Goal: Task Accomplishment & Management: Complete application form

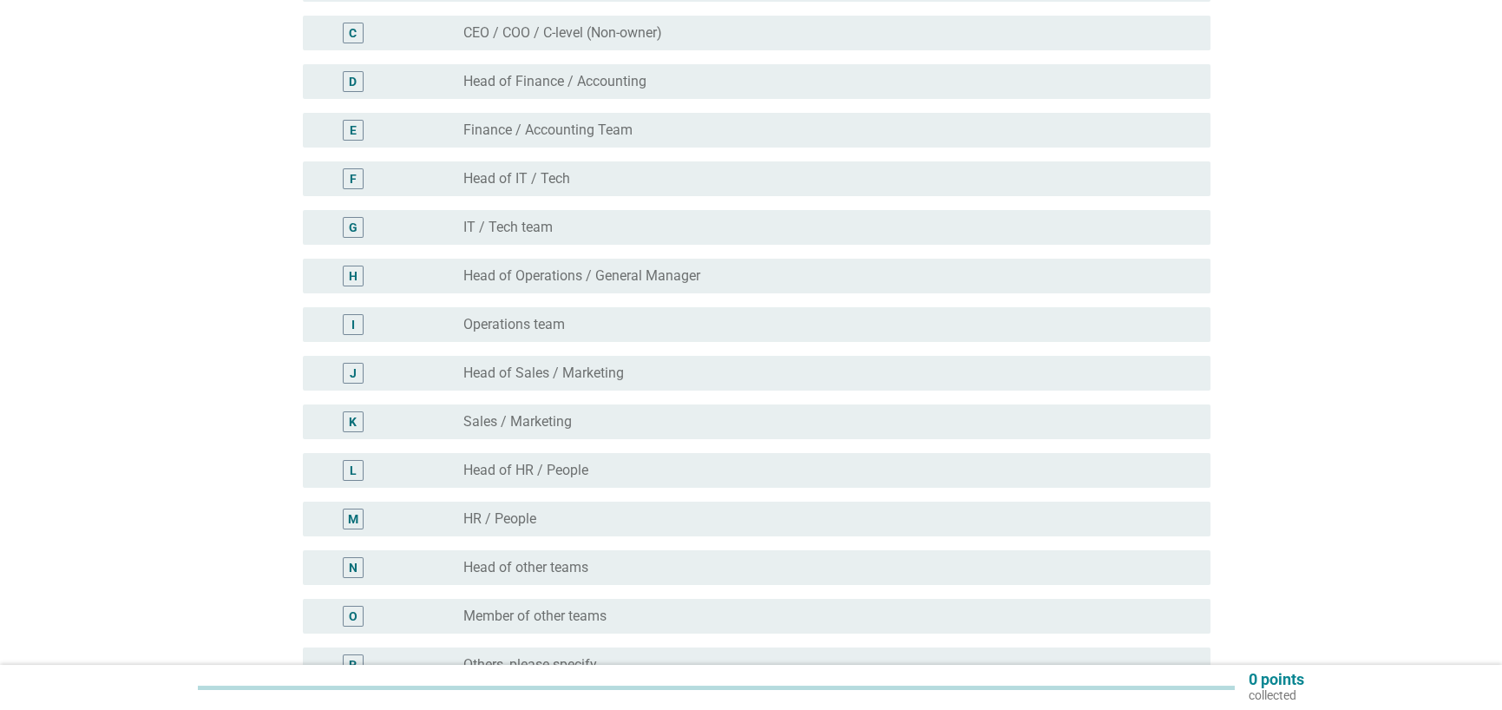
scroll to position [347, 0]
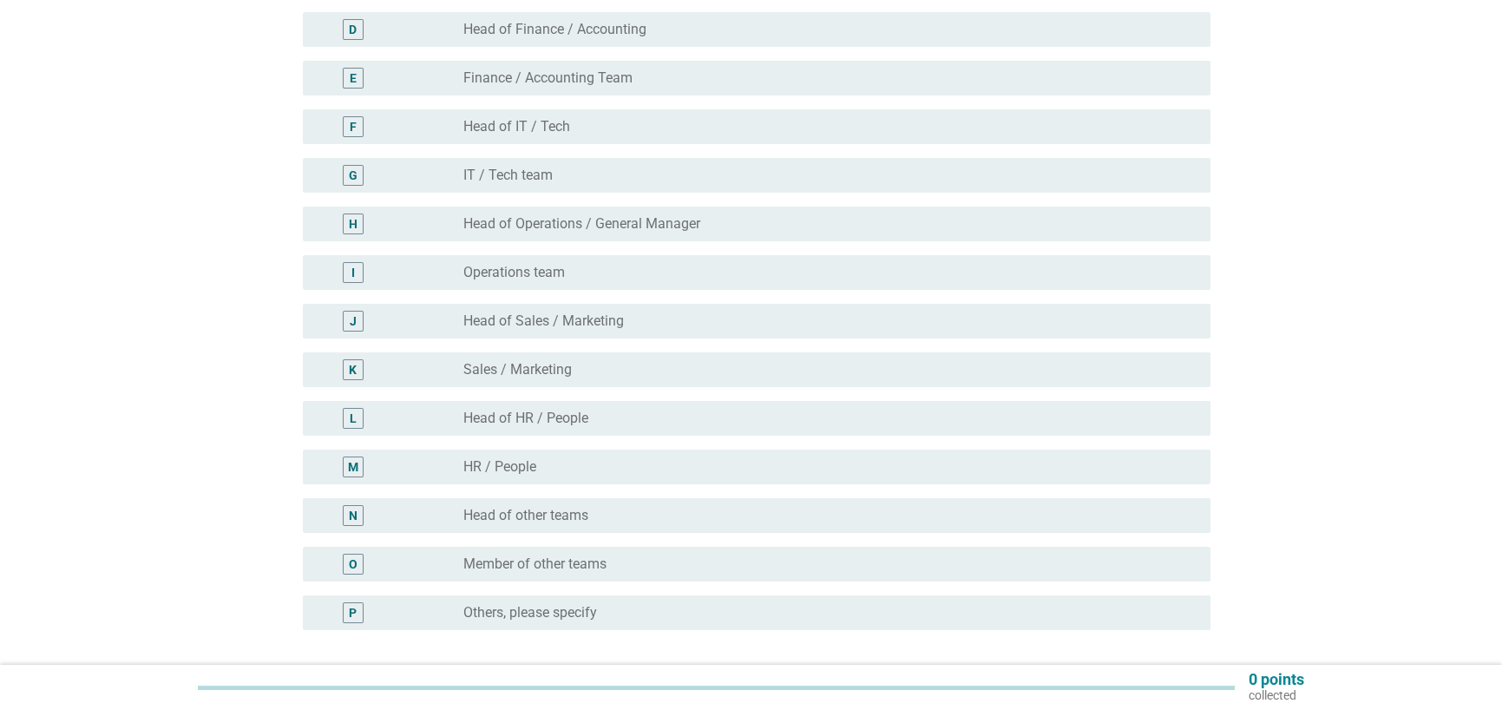
click at [638, 614] on div "radio_button_unchecked Others, please specify" at bounding box center [822, 612] width 719 height 17
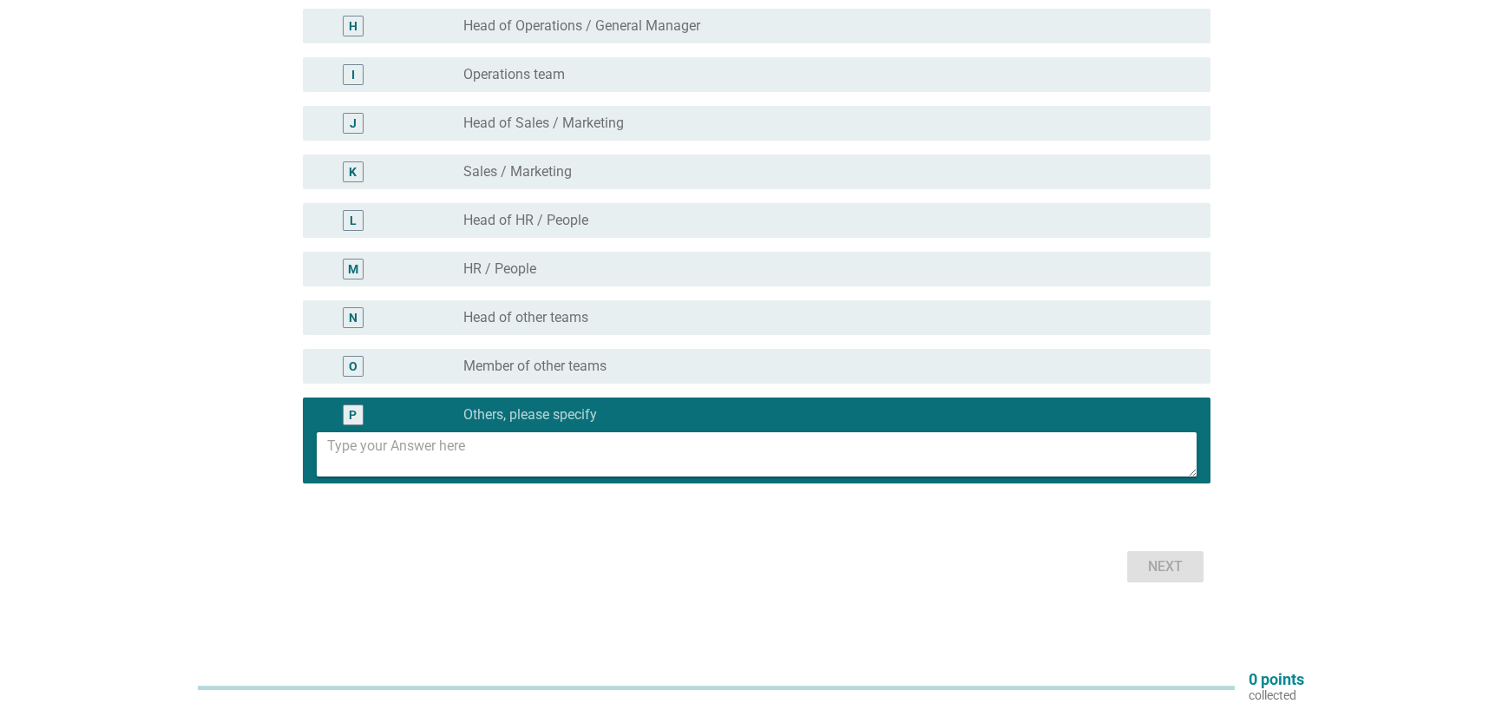
click at [709, 372] on div "radio_button_unchecked Member of other teams" at bounding box center [822, 366] width 719 height 17
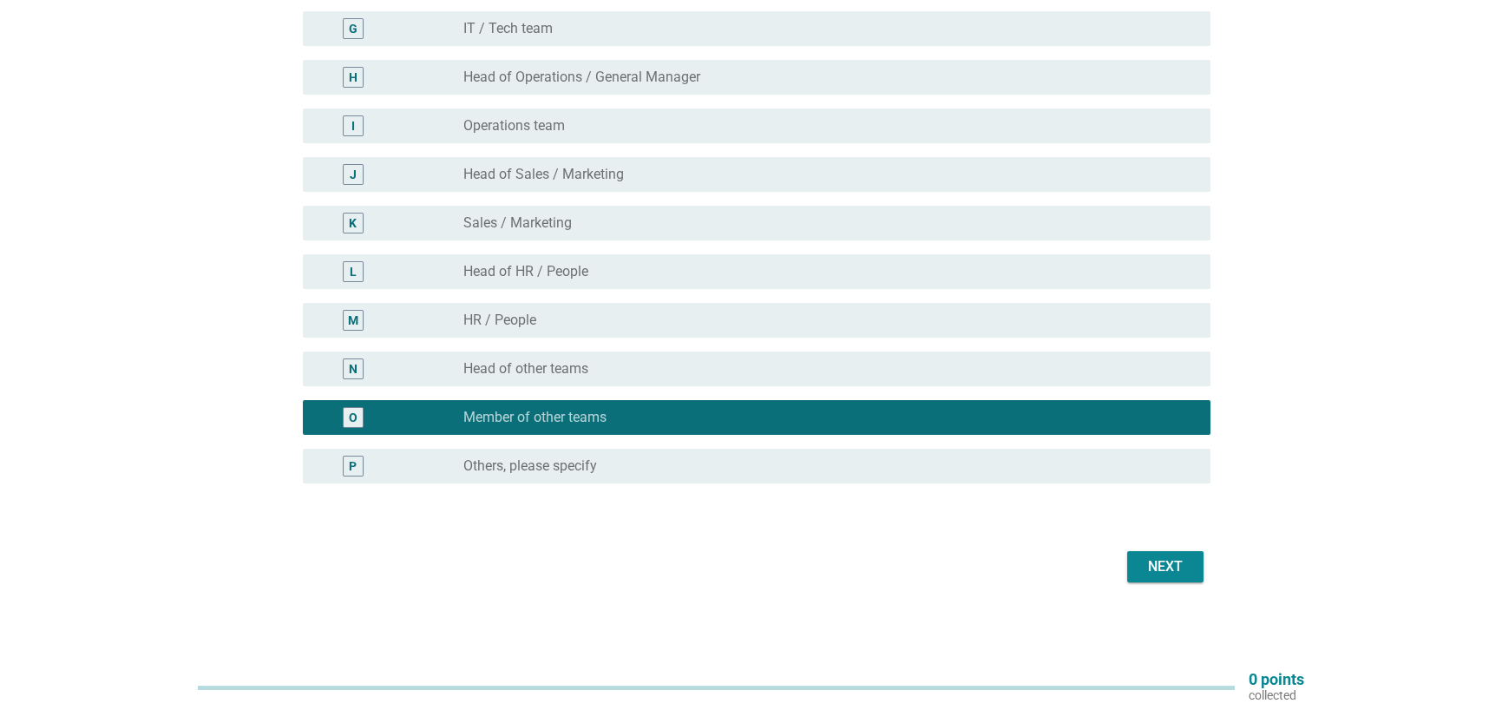
click at [732, 468] on div "radio_button_unchecked Others, please specify" at bounding box center [822, 465] width 719 height 17
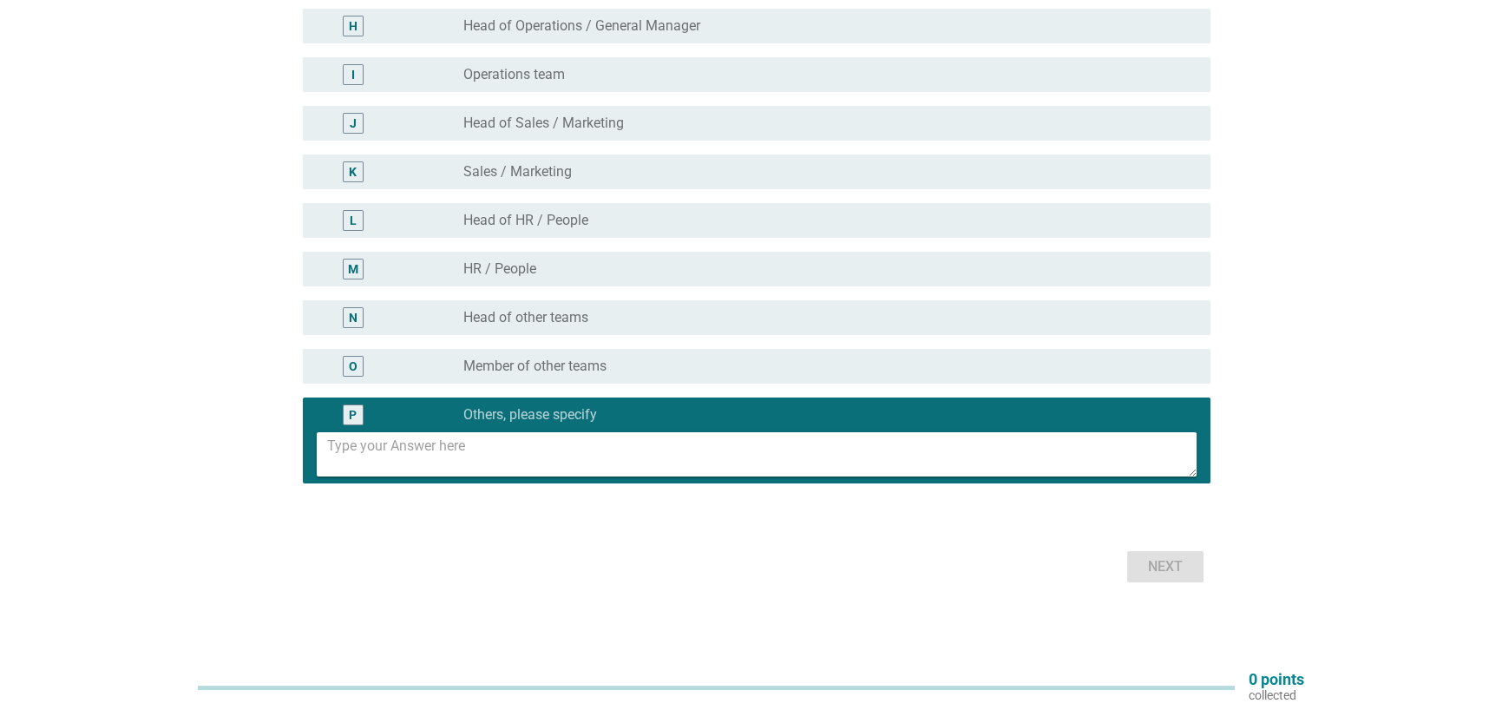
click at [773, 463] on textarea at bounding box center [762, 454] width 870 height 44
type textarea "legal"
click at [1172, 575] on div "Next" at bounding box center [1165, 566] width 49 height 21
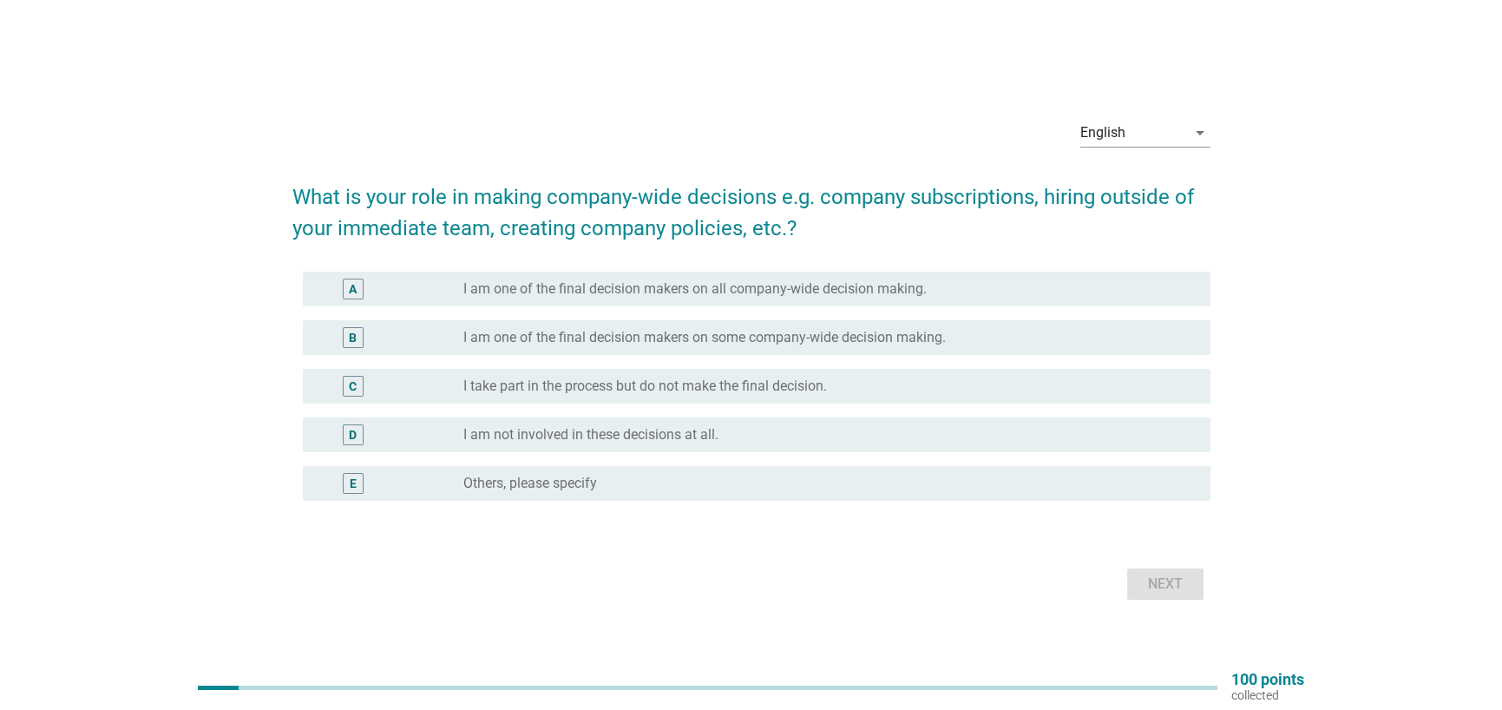
drag, startPoint x: 871, startPoint y: 383, endPoint x: 964, endPoint y: 442, distance: 110.0
click at [872, 383] on div "radio_button_unchecked I take part in the process but do not make the final dec…" at bounding box center [822, 386] width 719 height 17
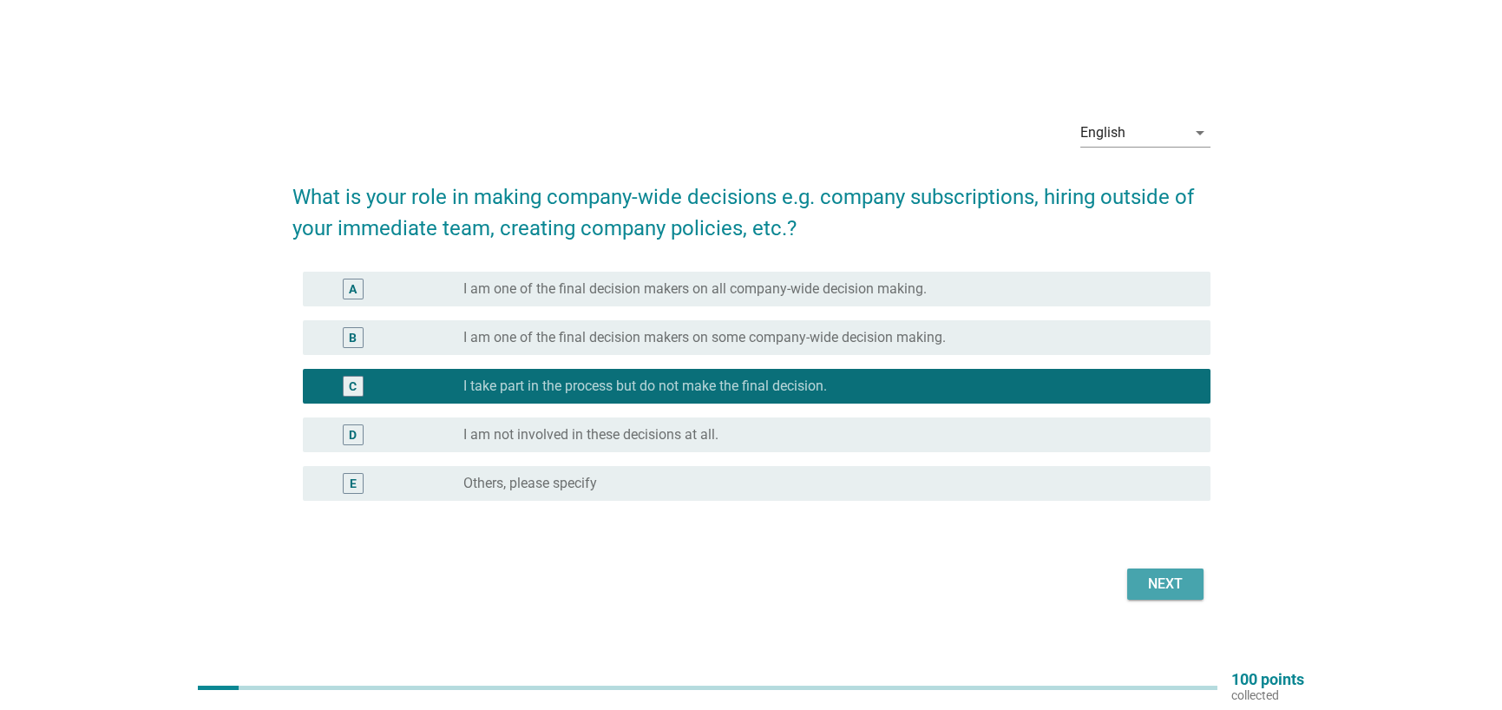
click at [1163, 589] on div "Next" at bounding box center [1165, 584] width 49 height 21
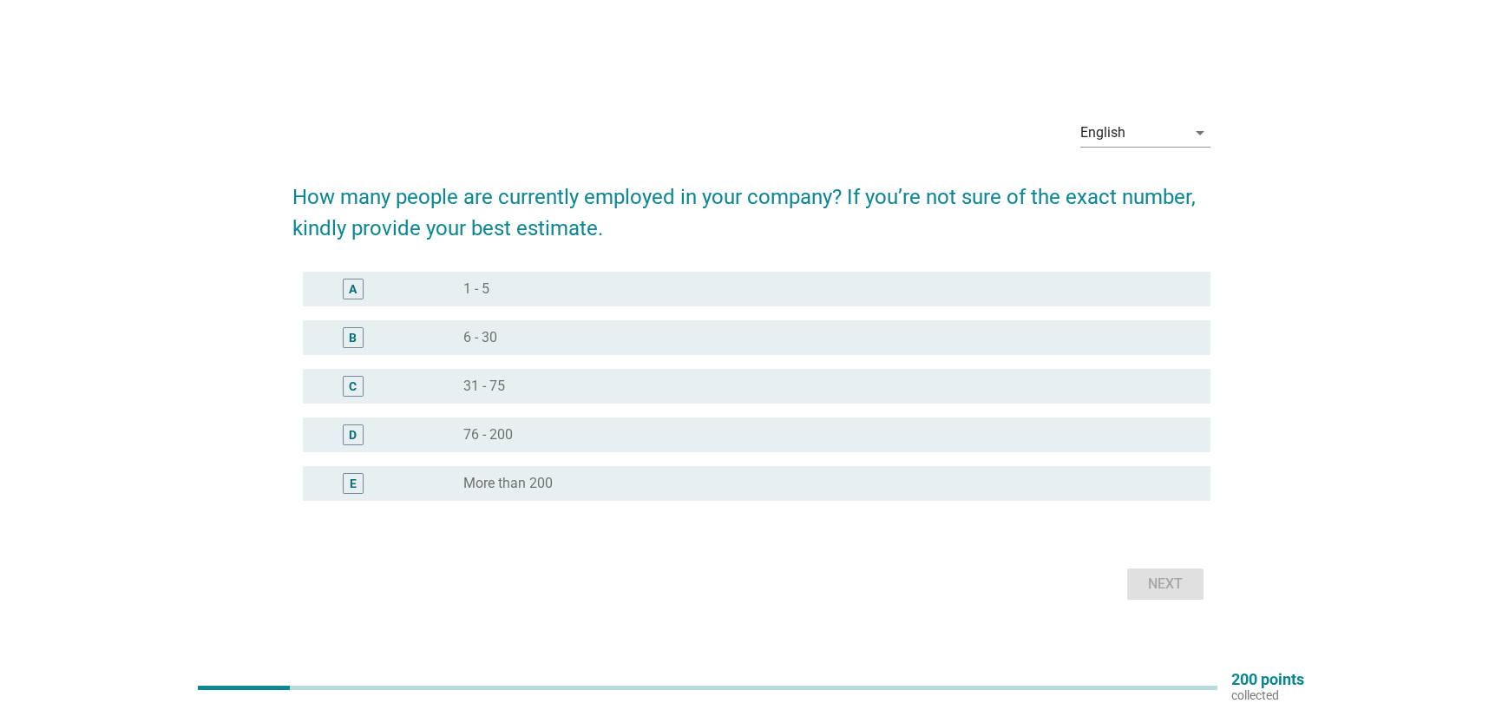
click at [800, 286] on div "radio_button_unchecked 1 - 5" at bounding box center [822, 288] width 719 height 17
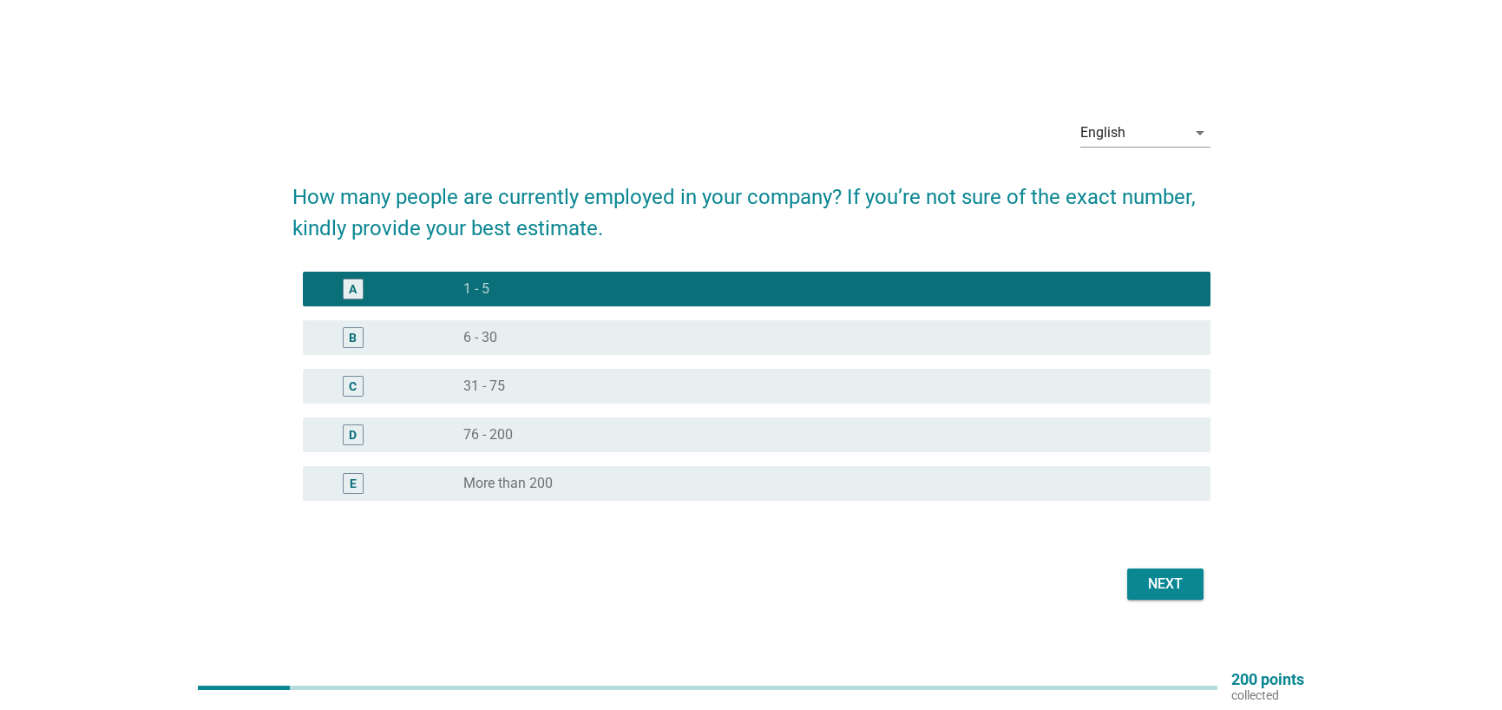
click at [1168, 580] on div "Next" at bounding box center [1165, 584] width 49 height 21
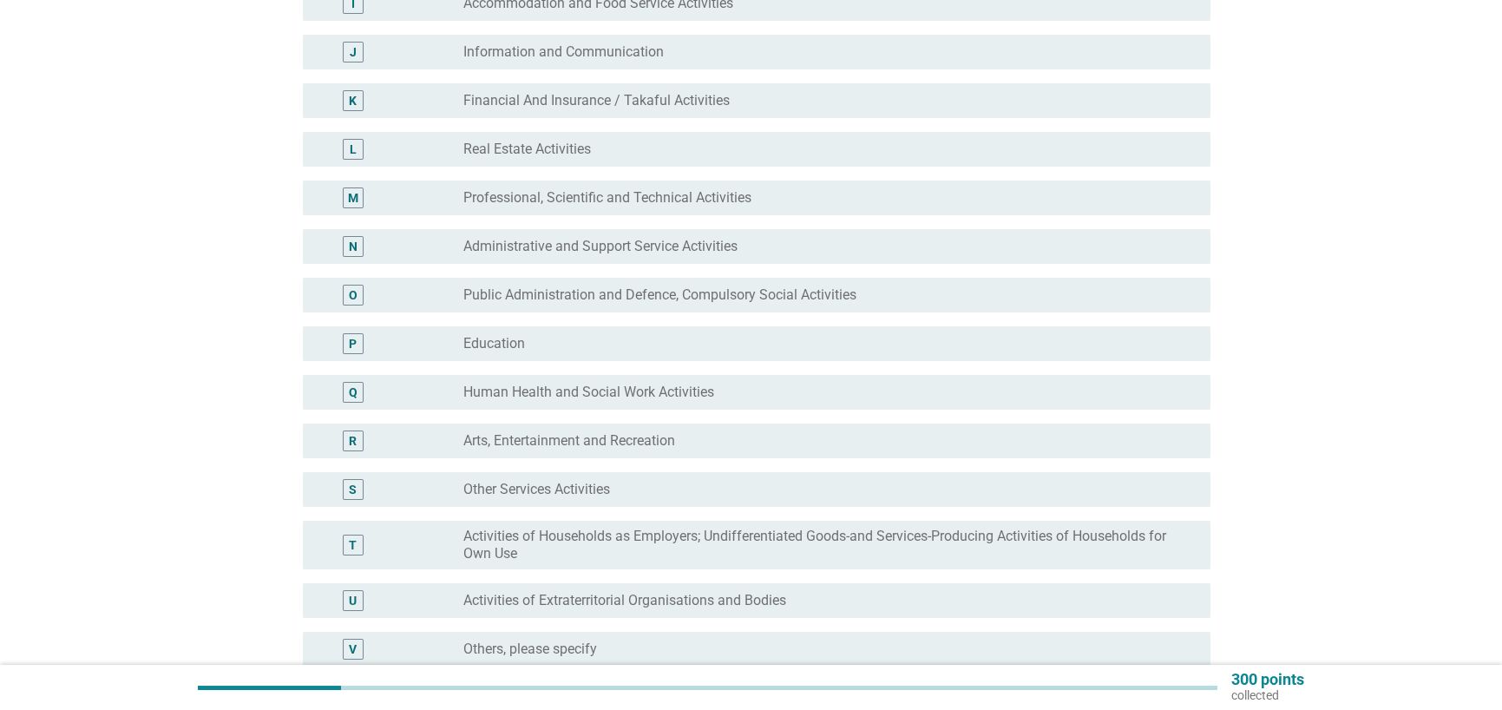
scroll to position [694, 0]
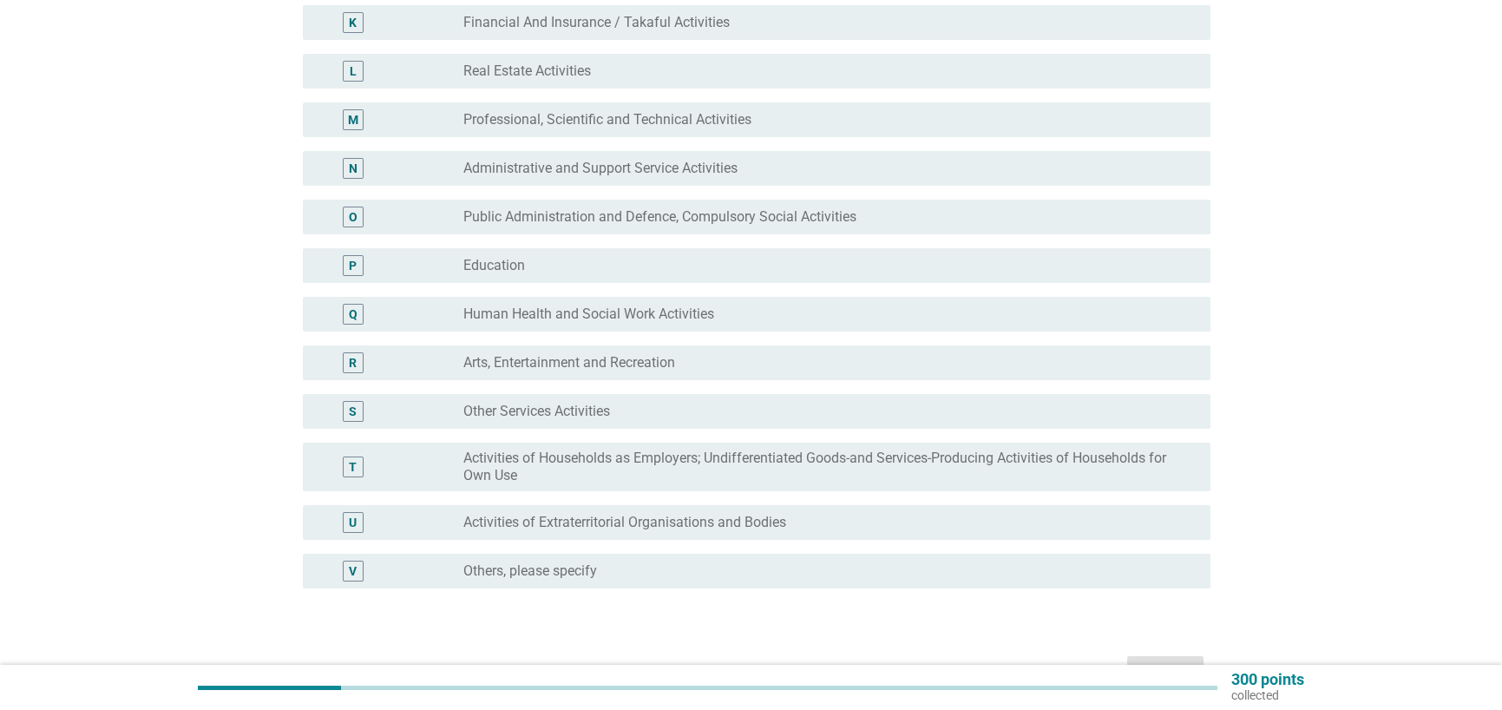
click at [686, 563] on div "radio_button_unchecked Others, please specify" at bounding box center [822, 570] width 719 height 17
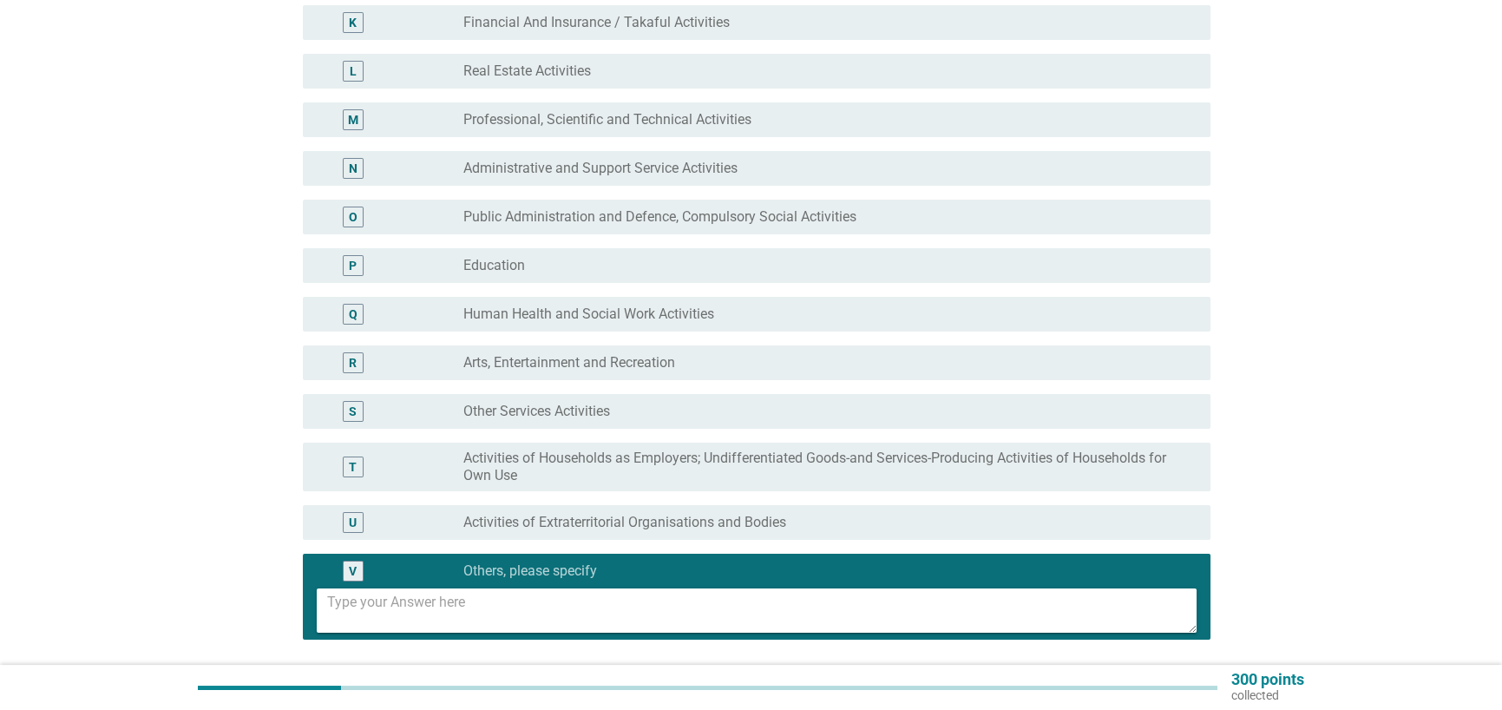
click at [675, 599] on textarea at bounding box center [762, 610] width 870 height 44
type textarea "l"
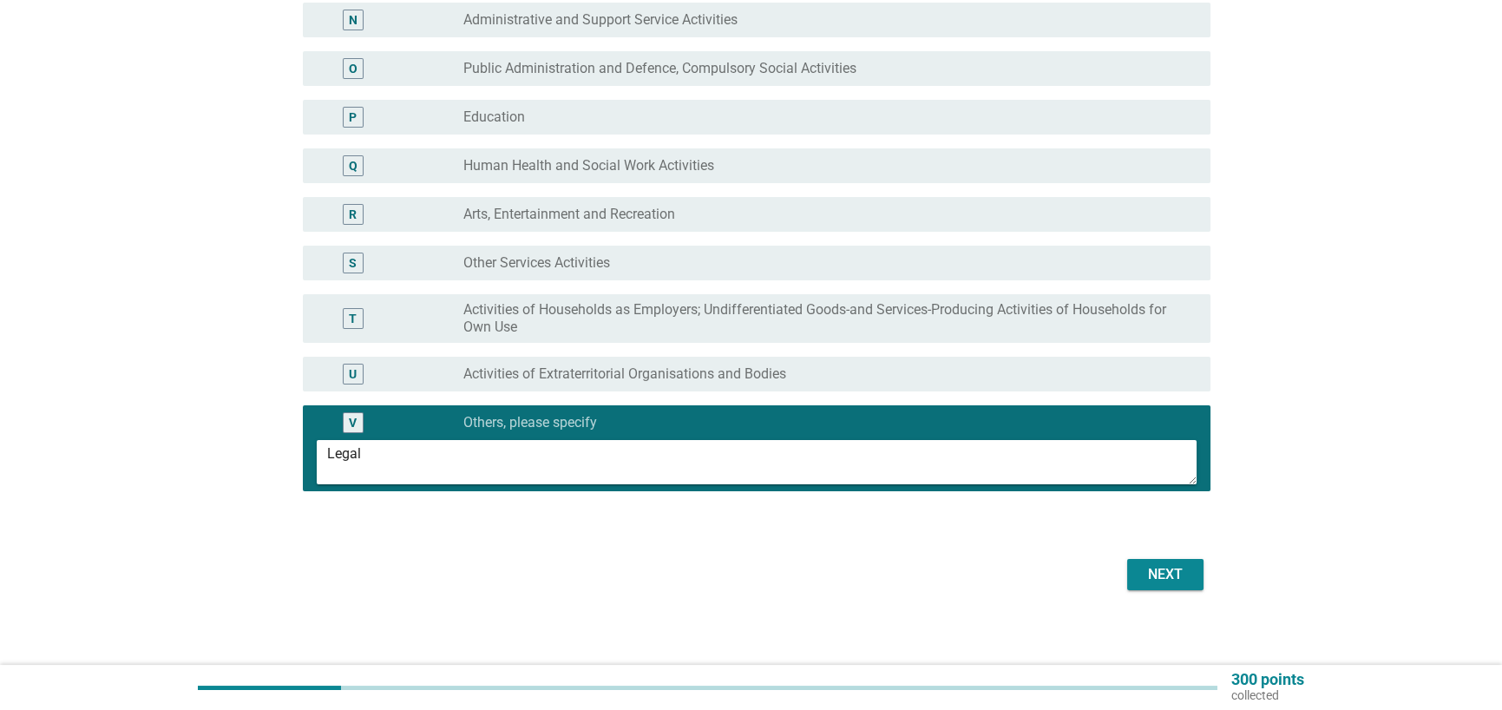
scroll to position [851, 0]
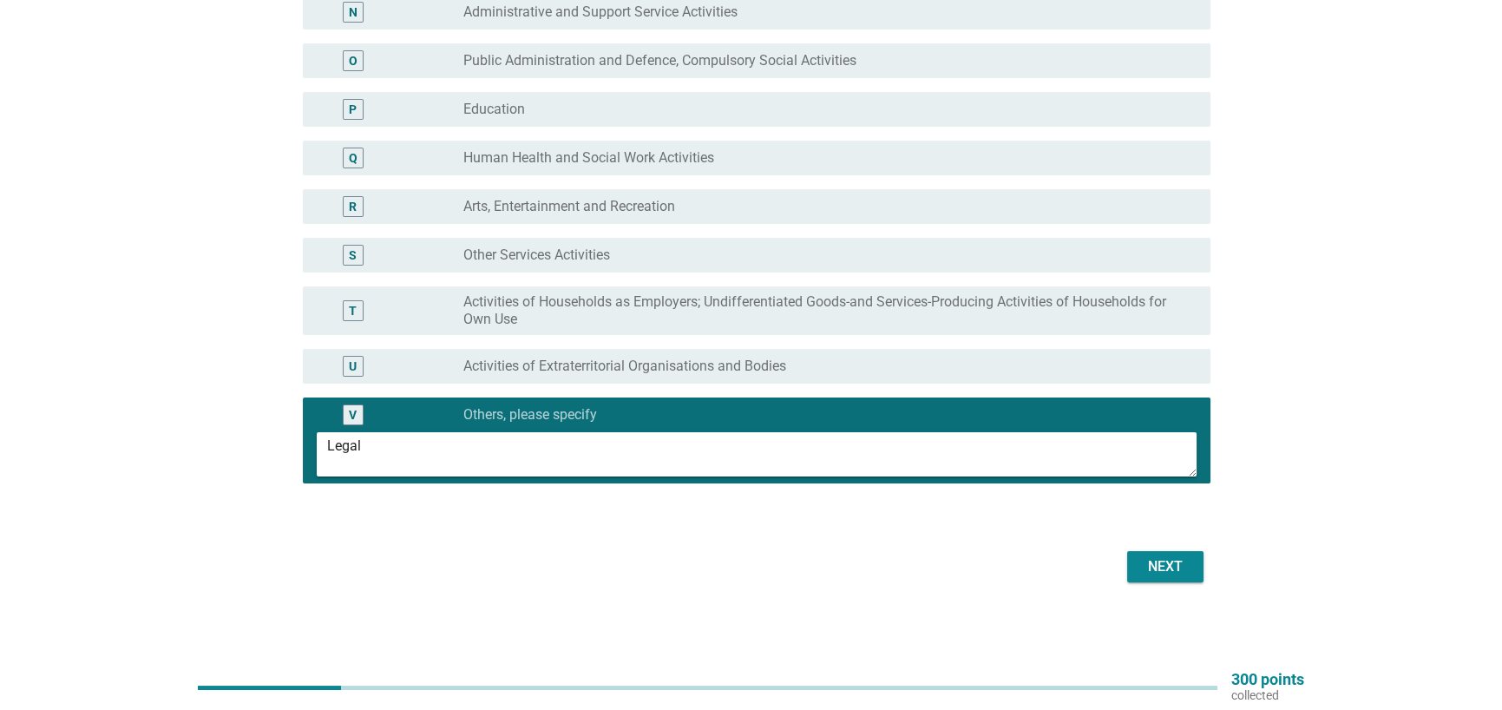
type textarea "Legal"
click at [1143, 565] on div "Next" at bounding box center [1165, 566] width 49 height 21
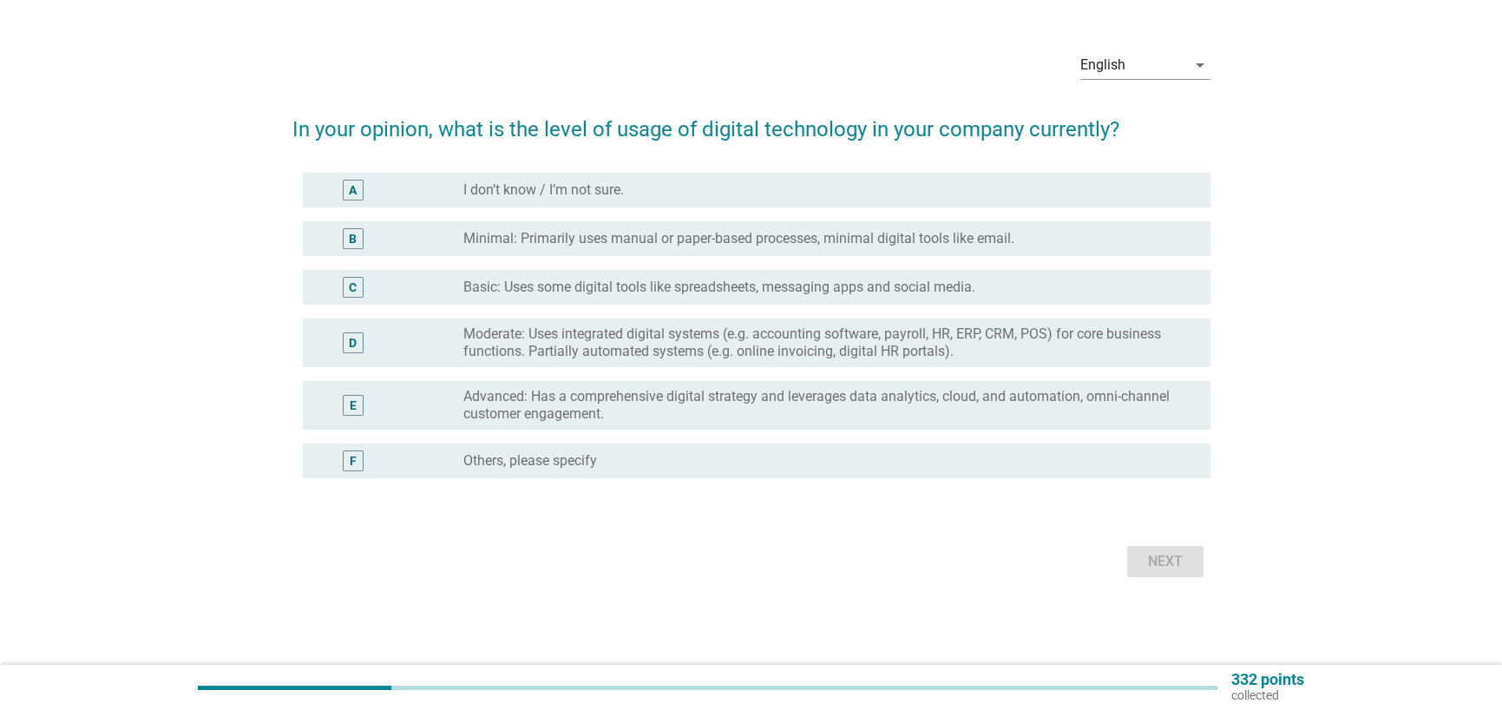
scroll to position [0, 0]
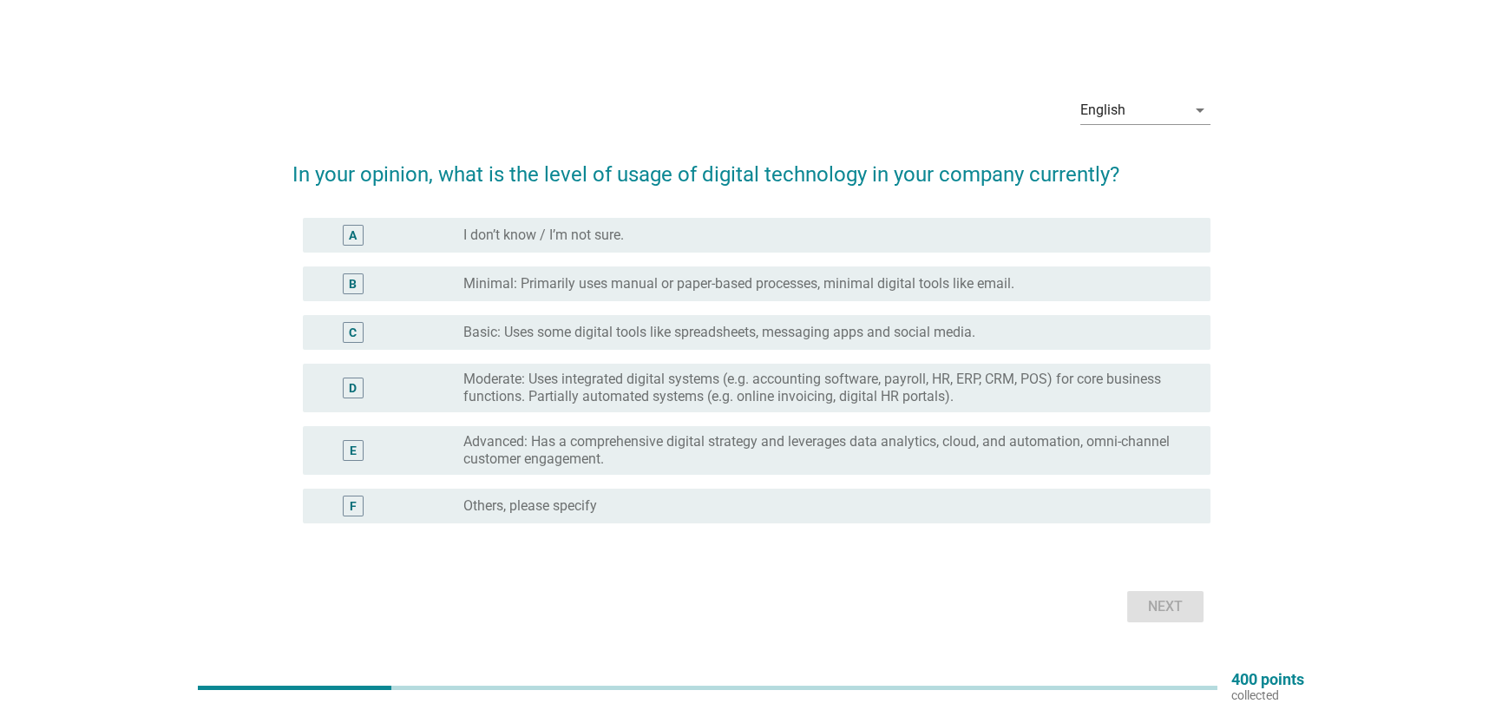
click at [599, 396] on label "Moderate: Uses integrated digital systems (e.g. accounting software, payroll, H…" at bounding box center [822, 388] width 719 height 35
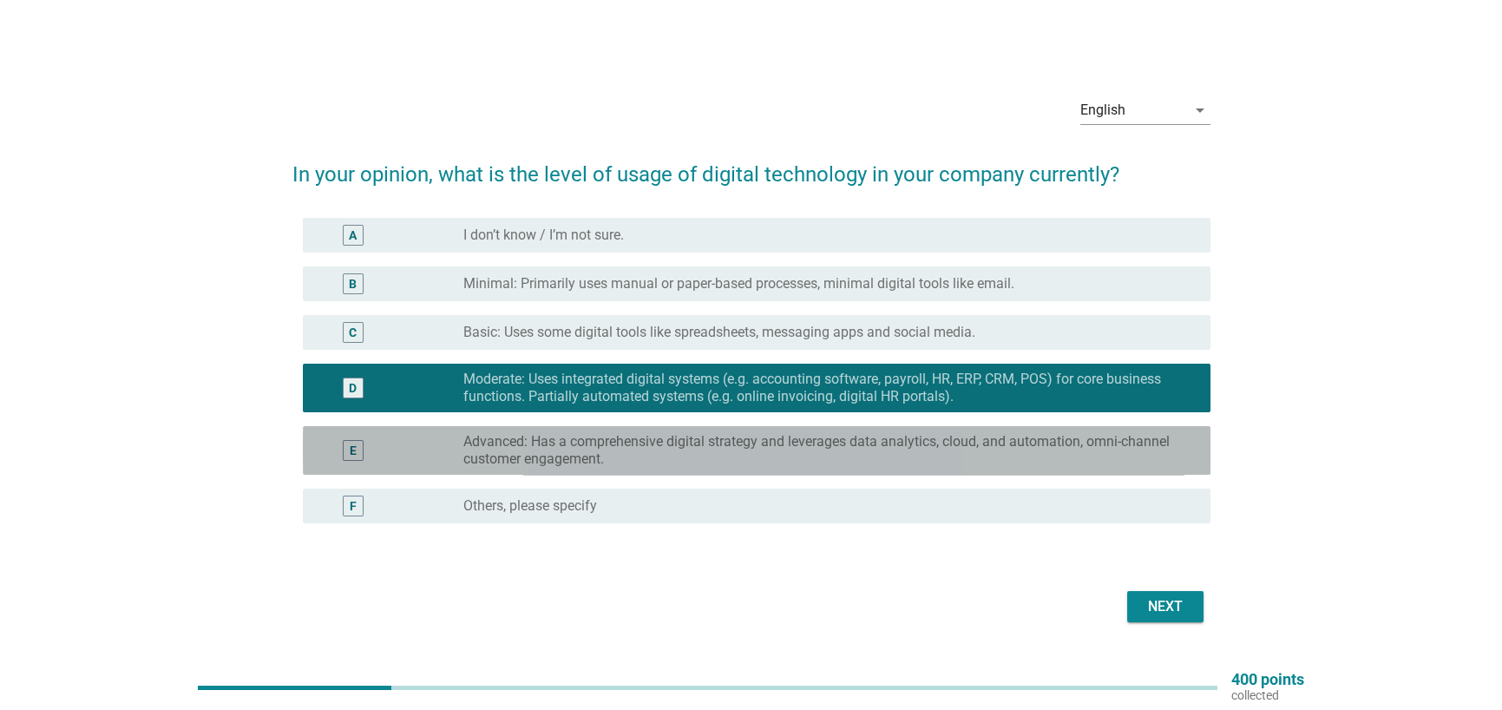
click at [670, 453] on label "Advanced: Has a comprehensive digital strategy and leverages data analytics, cl…" at bounding box center [822, 450] width 719 height 35
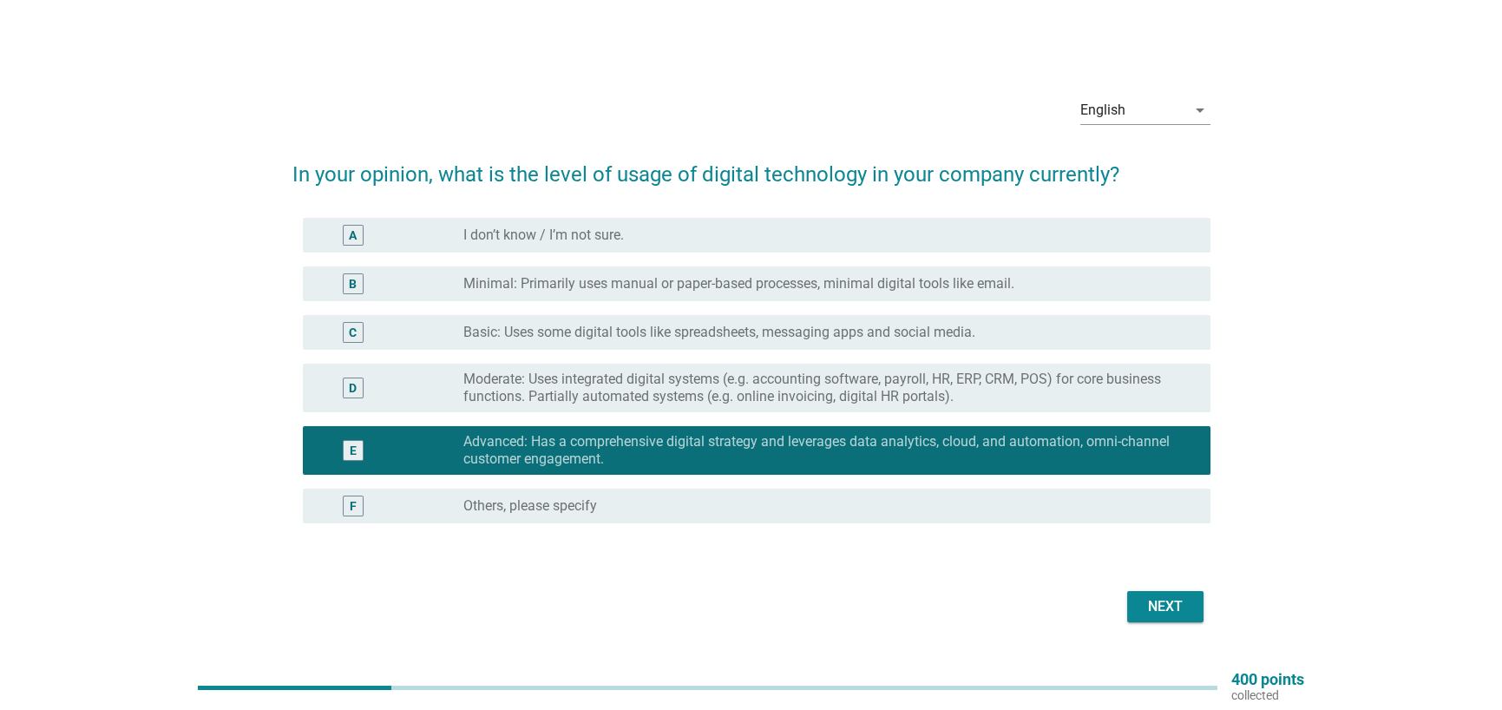
click at [1143, 601] on div "Next" at bounding box center [1165, 606] width 49 height 21
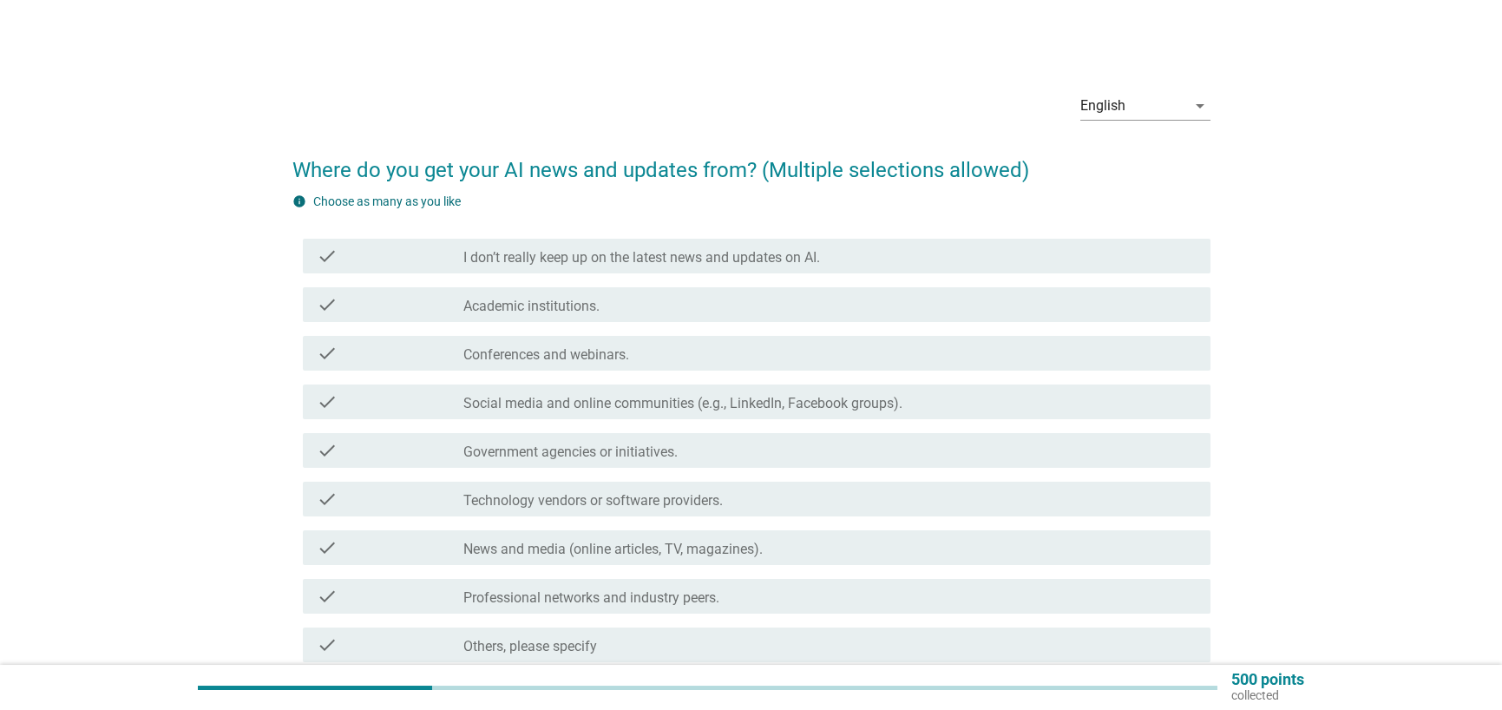
scroll to position [87, 0]
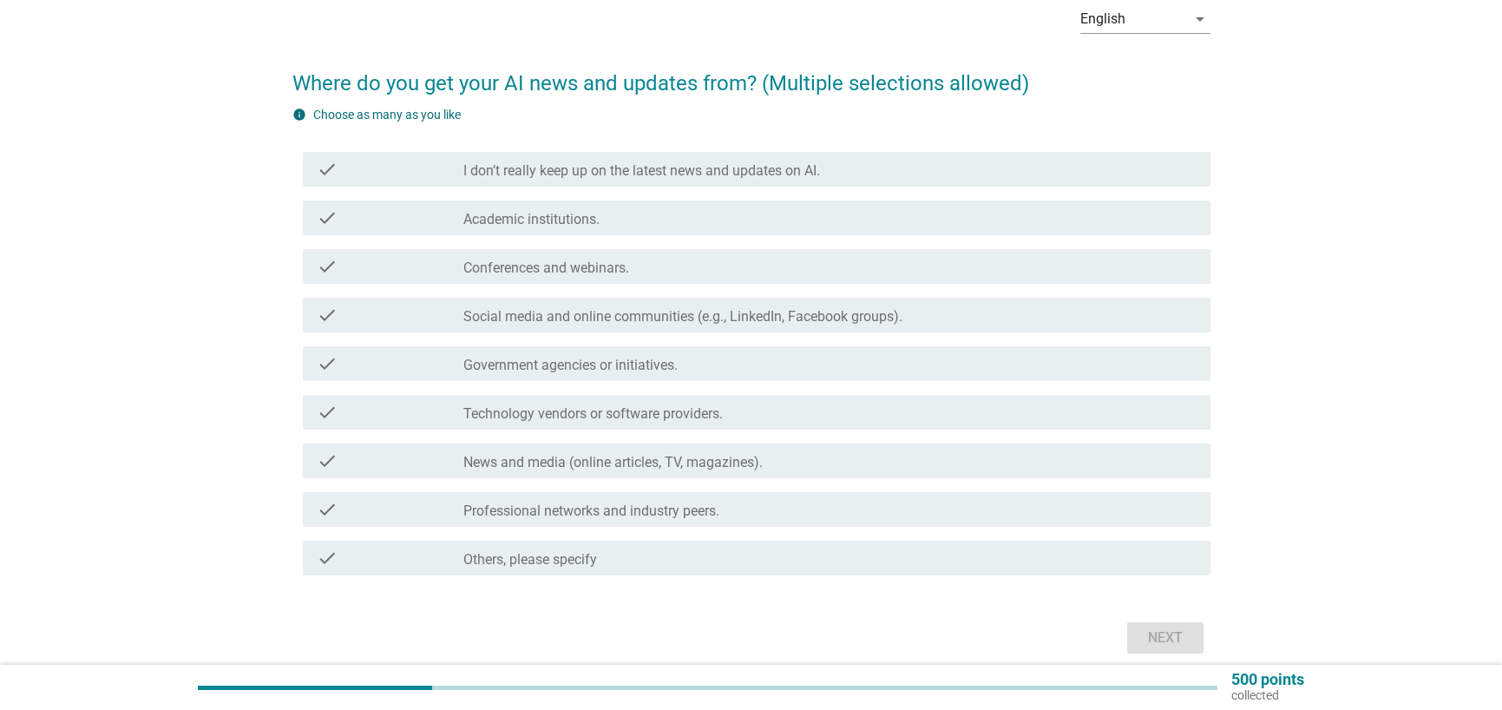
click at [763, 328] on div "check check_box_outline_blank Social media and online communities (e.g., Linked…" at bounding box center [757, 315] width 908 height 35
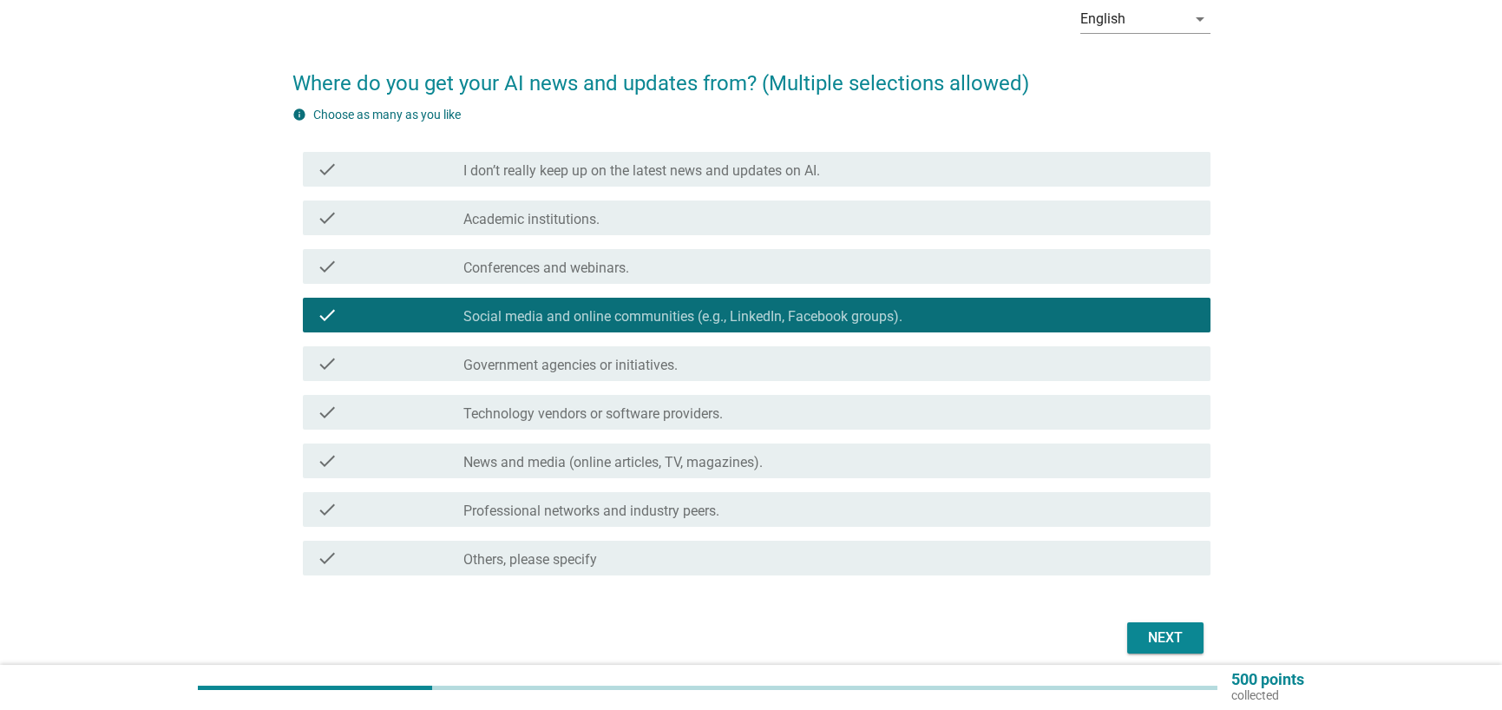
click at [808, 514] on div "check_box_outline_blank Professional networks and industry peers." at bounding box center [829, 509] width 733 height 21
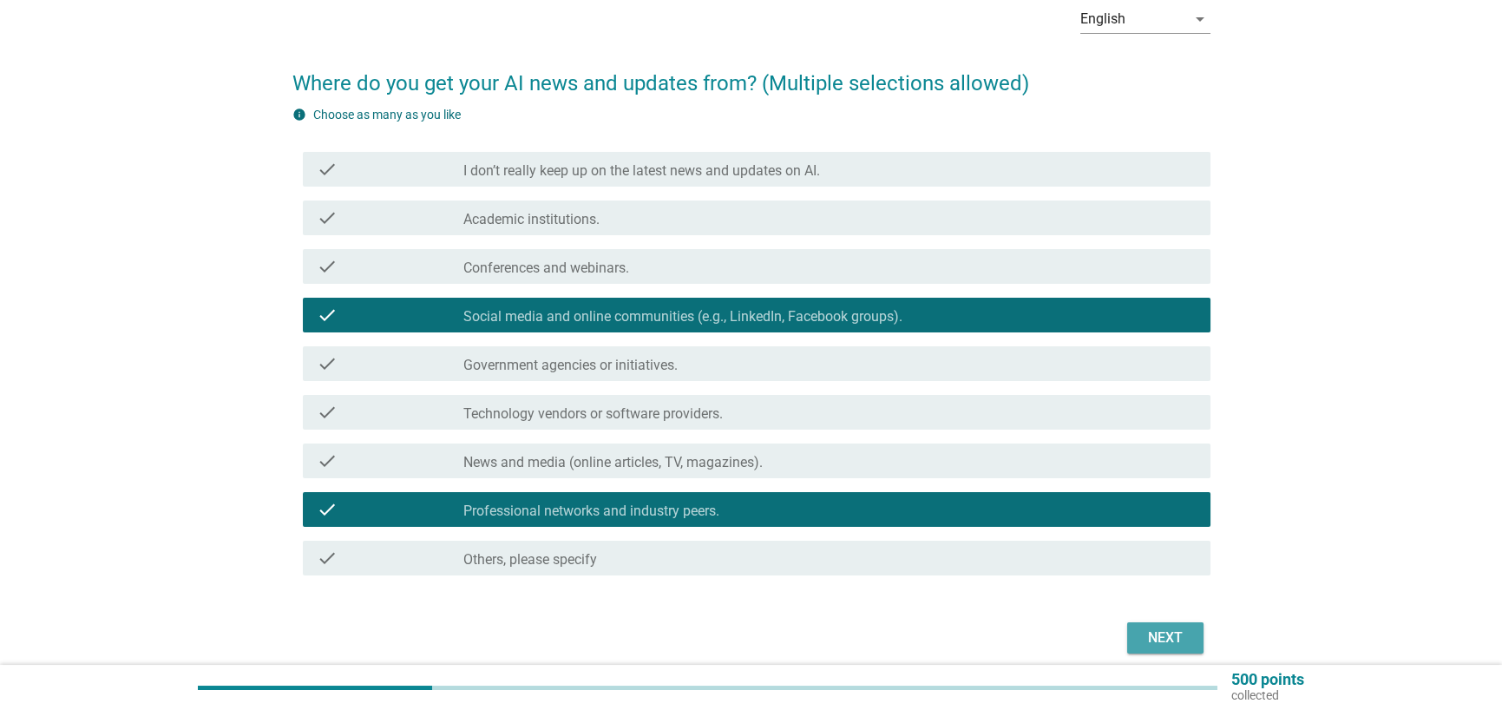
click at [1131, 636] on button "Next" at bounding box center [1165, 637] width 76 height 31
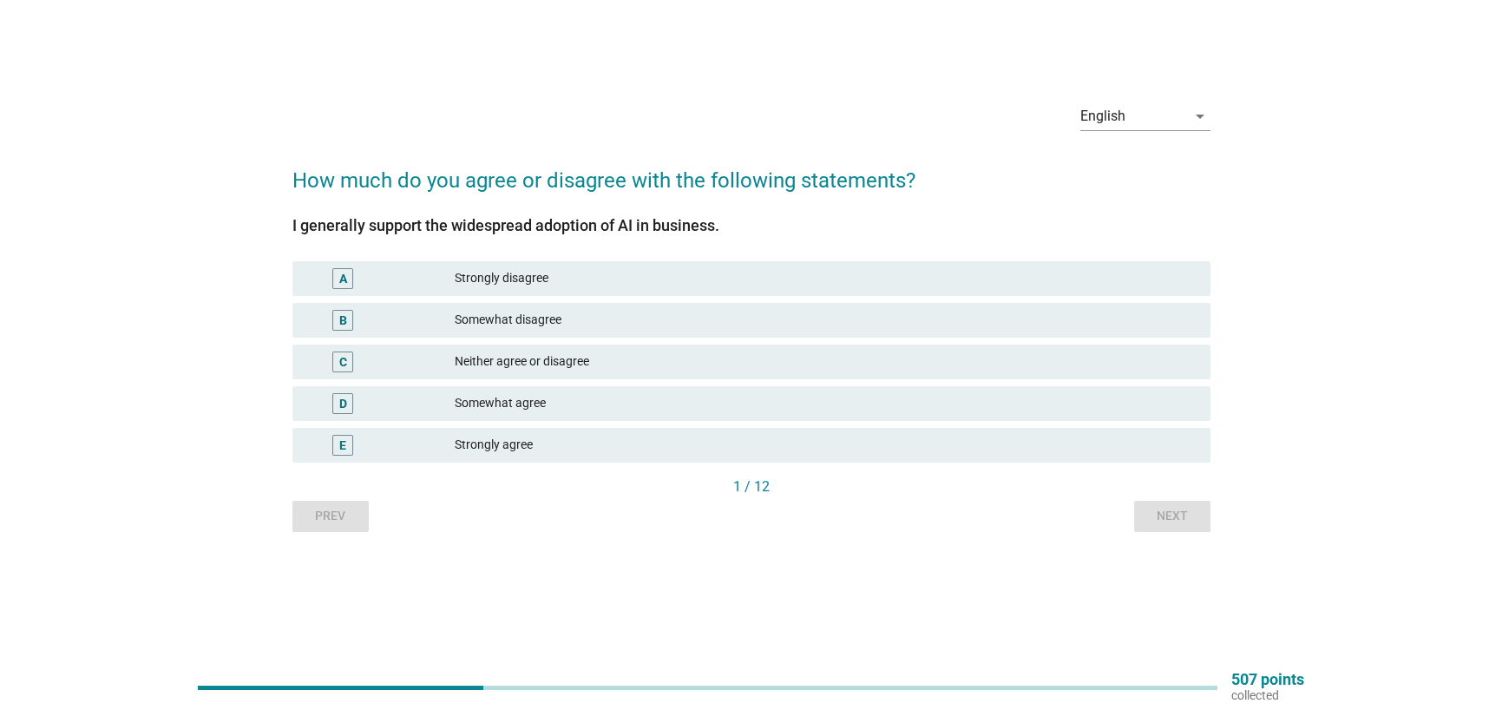
scroll to position [0, 0]
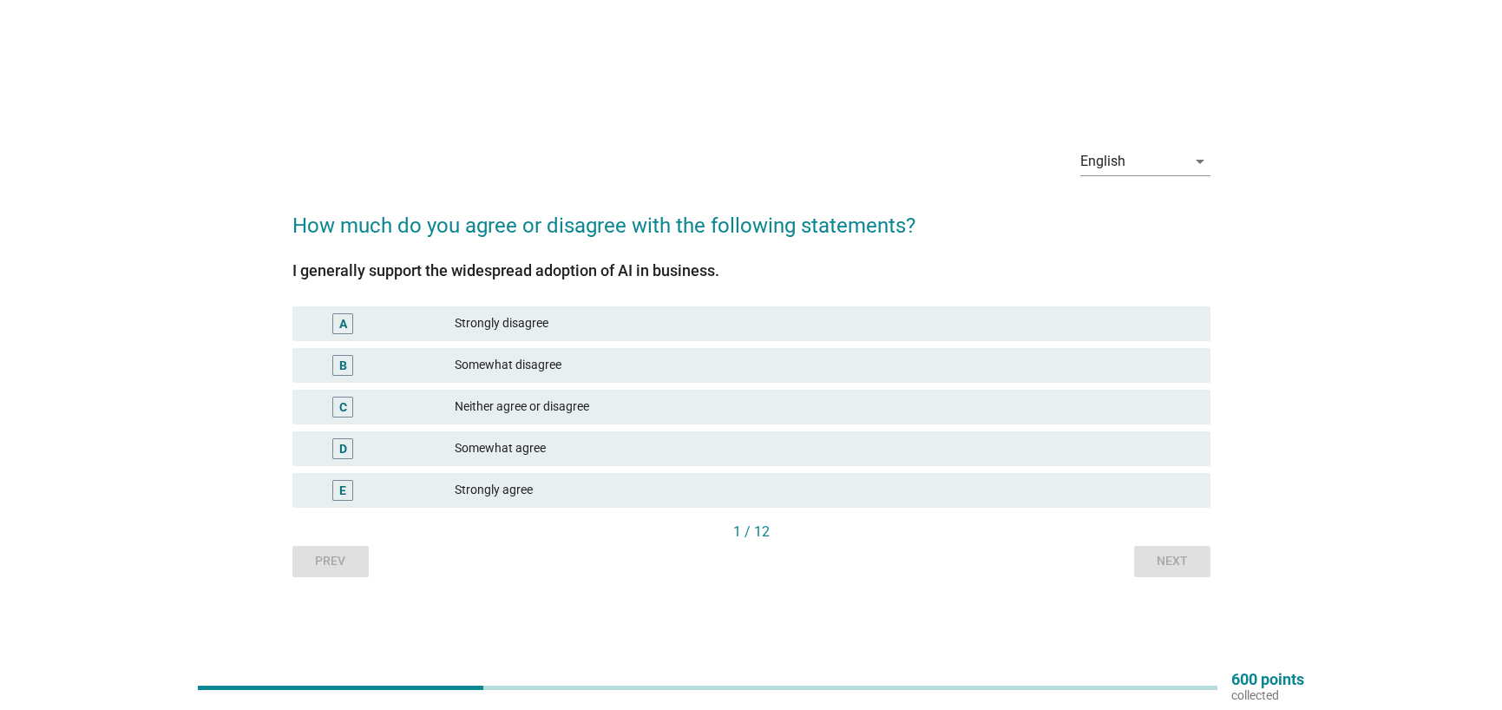
click at [608, 436] on div "D Somewhat agree" at bounding box center [751, 448] width 918 height 35
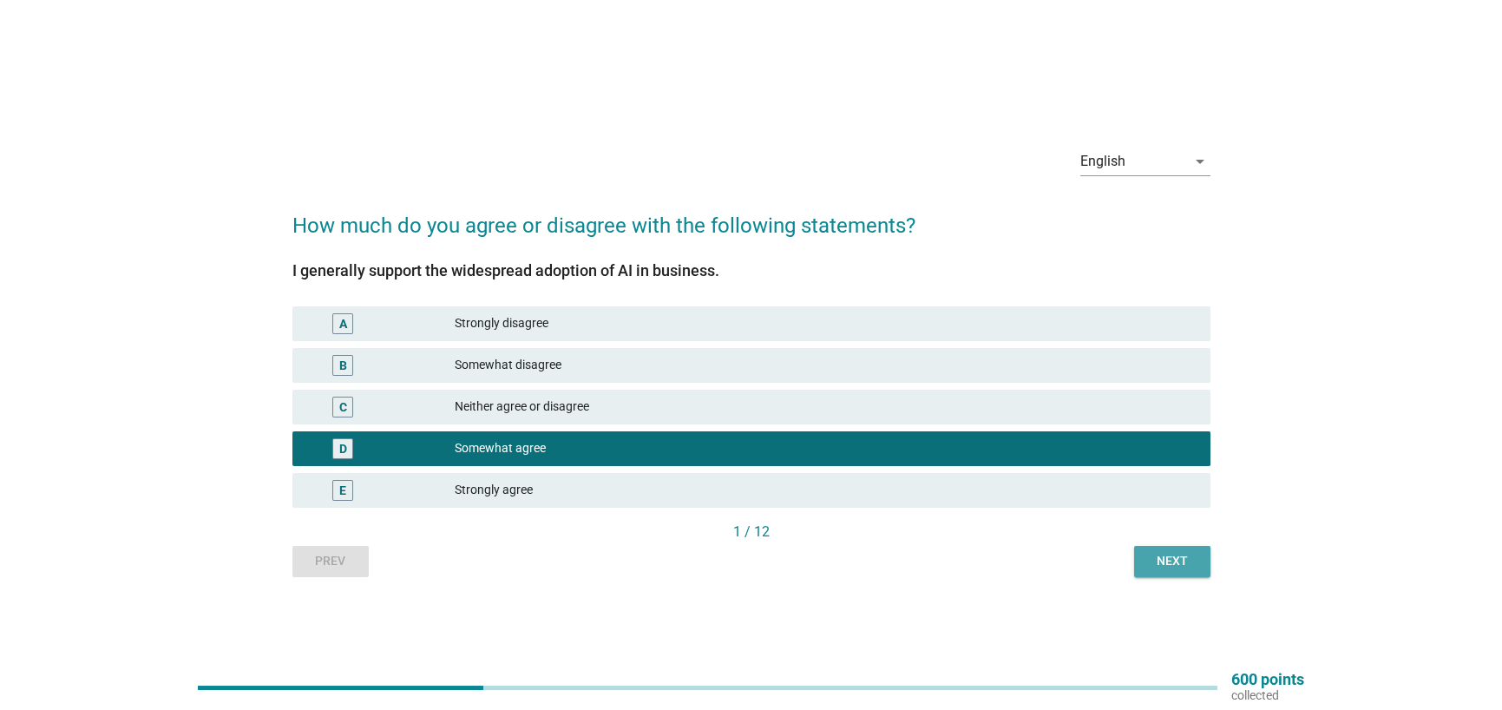
click at [1154, 555] on div "Next" at bounding box center [1172, 561] width 49 height 18
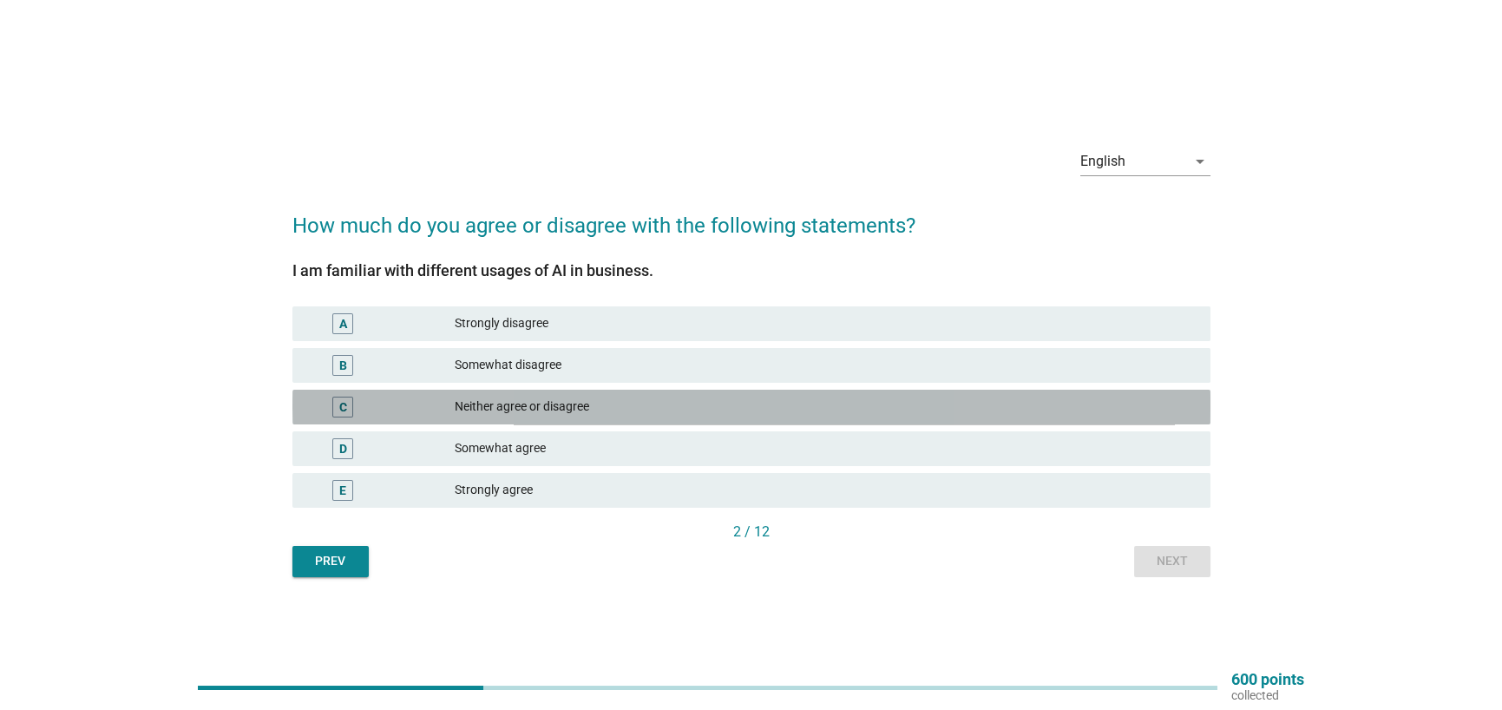
click at [764, 398] on div "Neither agree or disagree" at bounding box center [826, 407] width 742 height 21
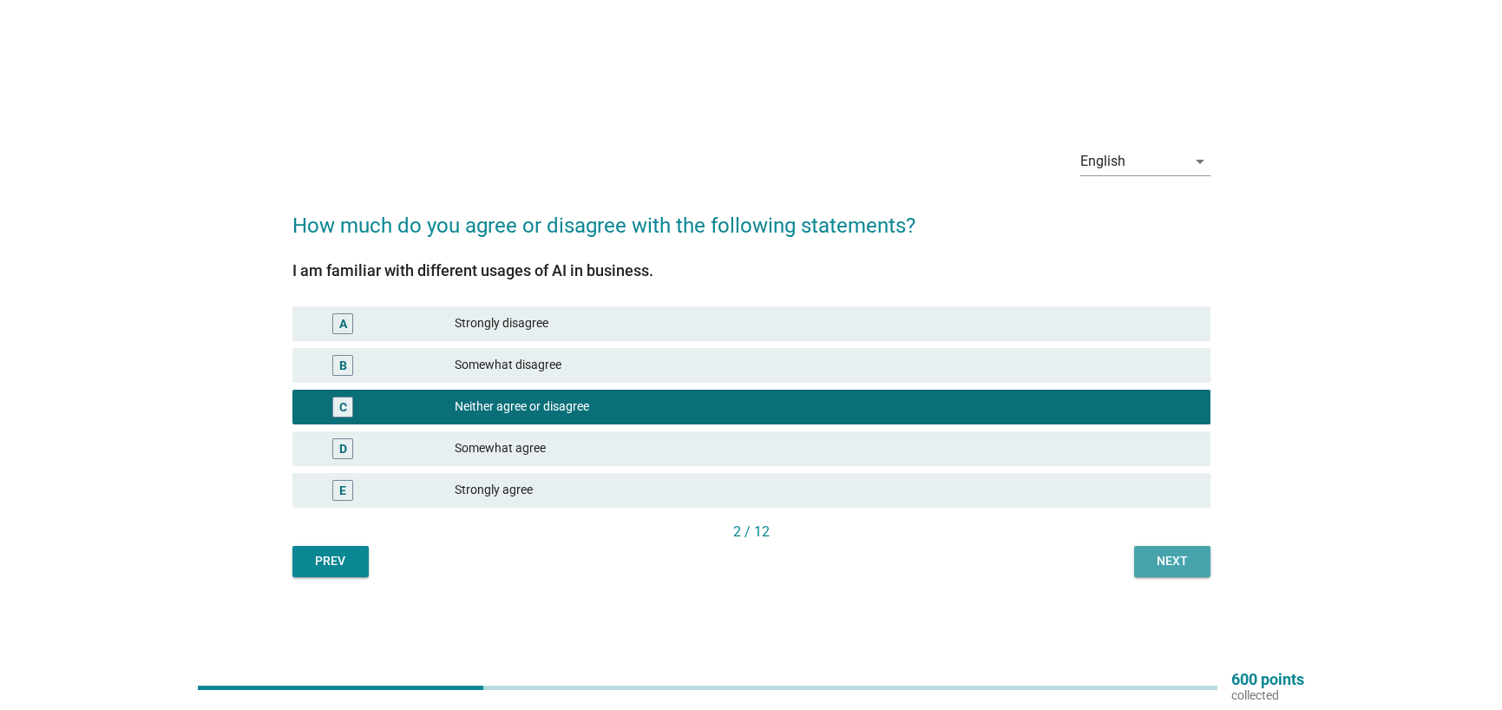
click at [1189, 564] on div "Next" at bounding box center [1172, 561] width 49 height 18
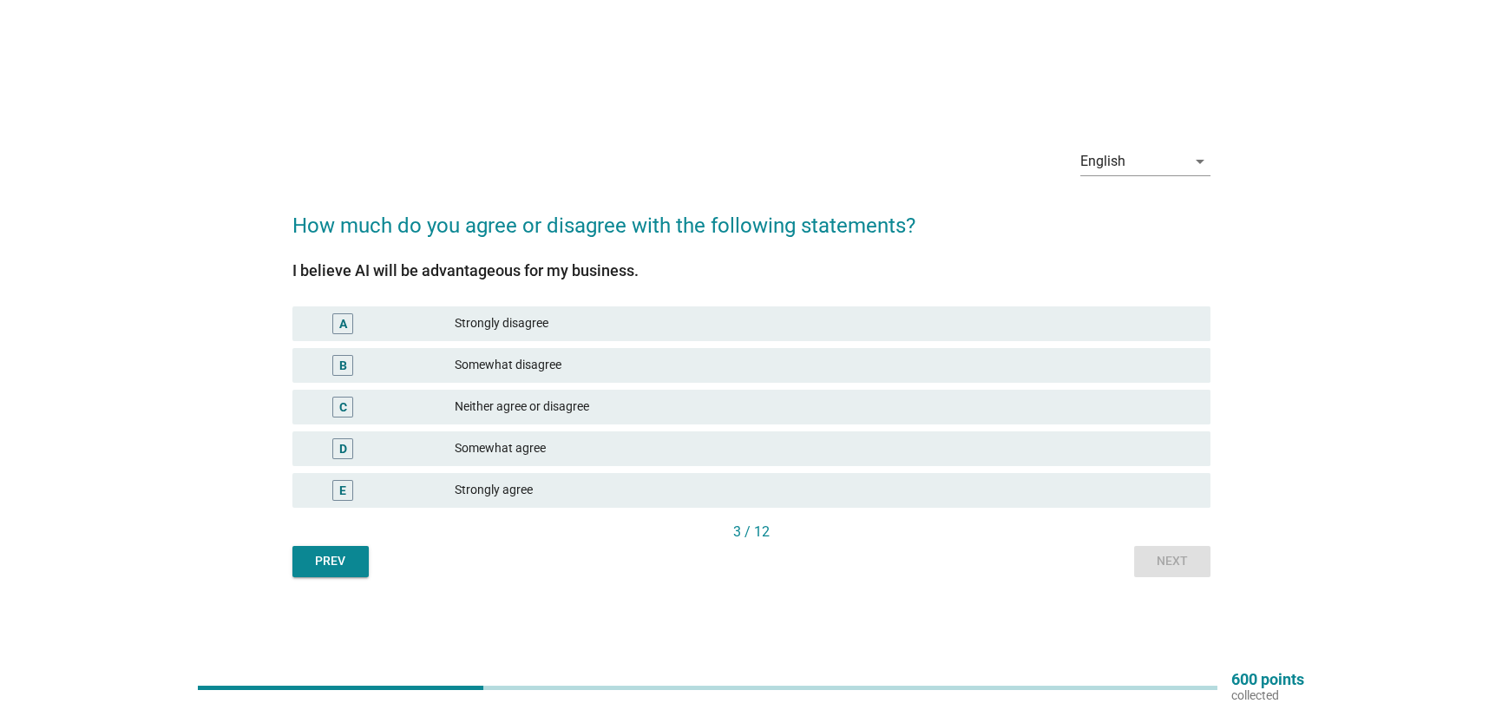
click at [700, 406] on div "Neither agree or disagree" at bounding box center [826, 407] width 742 height 21
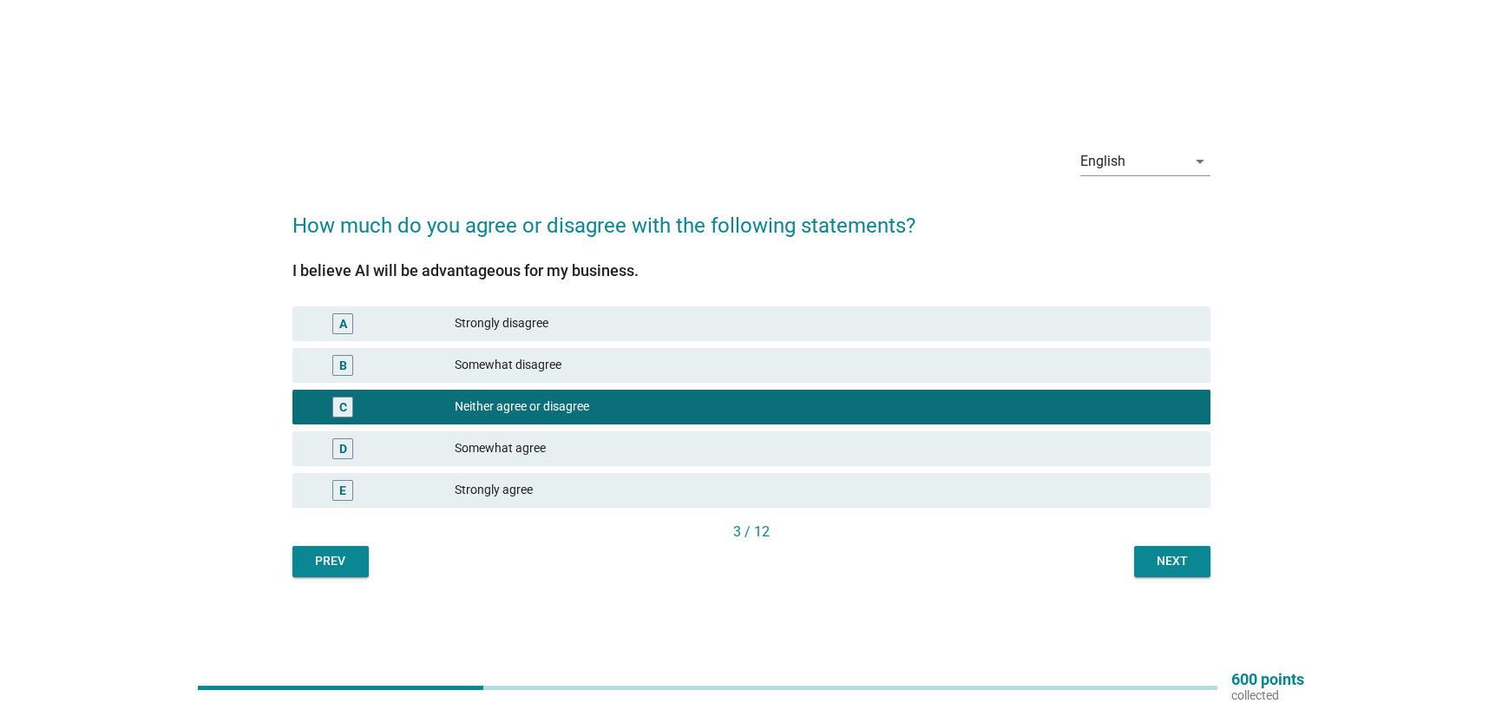
click at [1144, 562] on button "Next" at bounding box center [1172, 561] width 76 height 31
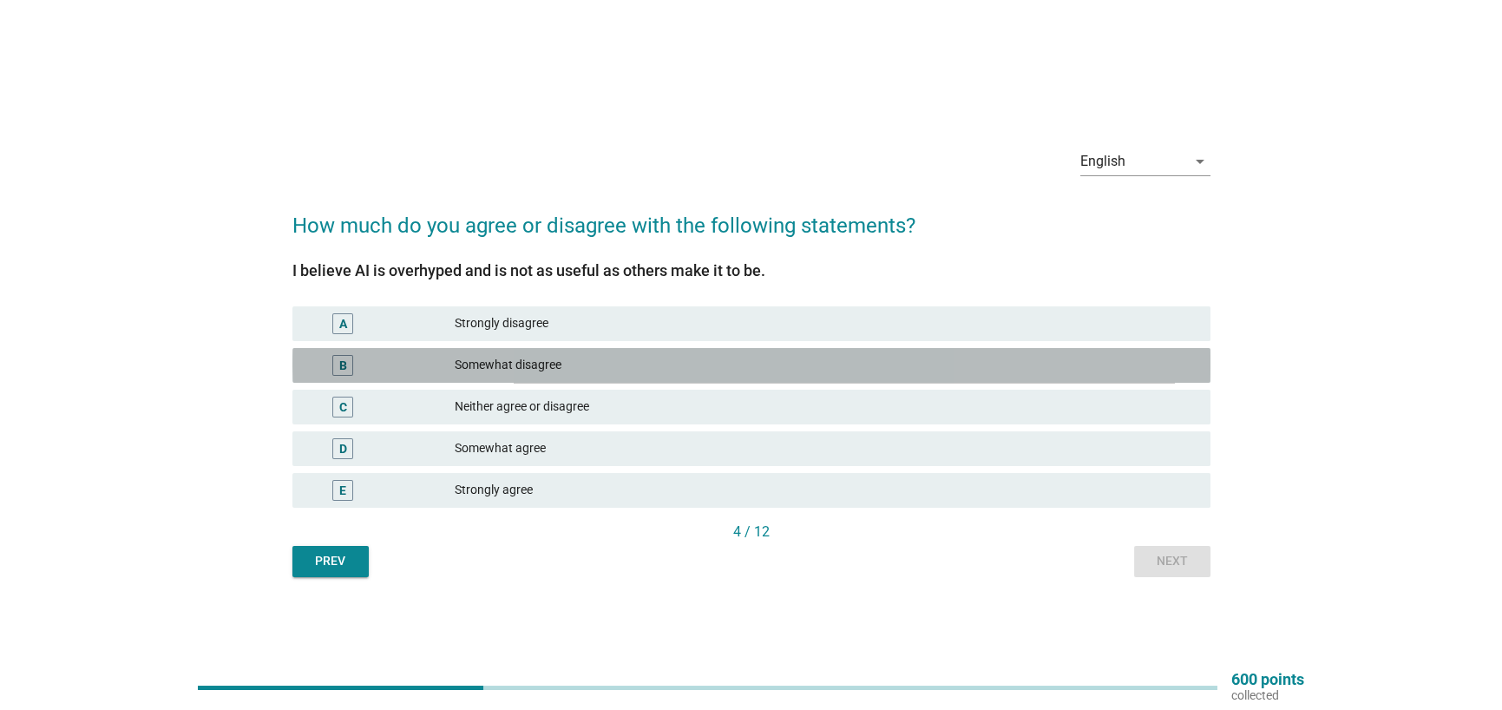
click at [725, 372] on div "Somewhat disagree" at bounding box center [826, 365] width 742 height 21
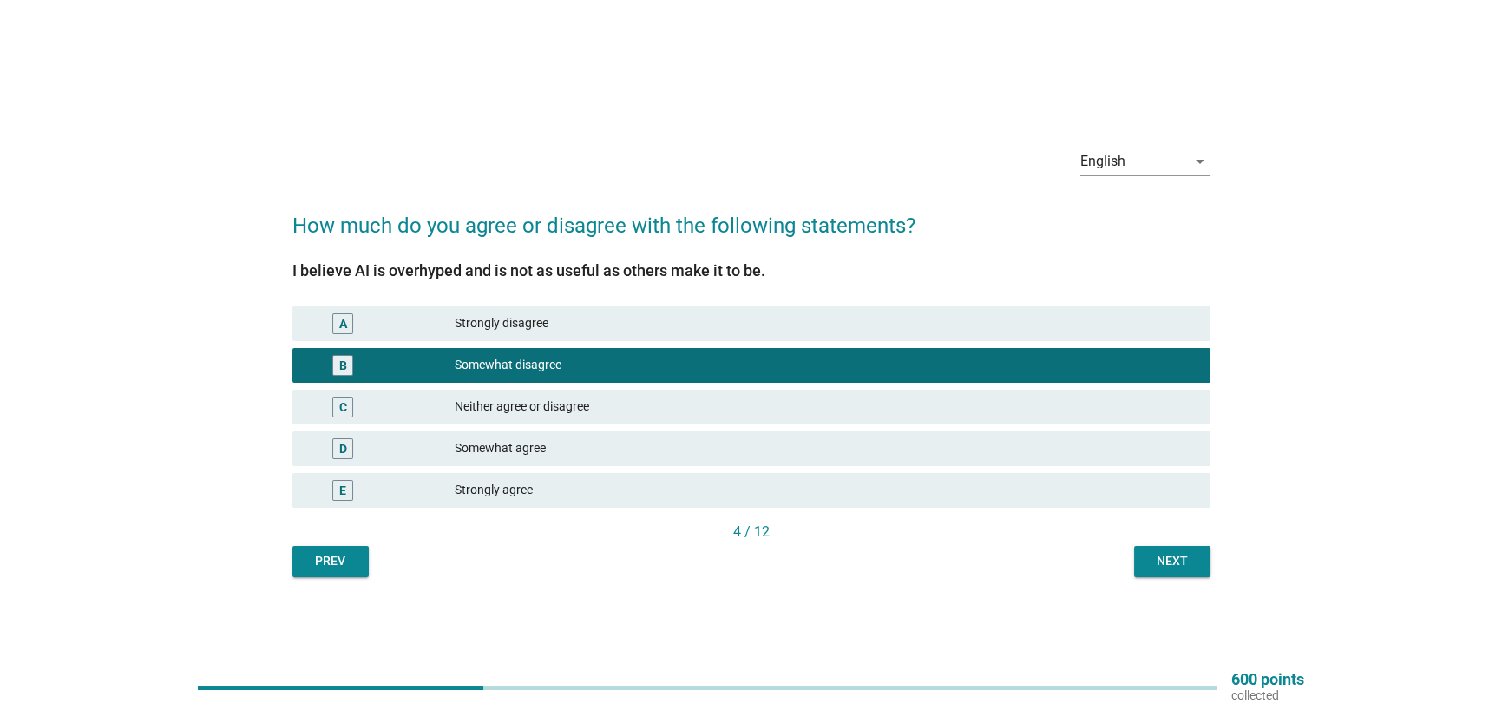
click at [1165, 548] on button "Next" at bounding box center [1172, 561] width 76 height 31
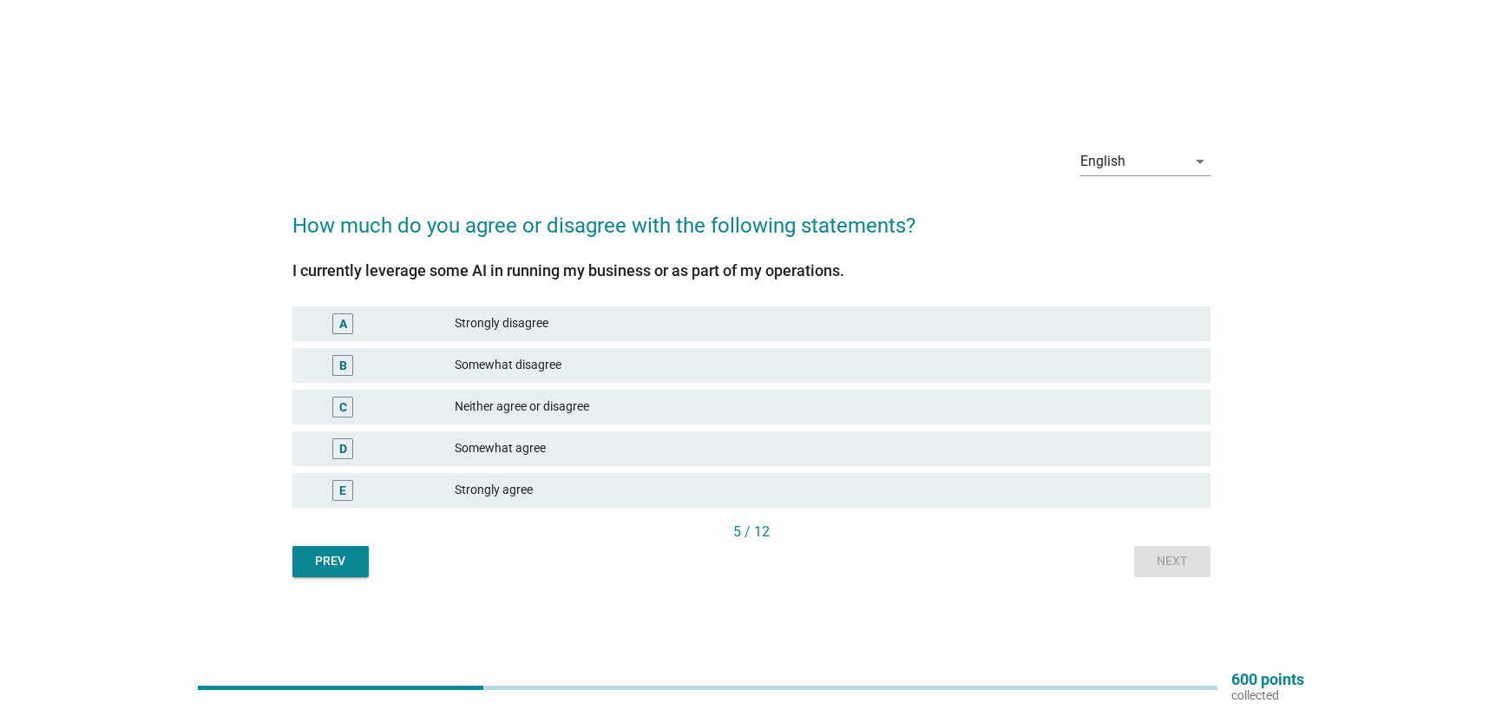
click at [602, 431] on div "D Somewhat agree" at bounding box center [751, 448] width 918 height 35
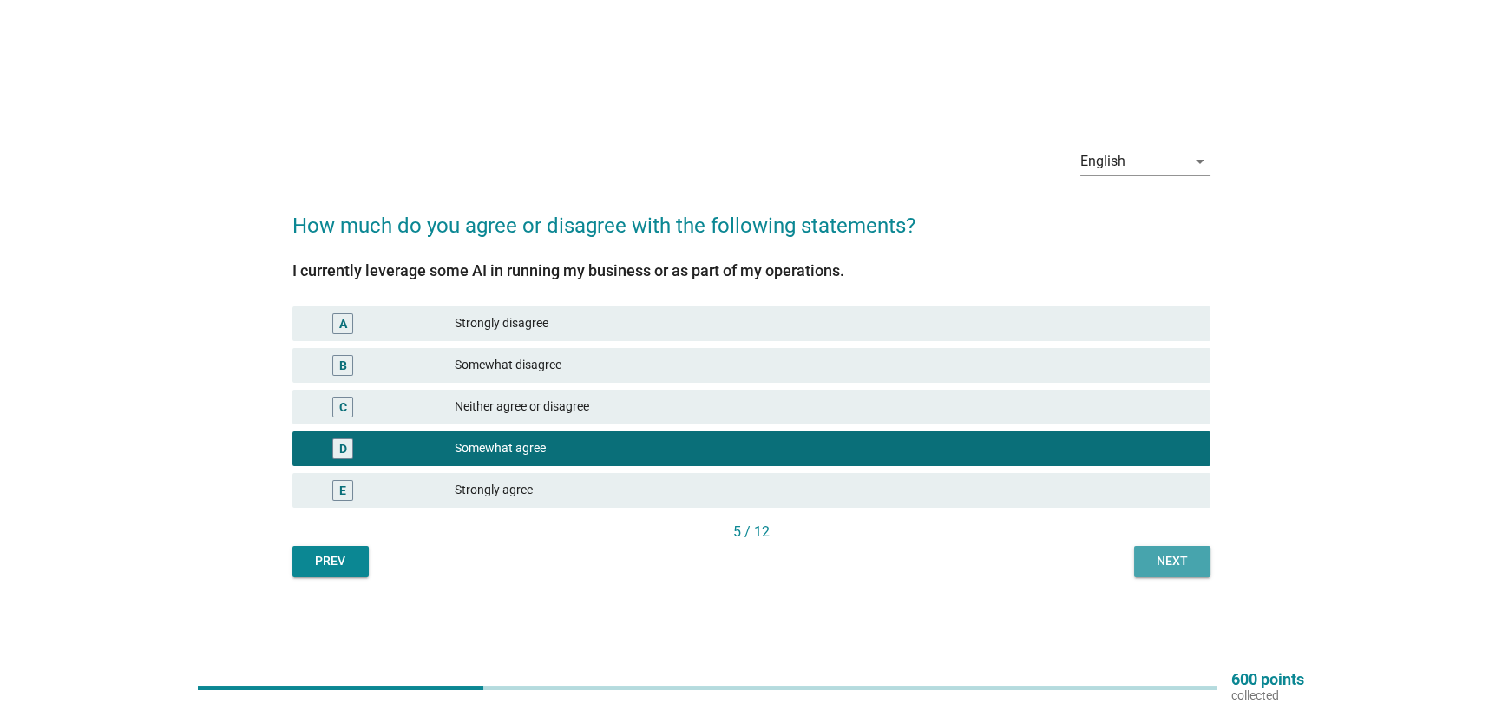
click at [1175, 568] on div "Next" at bounding box center [1172, 561] width 49 height 18
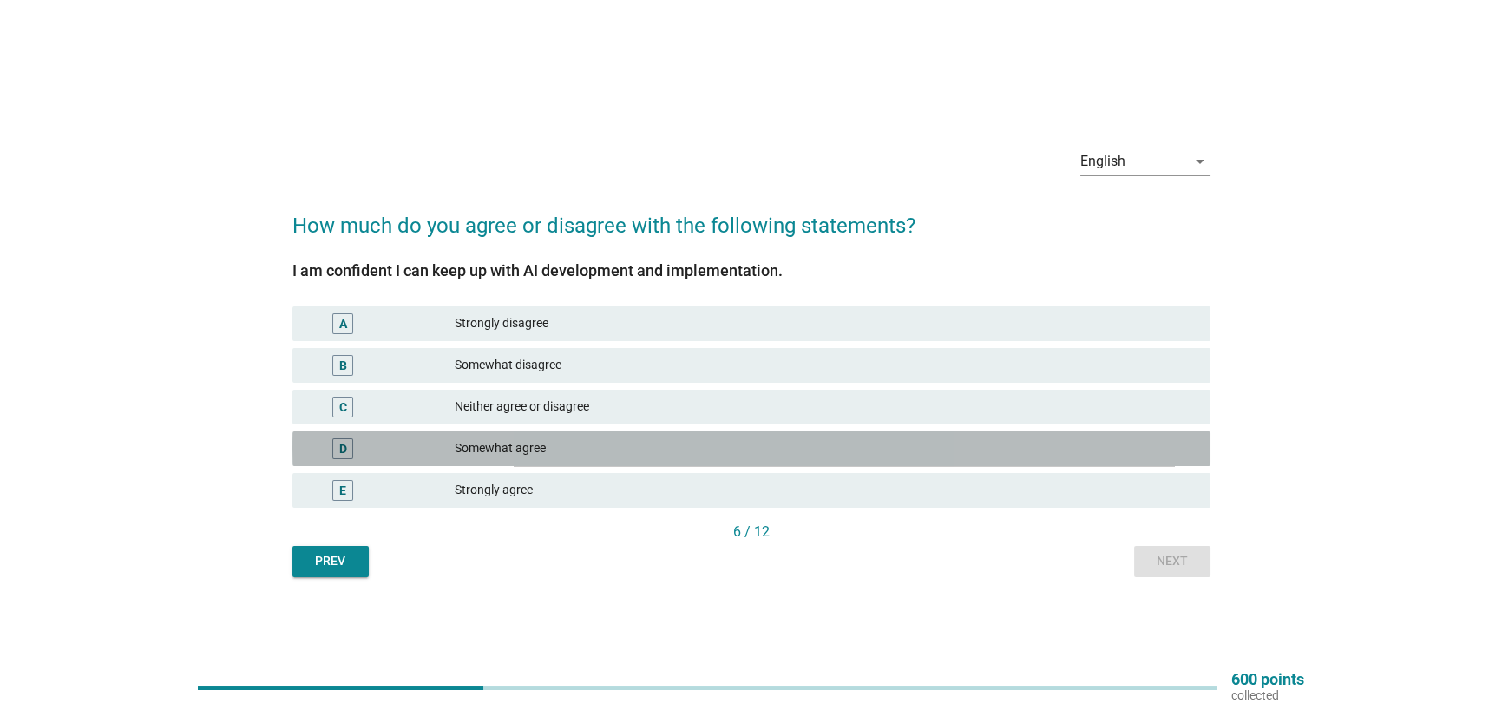
click at [711, 459] on div "D Somewhat agree" at bounding box center [751, 448] width 918 height 35
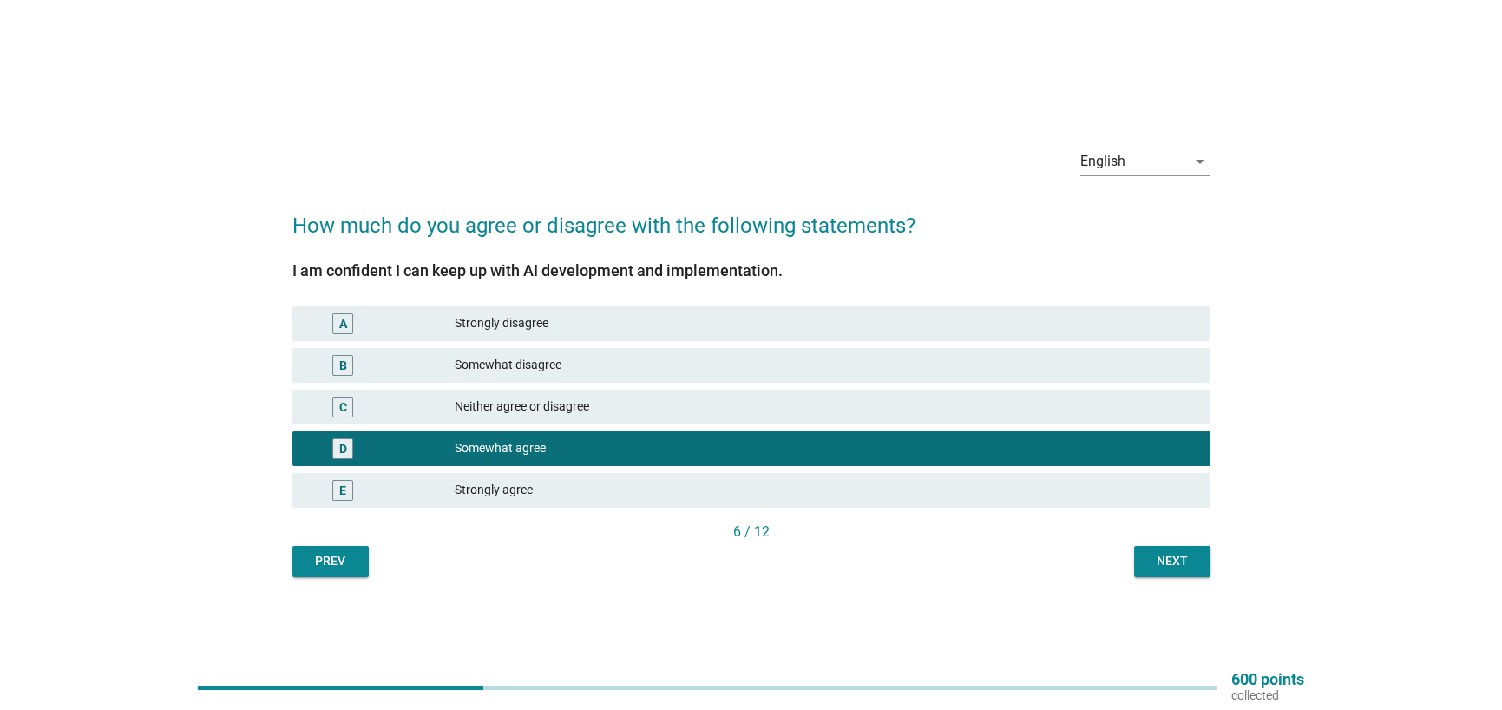
click at [1177, 572] on button "Next" at bounding box center [1172, 561] width 76 height 31
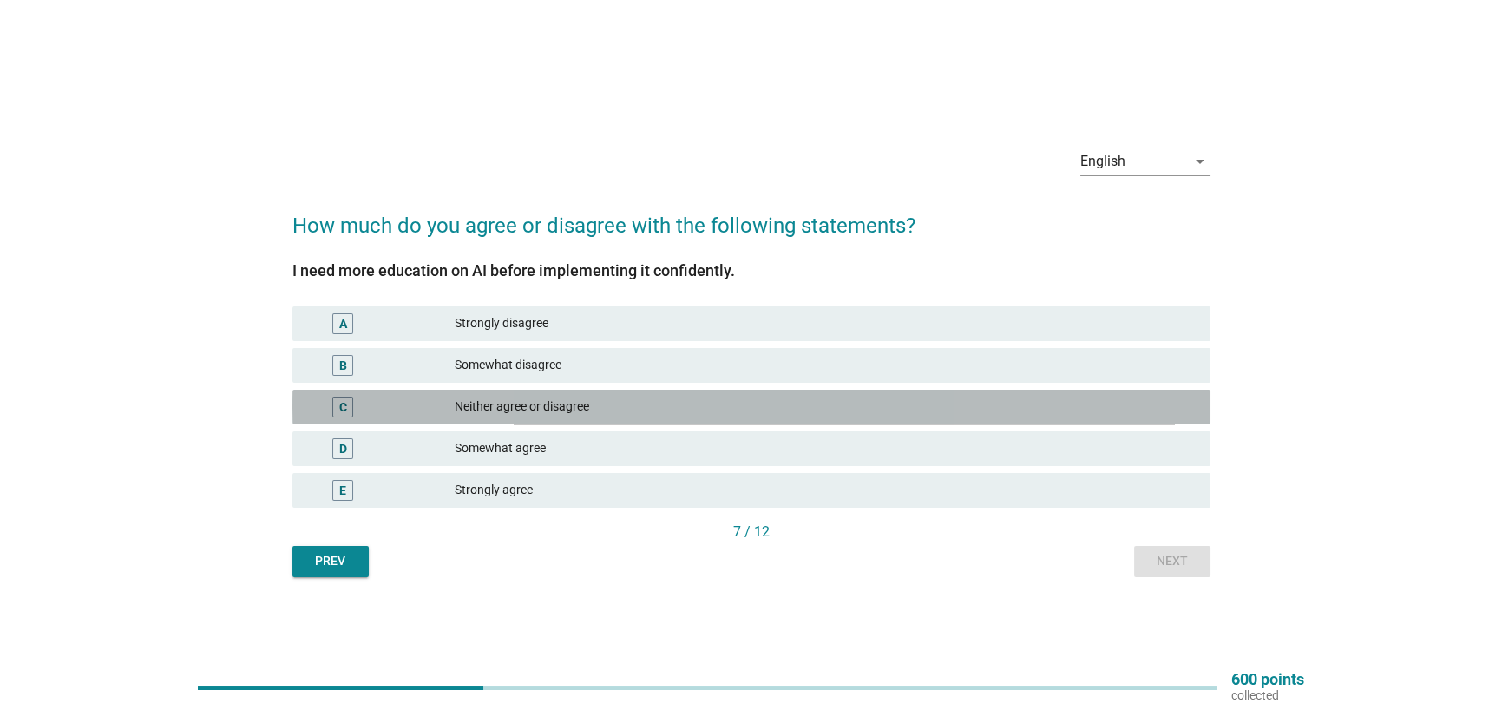
click at [651, 405] on div "Neither agree or disagree" at bounding box center [826, 407] width 742 height 21
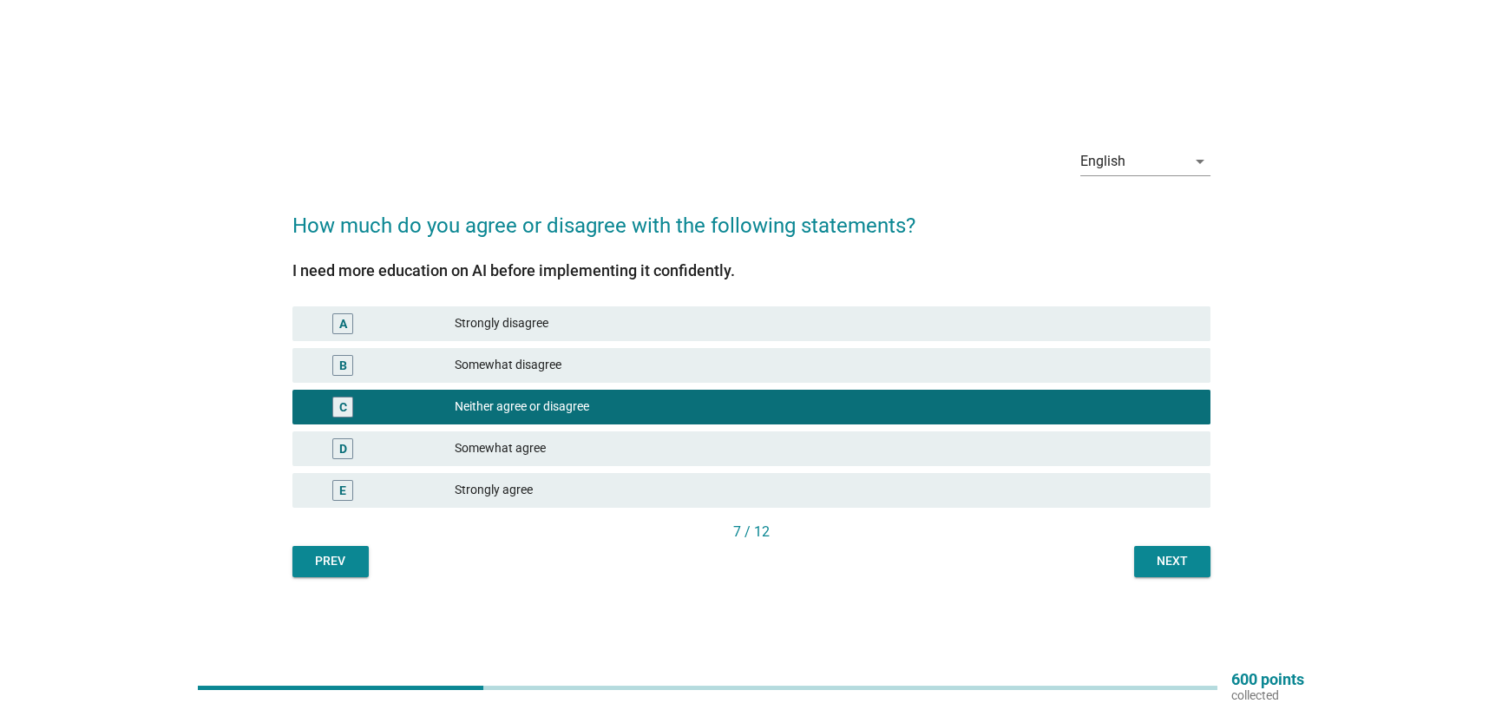
drag, startPoint x: 1152, startPoint y: 567, endPoint x: 1100, endPoint y: 565, distance: 51.2
click at [1152, 566] on div "Next" at bounding box center [1172, 561] width 49 height 18
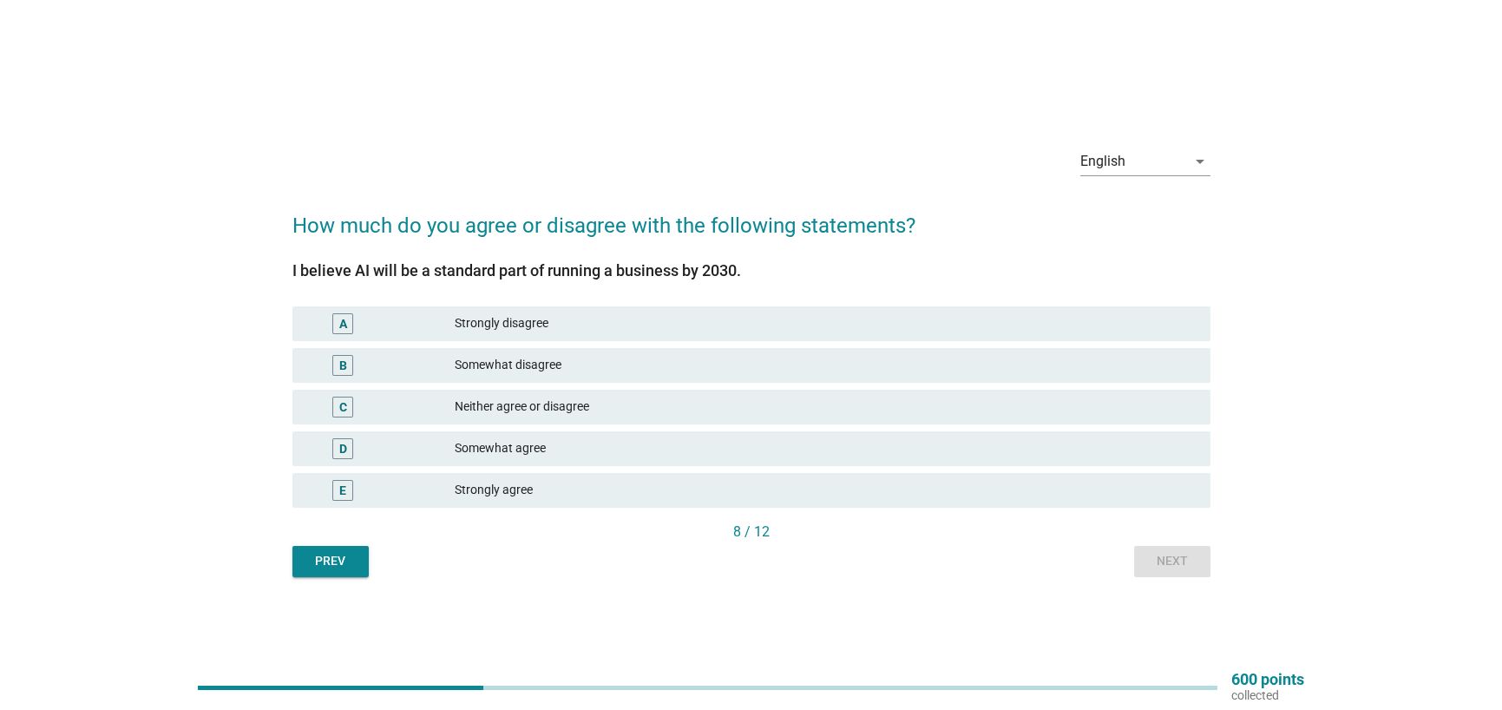
click at [682, 413] on div "Neither agree or disagree" at bounding box center [826, 407] width 742 height 21
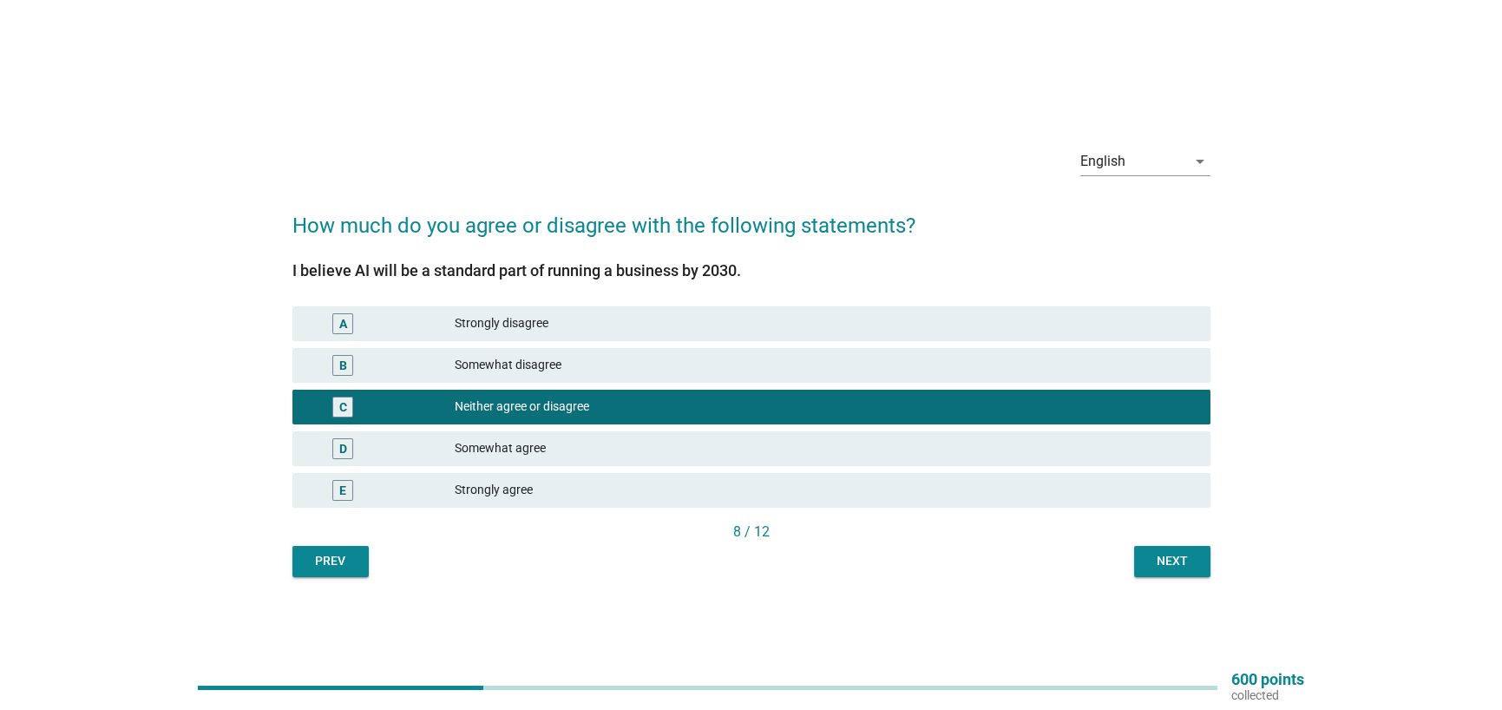
click at [1200, 568] on button "Next" at bounding box center [1172, 561] width 76 height 31
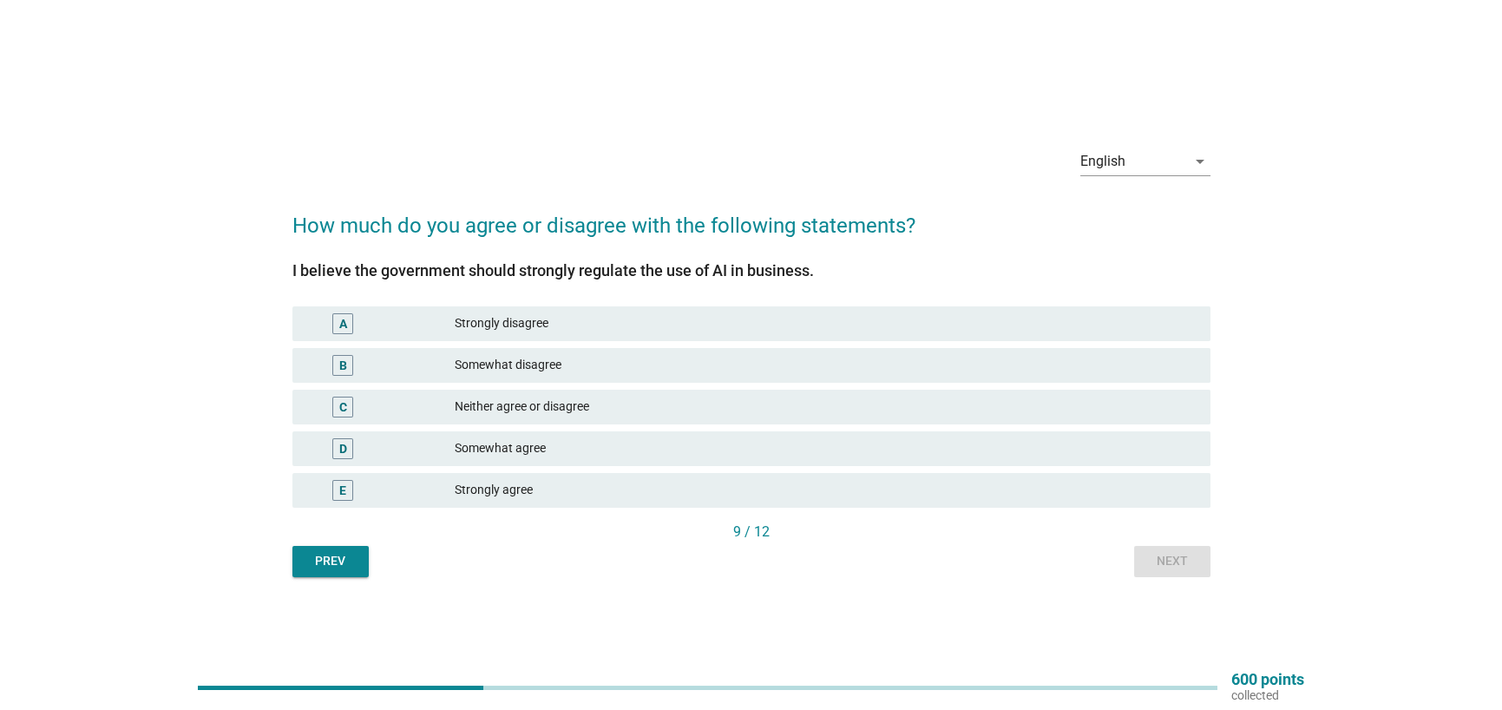
click at [602, 415] on div "Neither agree or disagree" at bounding box center [826, 407] width 742 height 21
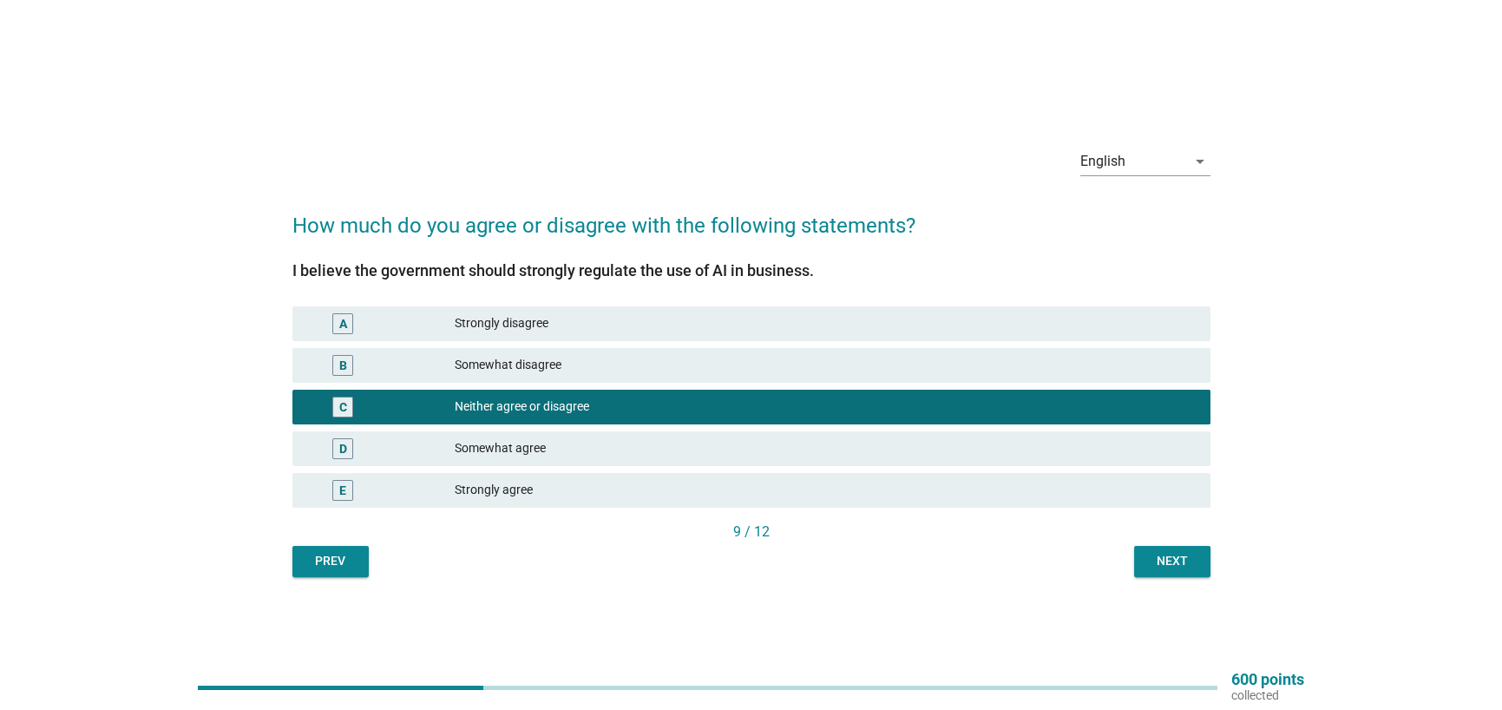
click at [1205, 568] on button "Next" at bounding box center [1172, 561] width 76 height 31
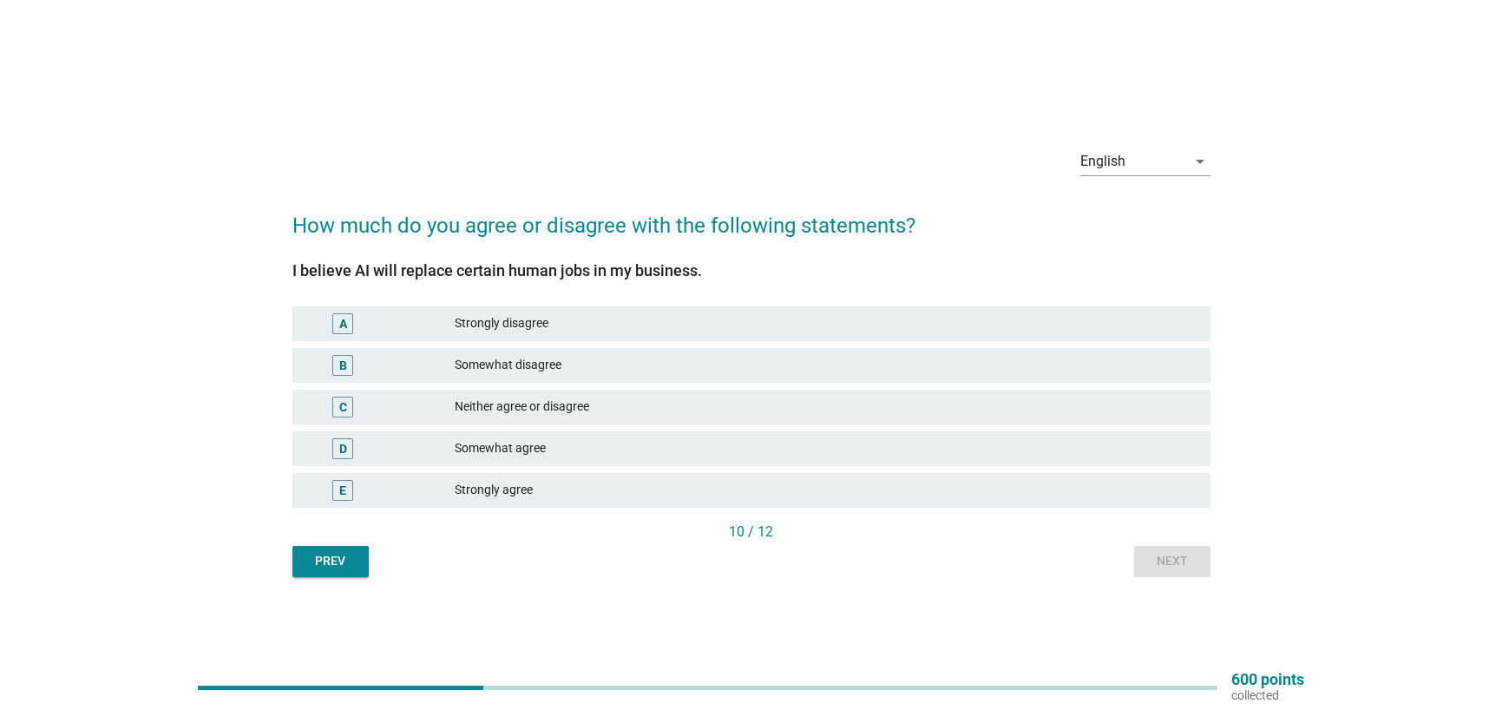
click at [731, 361] on div "Somewhat disagree" at bounding box center [826, 365] width 742 height 21
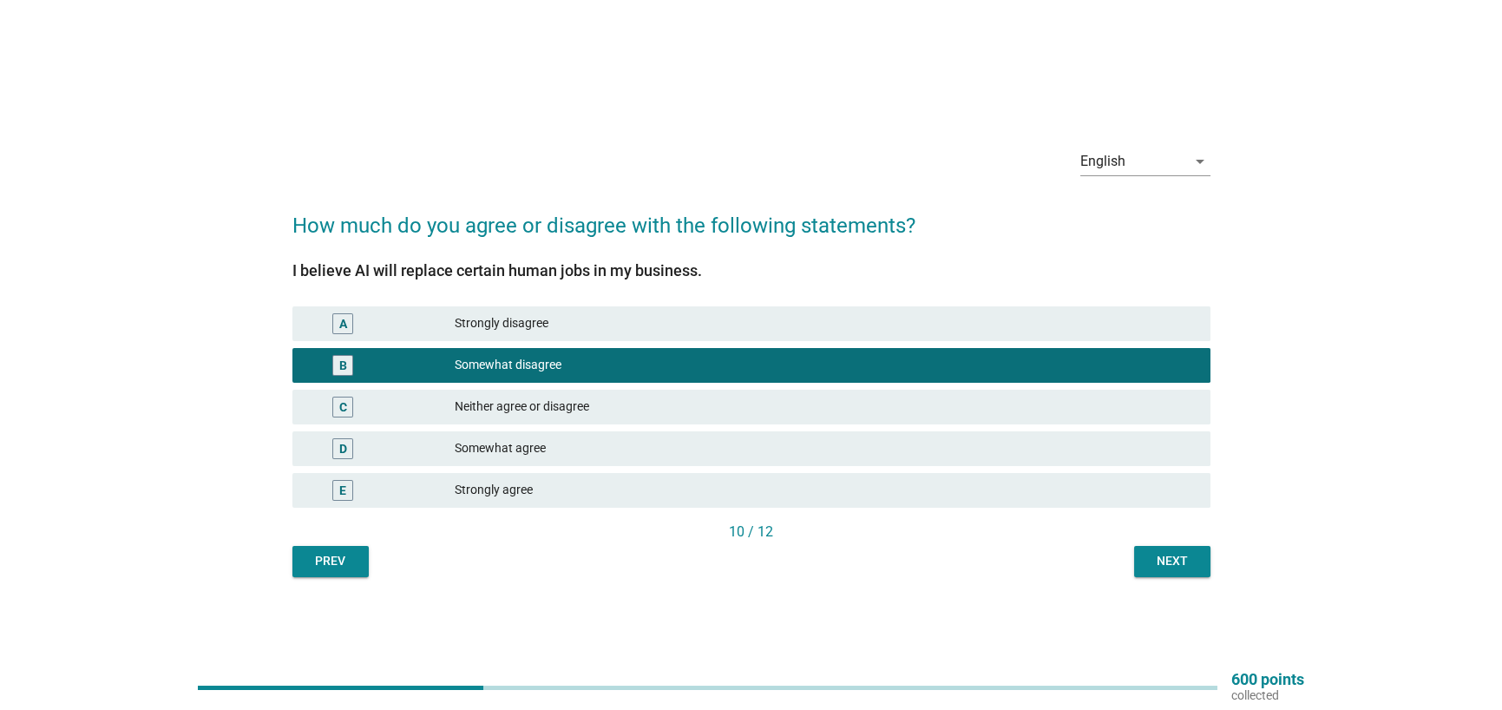
click at [1164, 560] on div "Next" at bounding box center [1172, 561] width 49 height 18
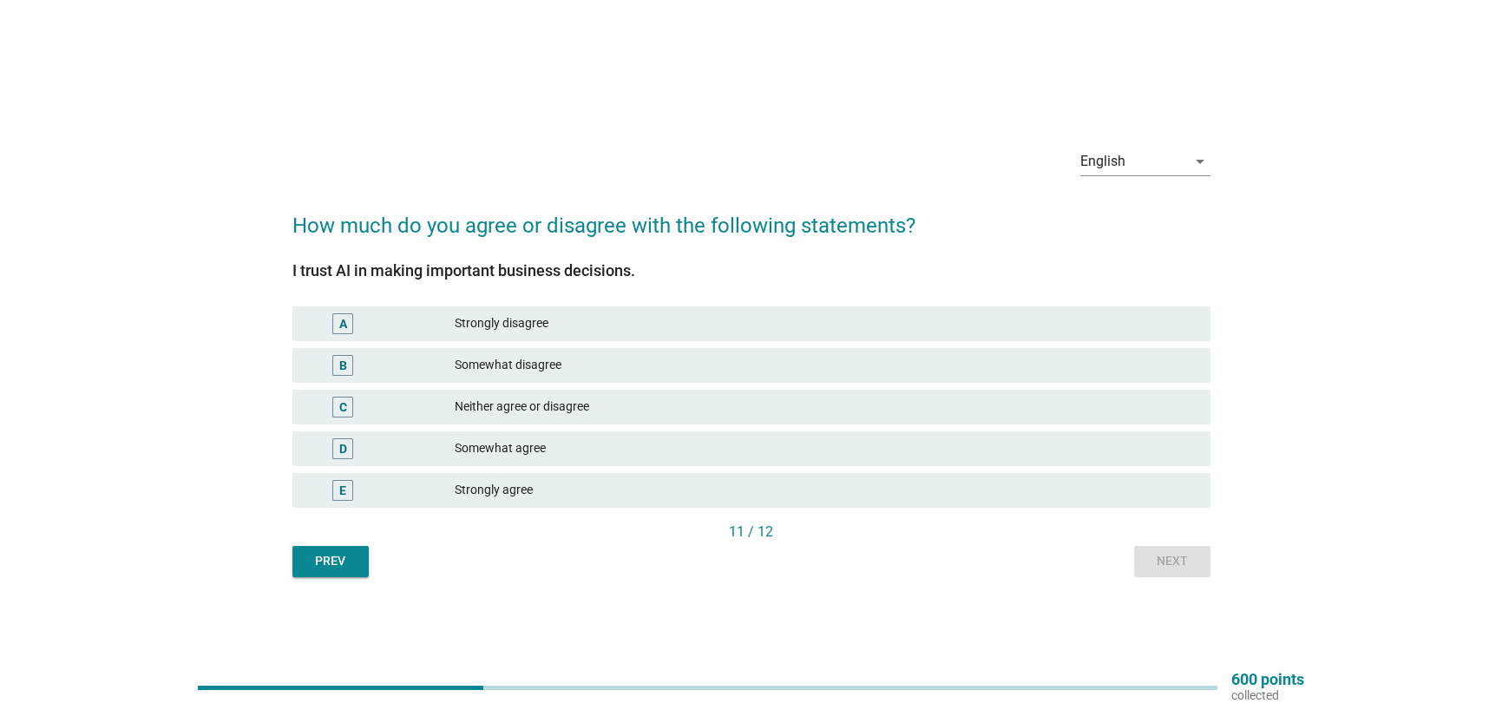
click at [662, 364] on div "Somewhat disagree" at bounding box center [826, 365] width 742 height 21
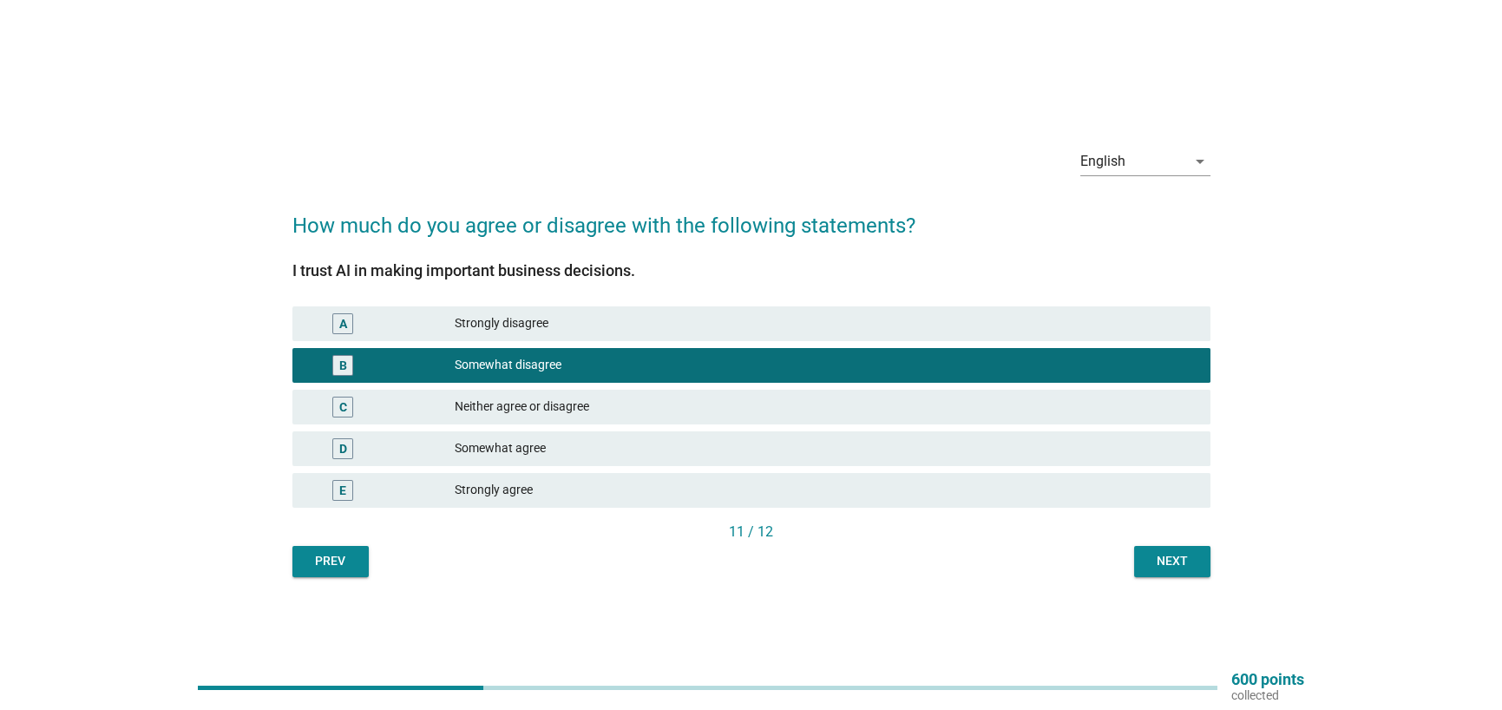
click at [1153, 562] on div "Next" at bounding box center [1172, 561] width 49 height 18
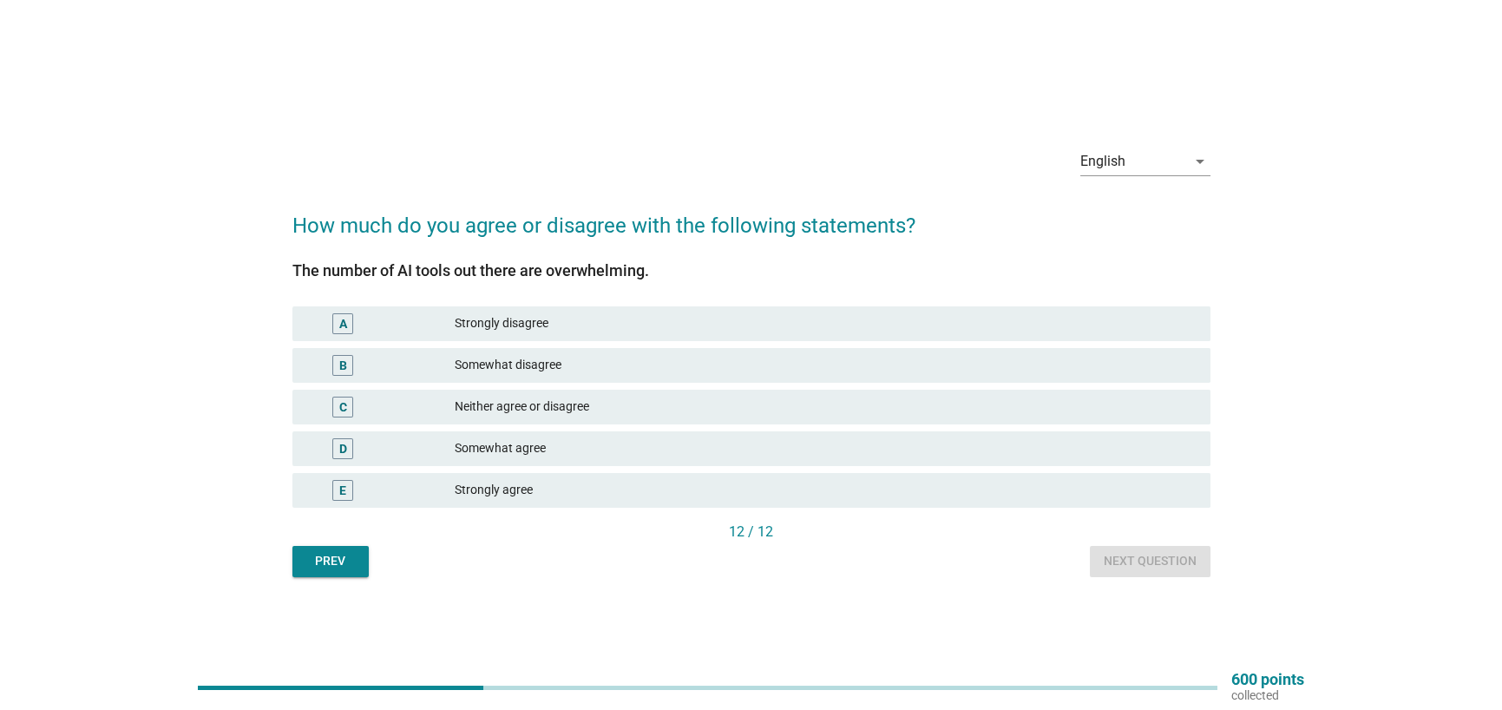
click at [655, 365] on div "Somewhat disagree" at bounding box center [826, 365] width 742 height 21
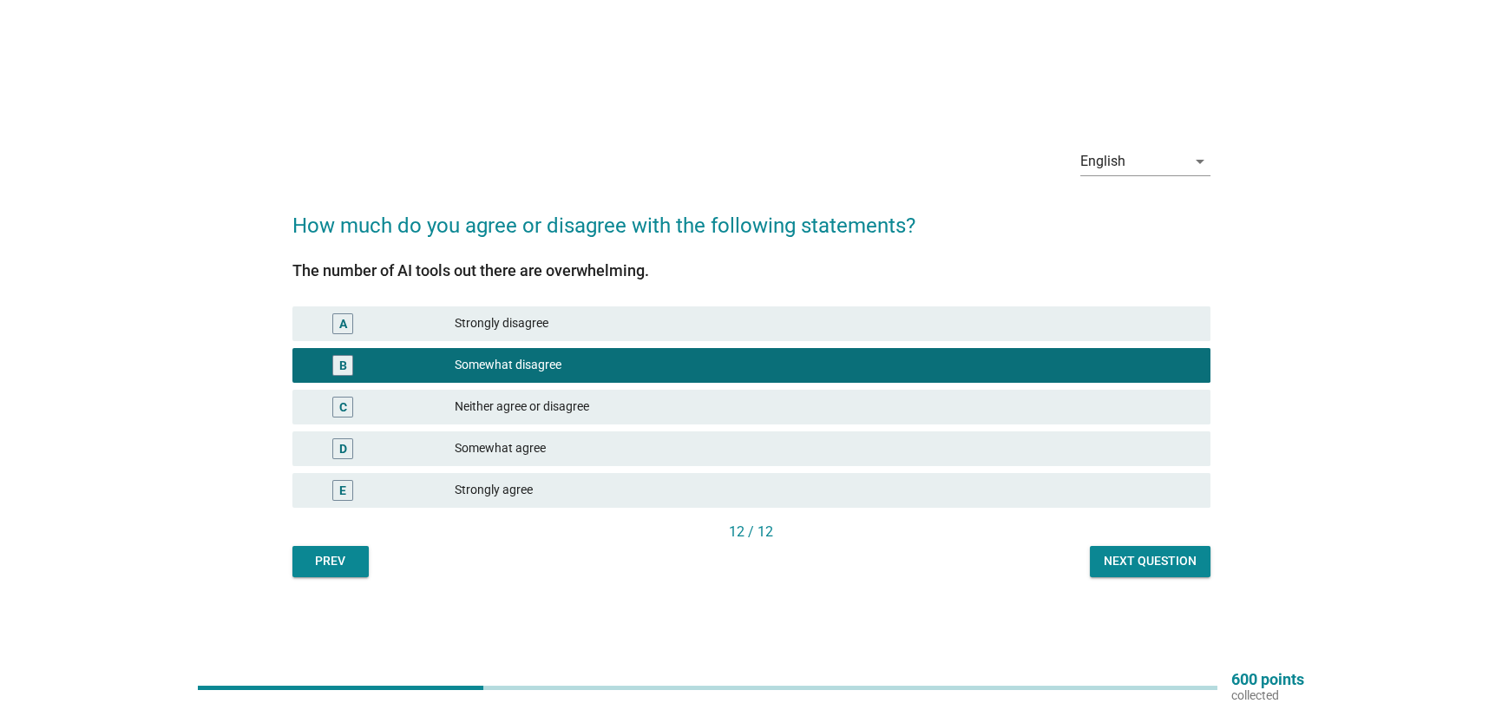
click at [702, 408] on div "Neither agree or disagree" at bounding box center [826, 407] width 742 height 21
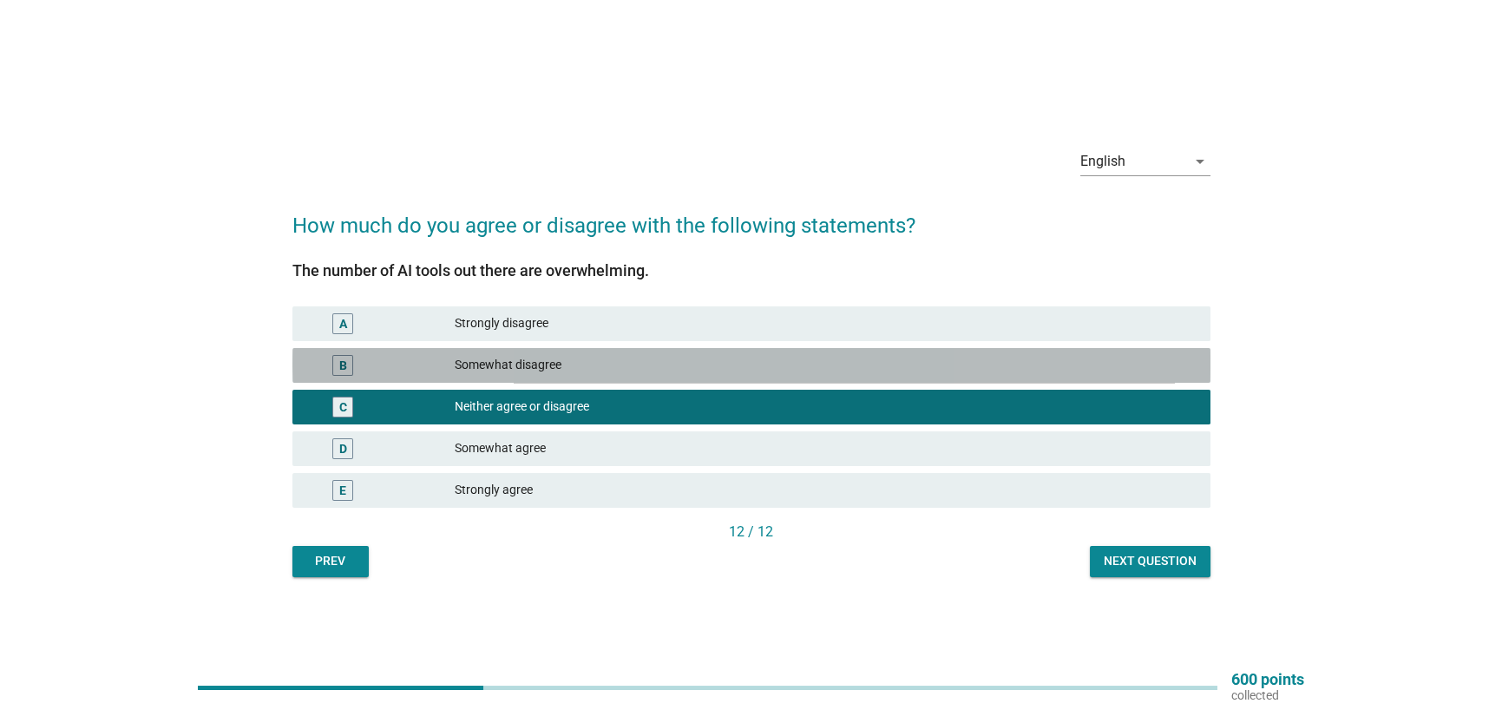
click at [668, 378] on div "B Somewhat disagree" at bounding box center [751, 365] width 918 height 35
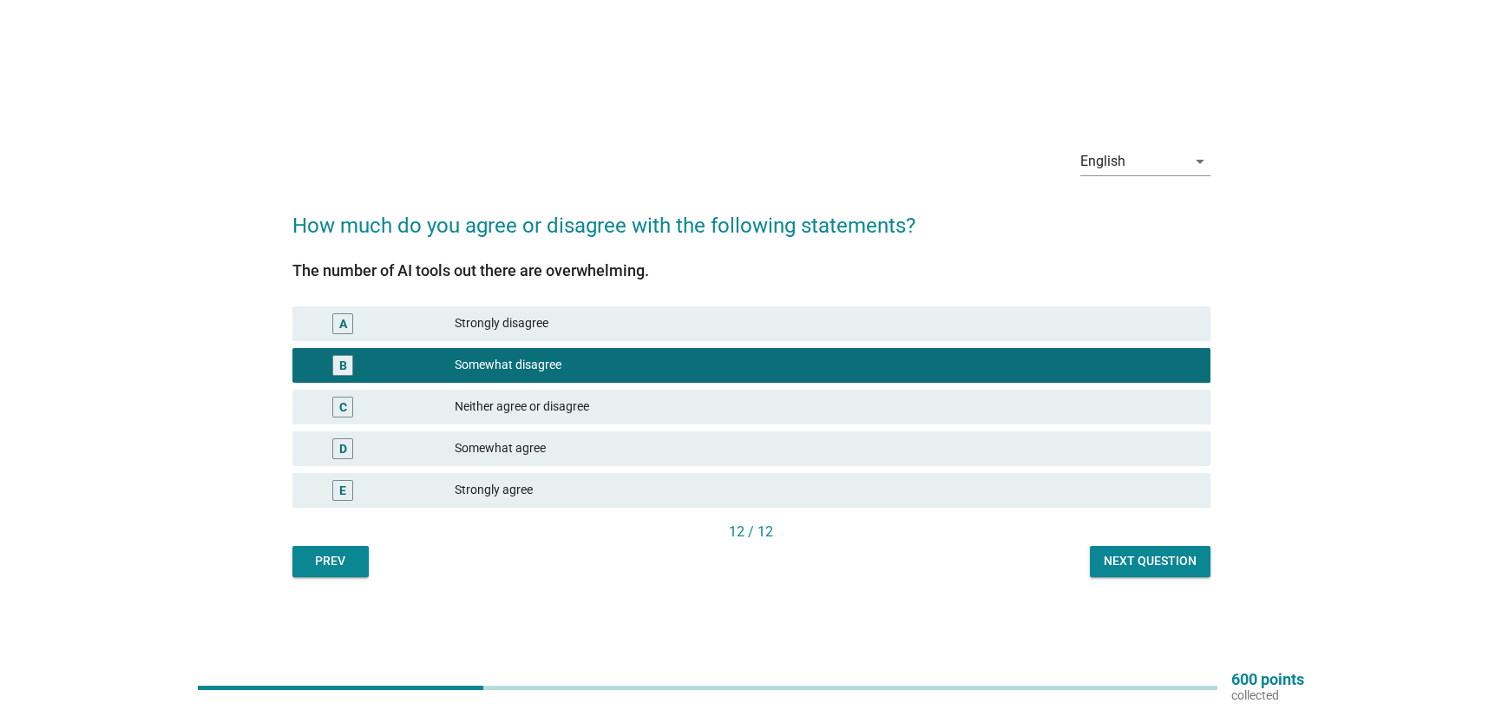
click at [829, 399] on div "Neither agree or disagree" at bounding box center [826, 407] width 742 height 21
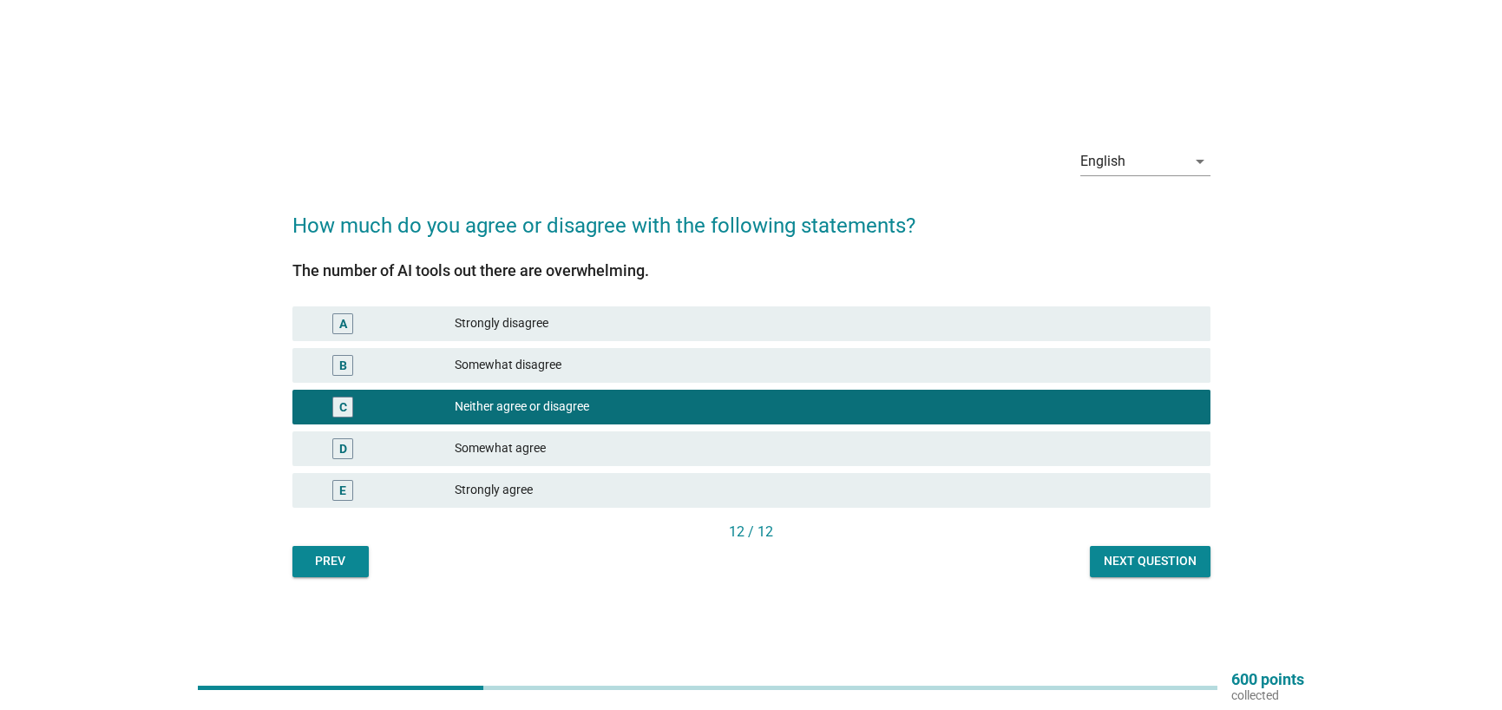
click at [1111, 552] on div "Next question" at bounding box center [1150, 561] width 93 height 18
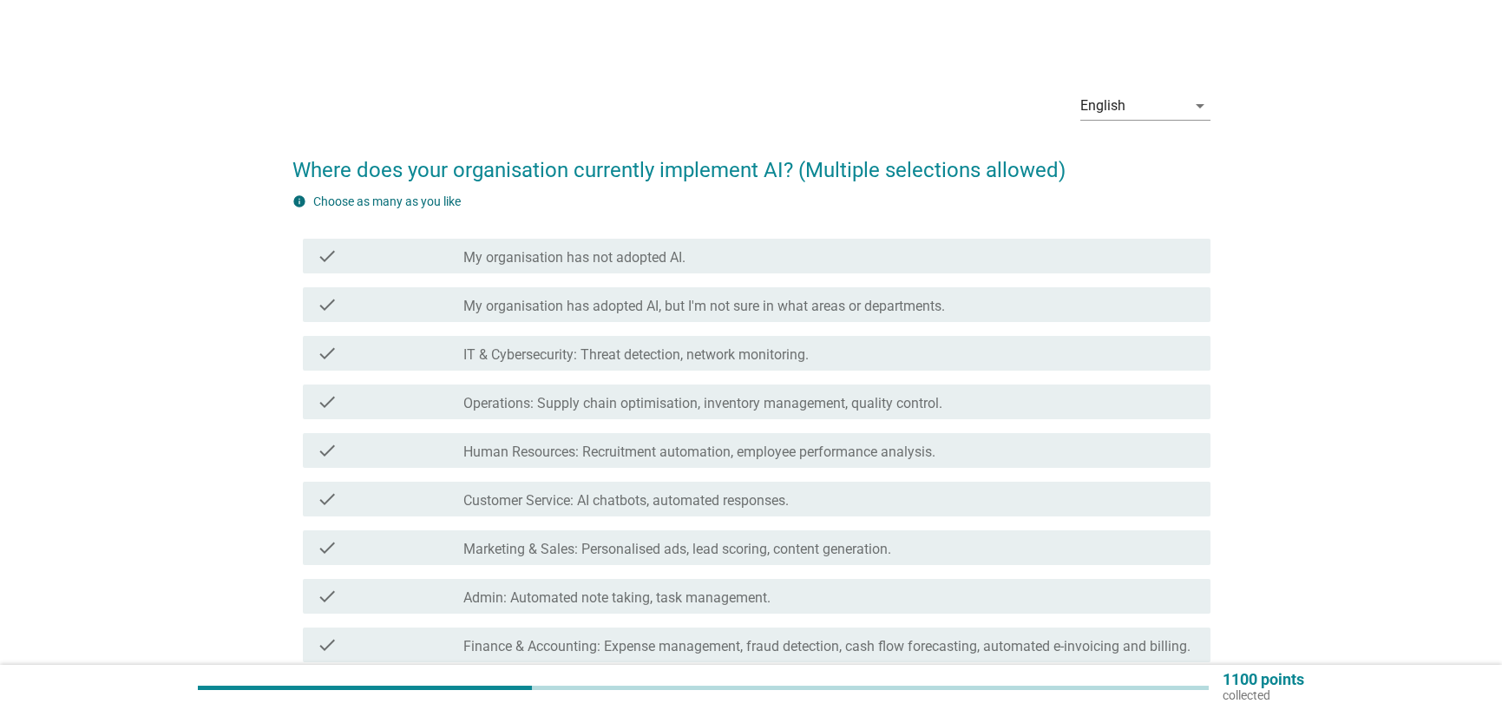
scroll to position [87, 0]
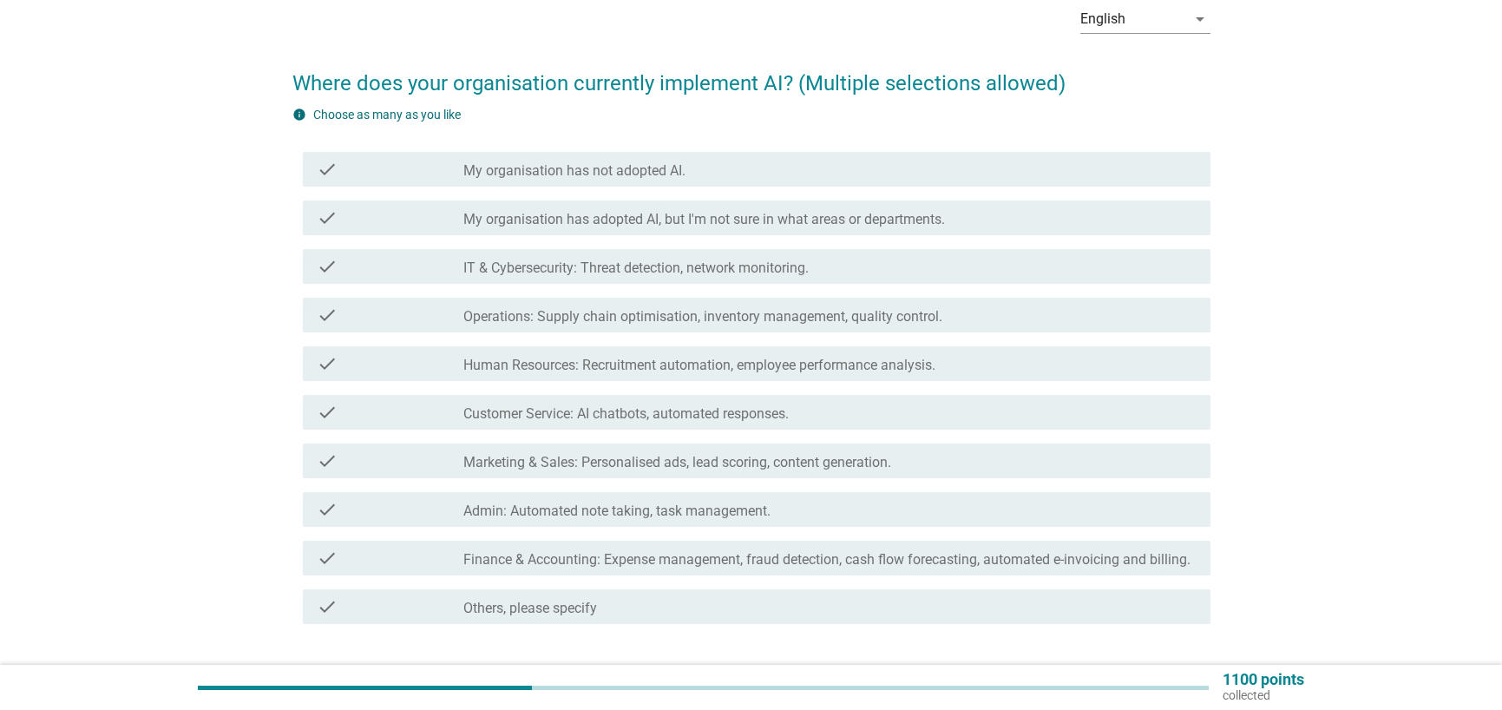
click at [690, 454] on label "Marketing & Sales: Personalised ads, lead scoring, content generation." at bounding box center [677, 462] width 428 height 17
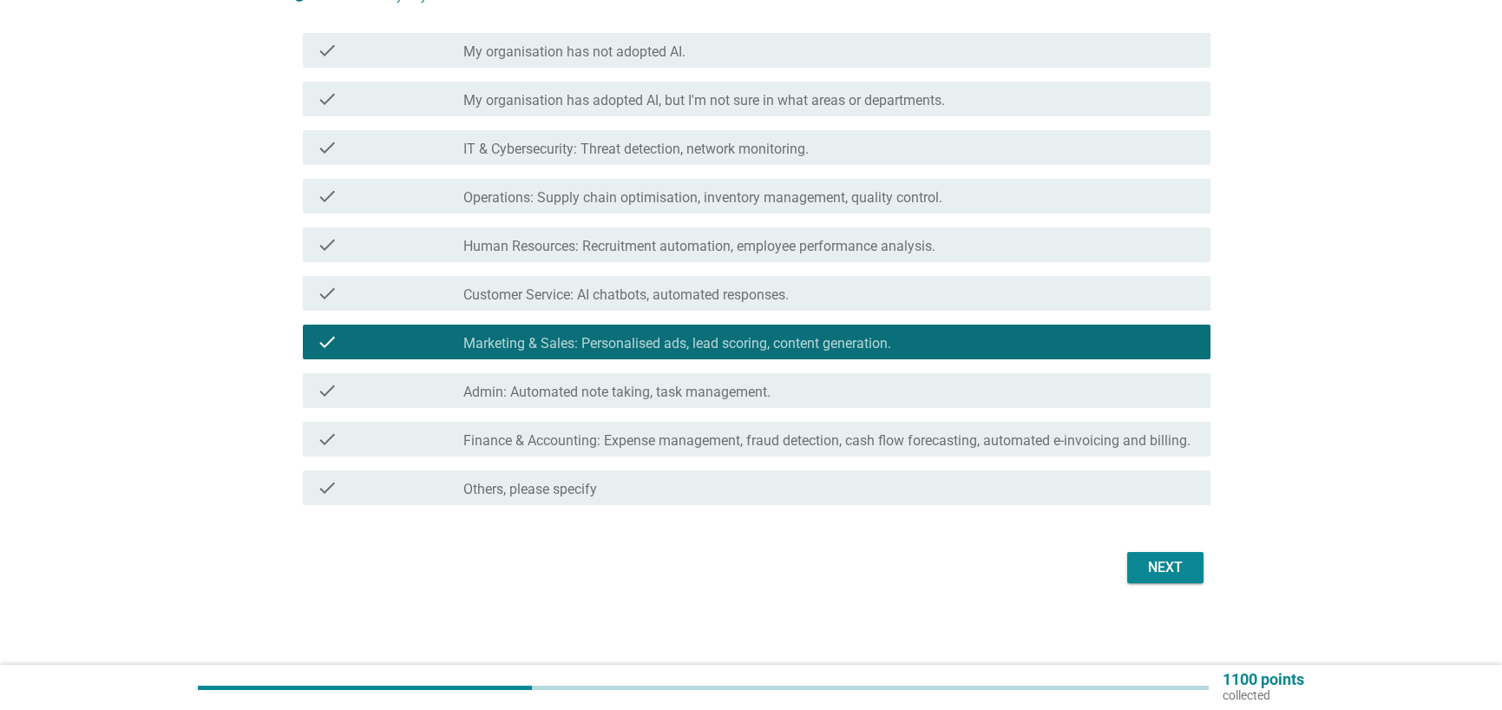
scroll to position [207, 0]
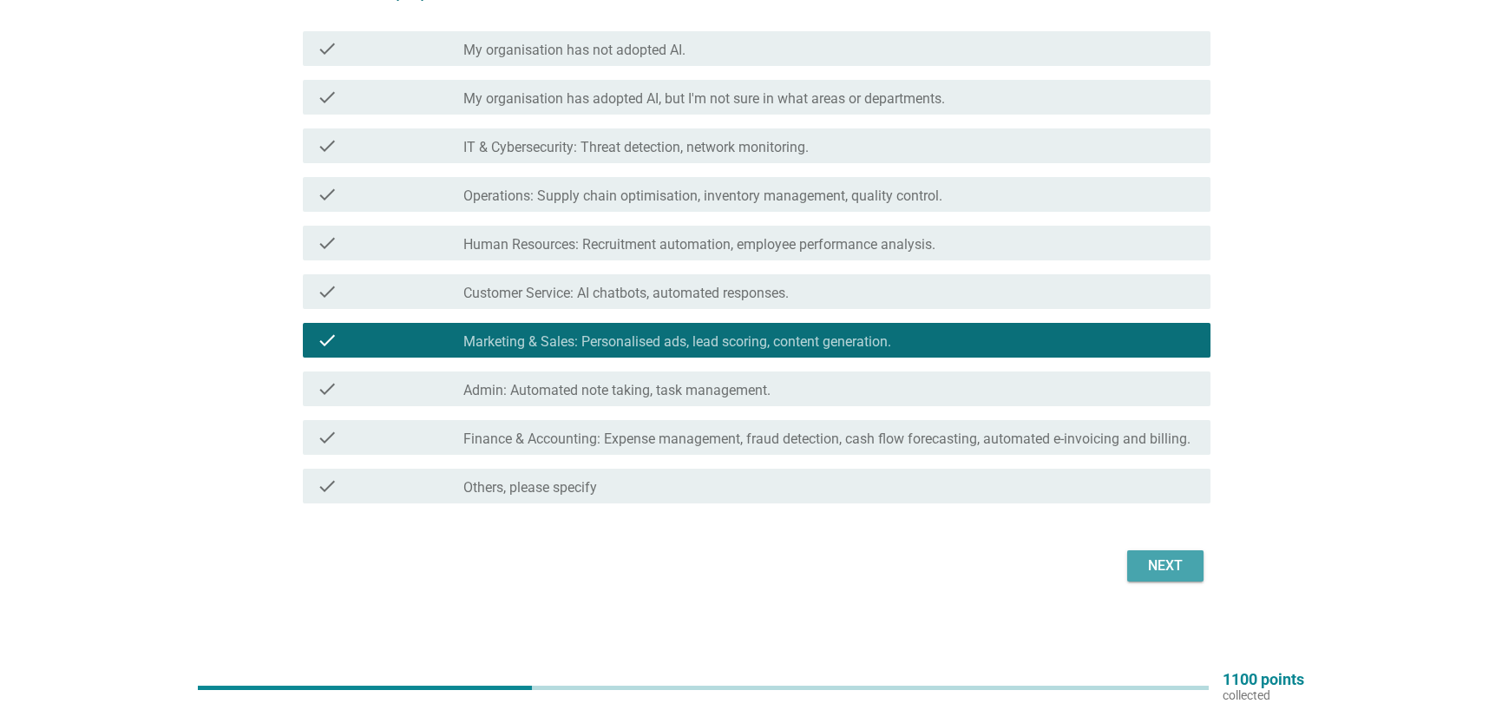
click at [1163, 568] on div "Next" at bounding box center [1165, 565] width 49 height 21
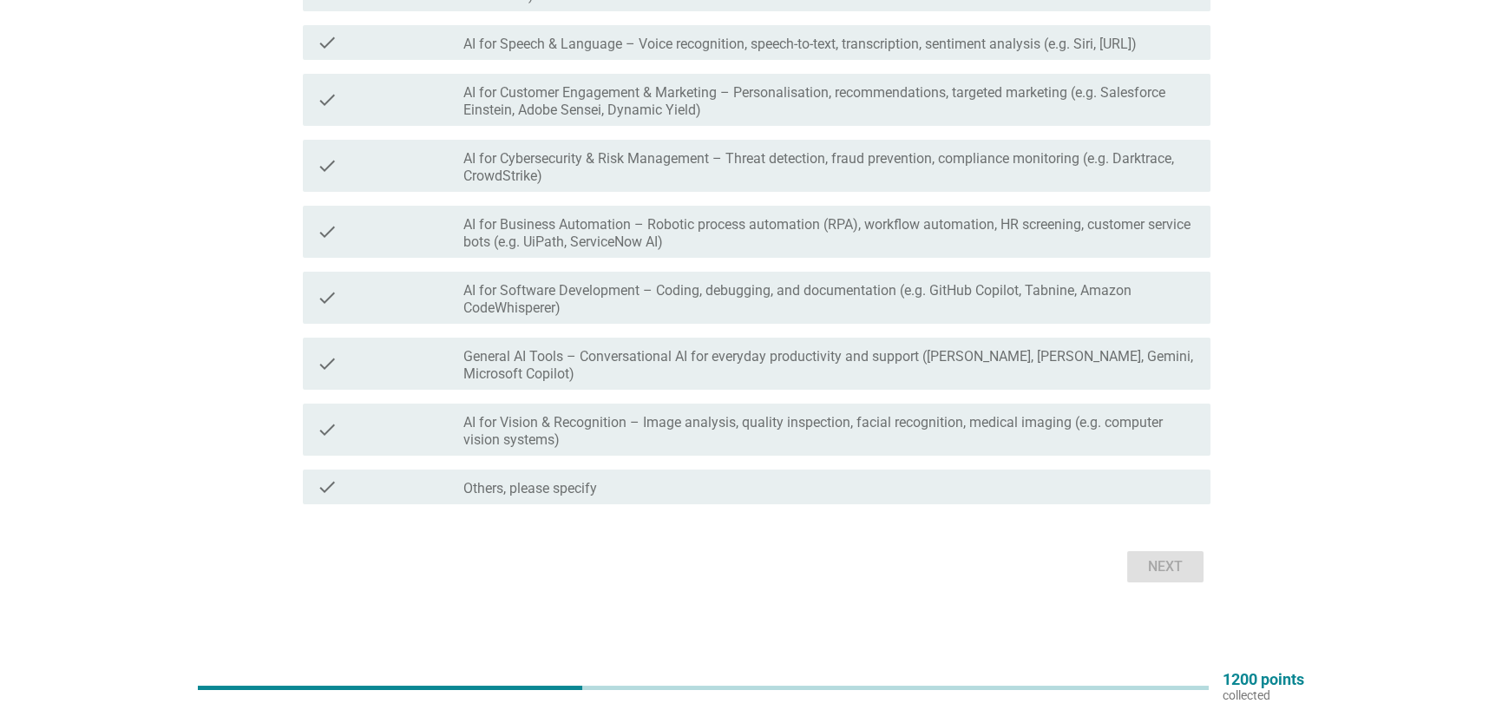
scroll to position [0, 0]
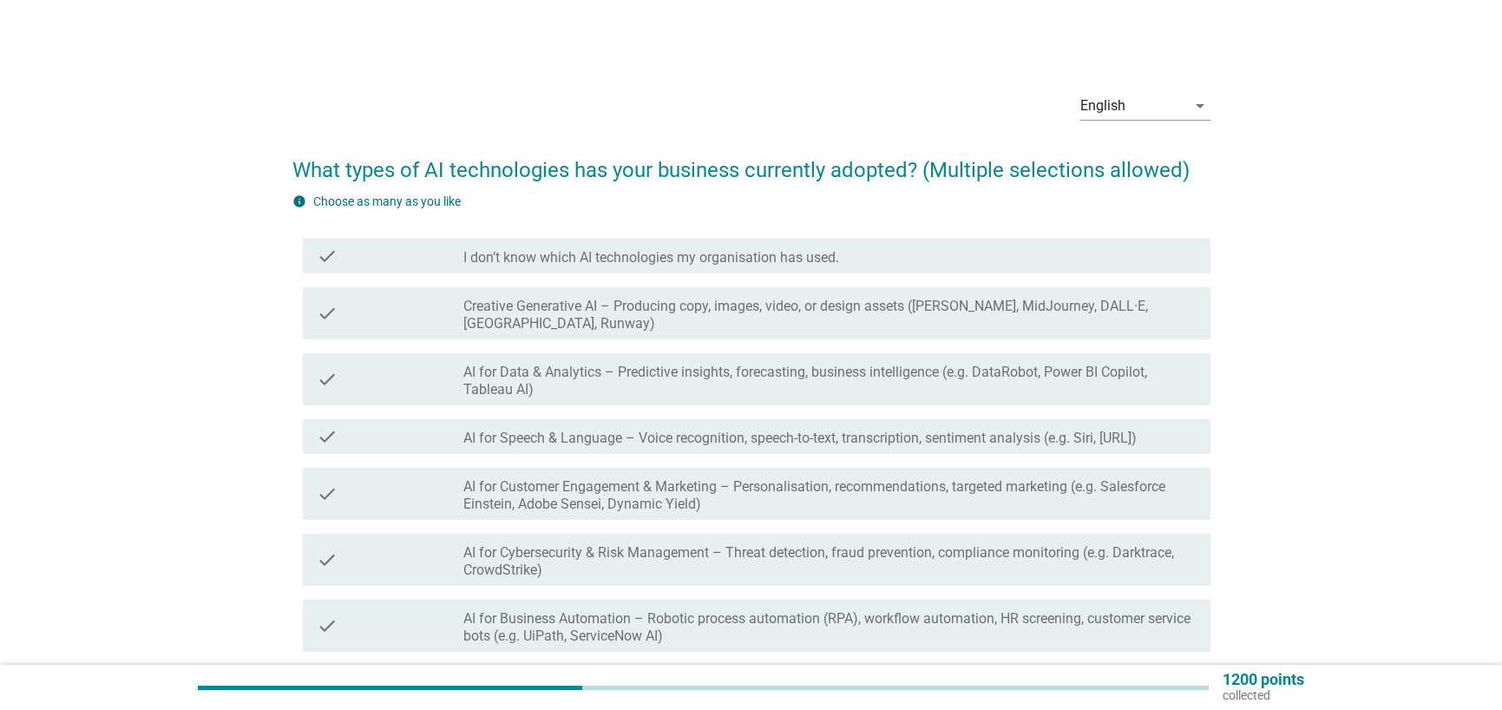
click at [705, 251] on label "I don’t know which AI technologies my organisation has used." at bounding box center [651, 257] width 376 height 17
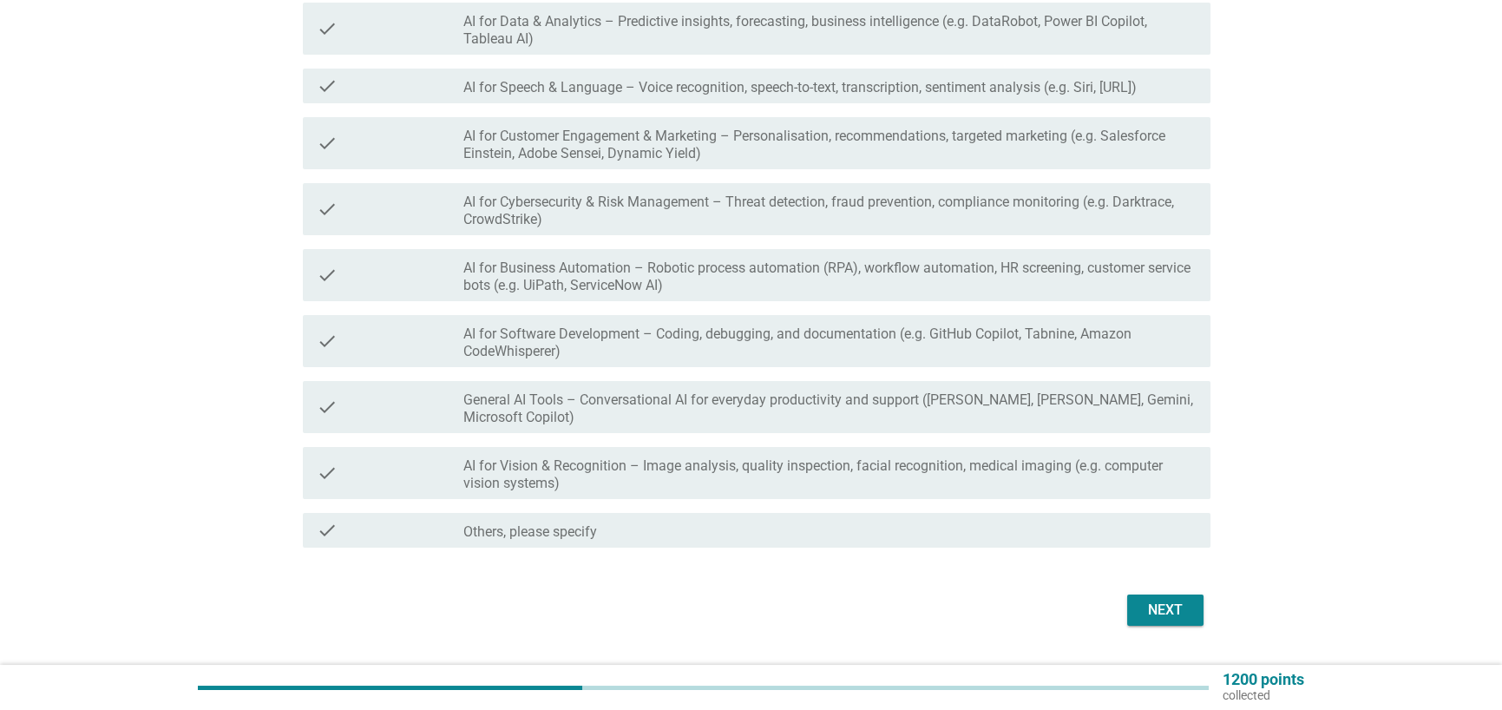
scroll to position [394, 0]
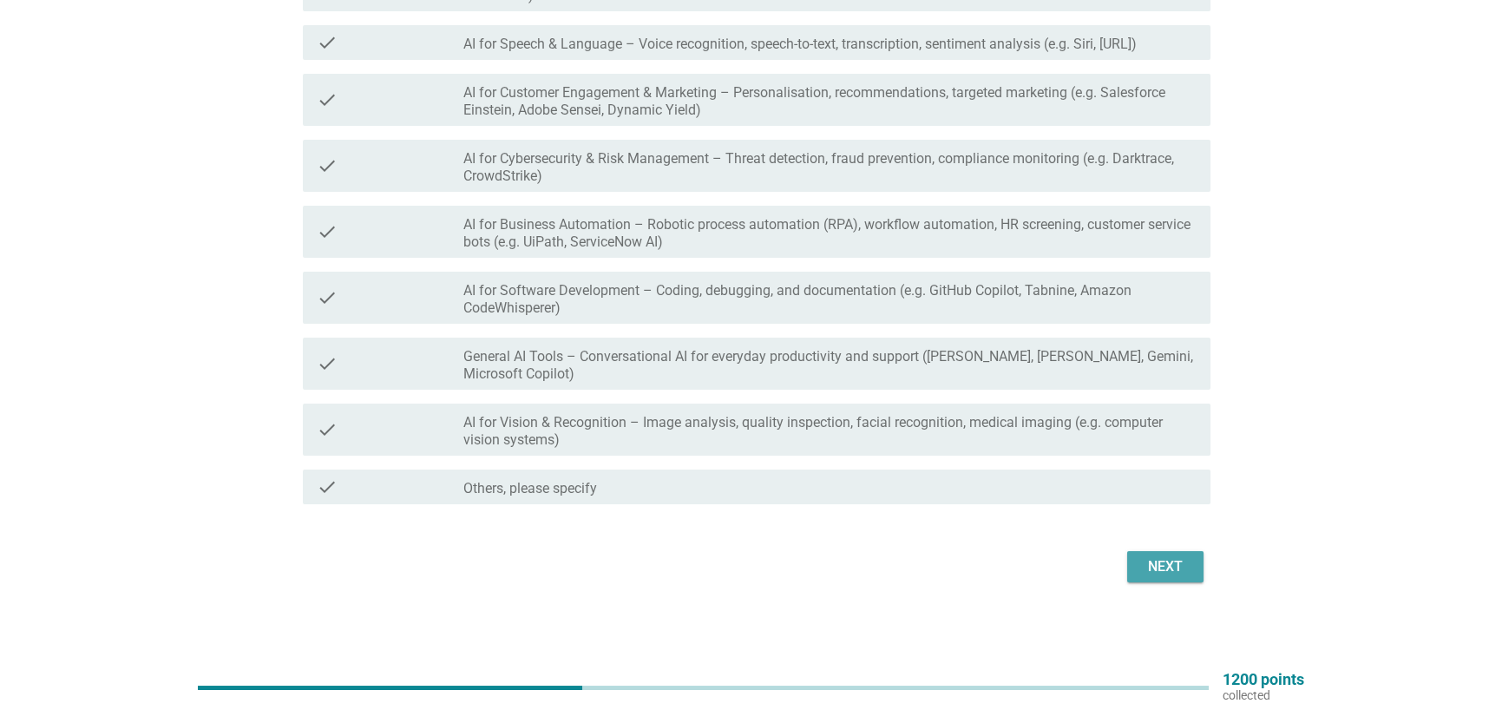
click at [1179, 578] on button "Next" at bounding box center [1165, 566] width 76 height 31
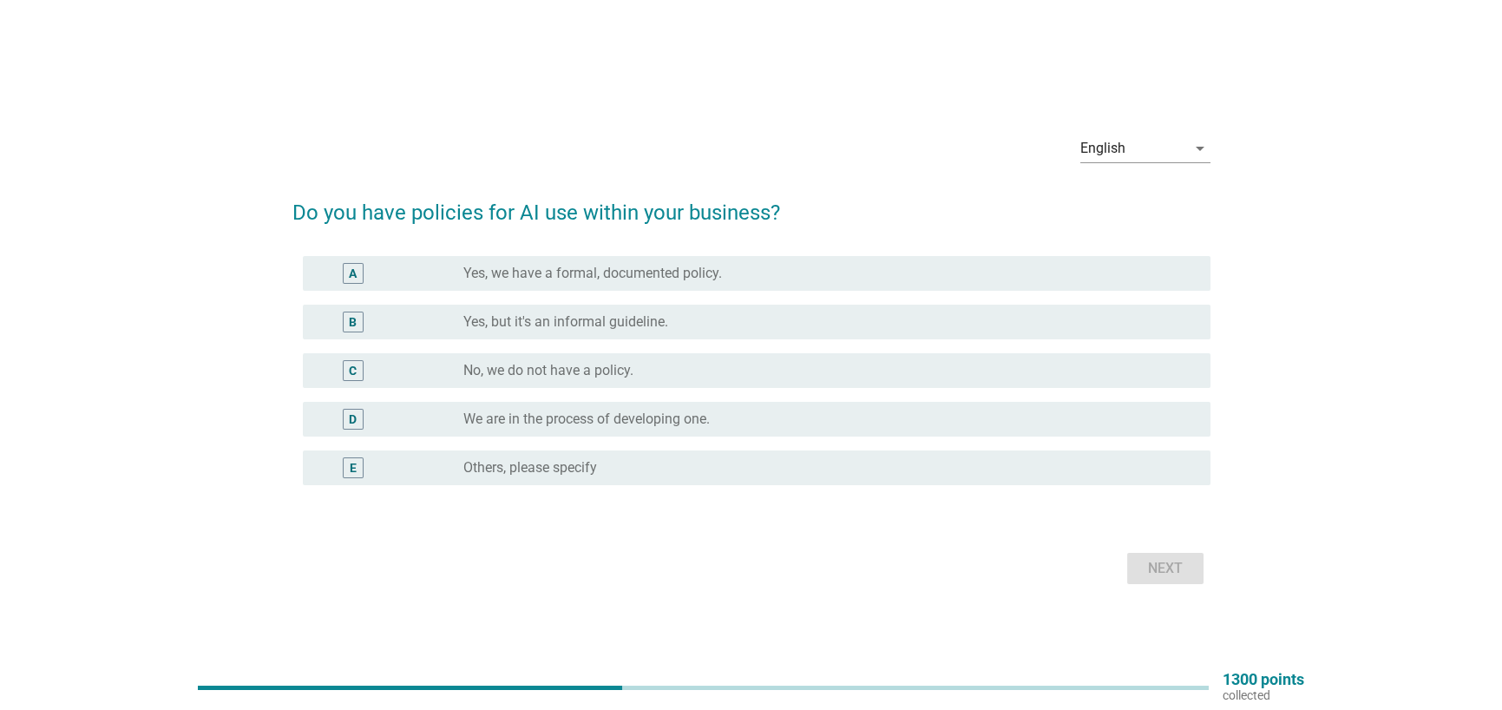
click at [616, 381] on div "radio_button_unchecked No, we do not have a policy." at bounding box center [829, 370] width 733 height 21
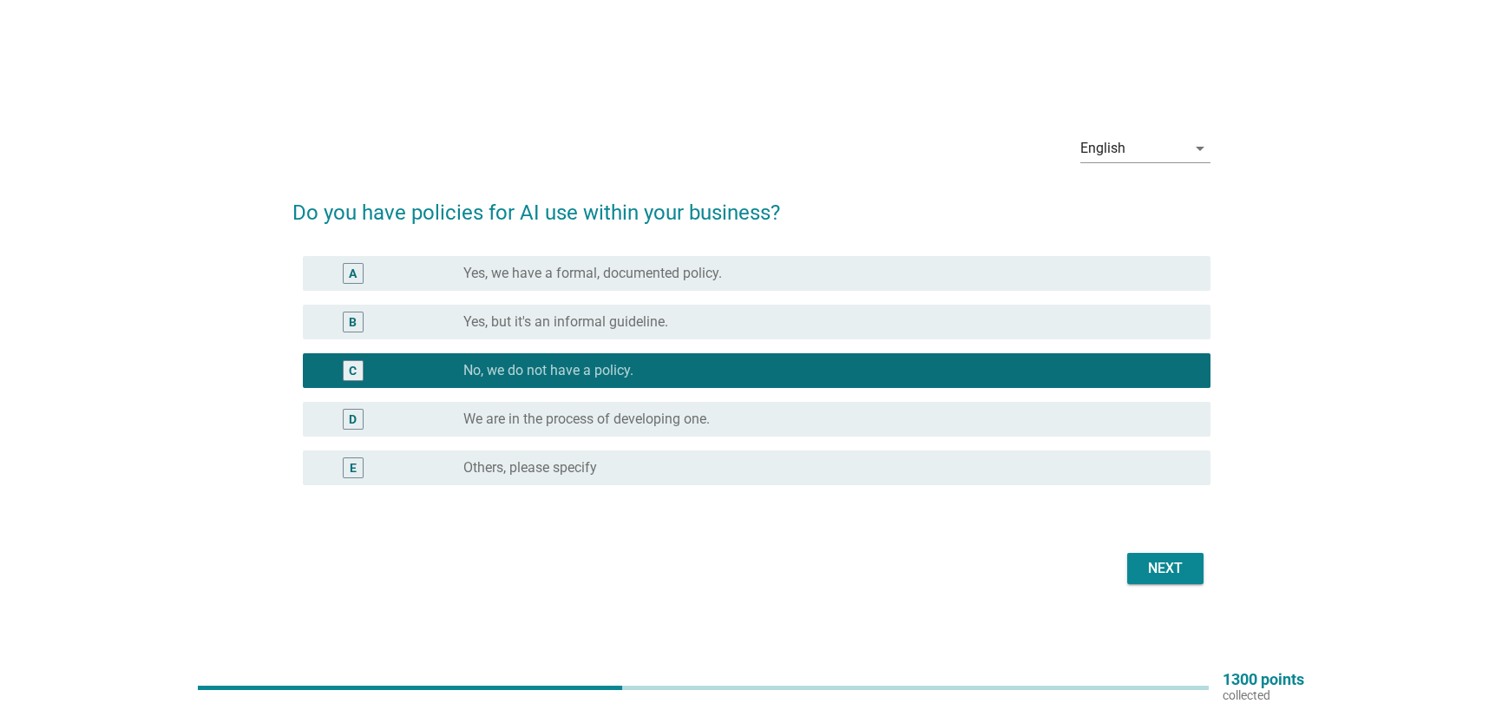
click at [1166, 568] on div "Next" at bounding box center [1165, 568] width 49 height 21
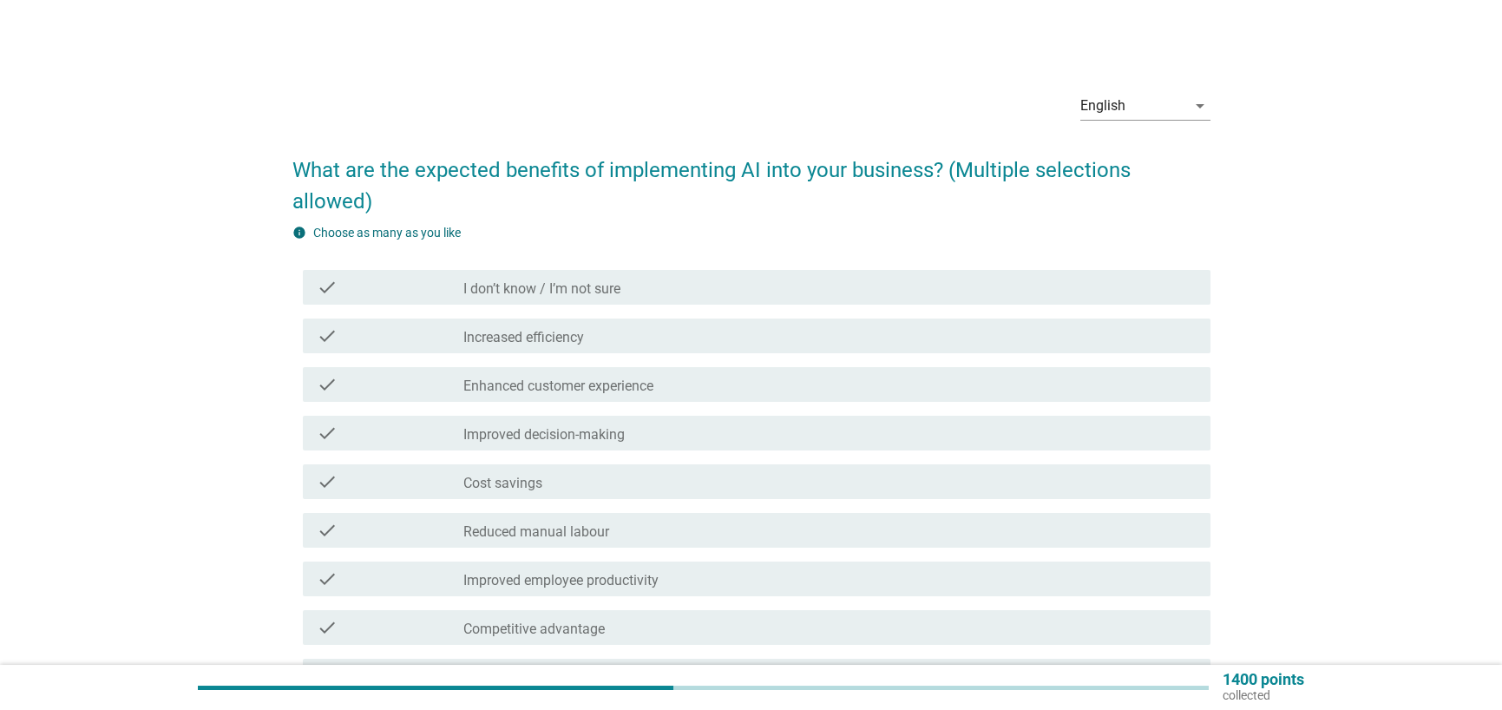
click at [757, 299] on div "check check_box_outline_blank I don’t know / I’m not sure" at bounding box center [757, 287] width 908 height 35
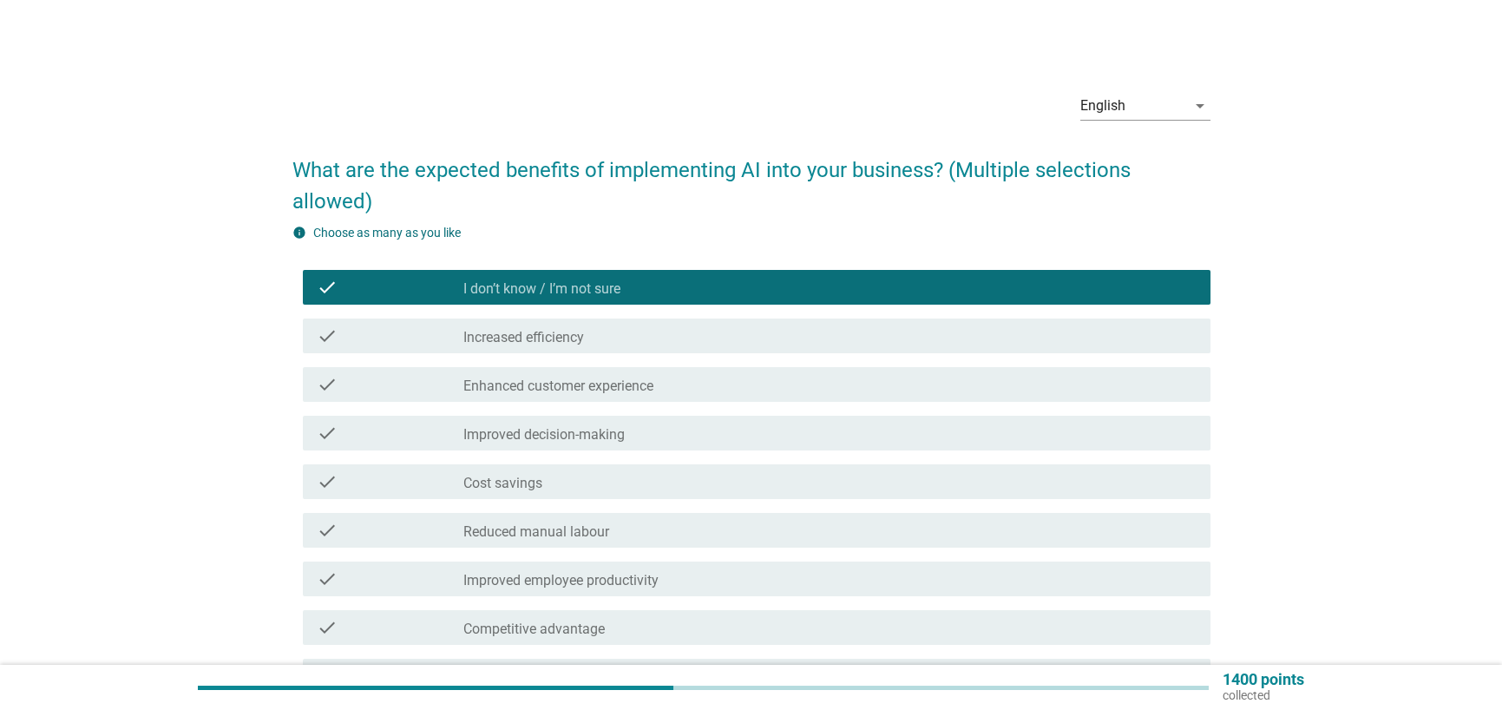
click at [781, 238] on div "info Choose as many as you like" at bounding box center [751, 233] width 918 height 18
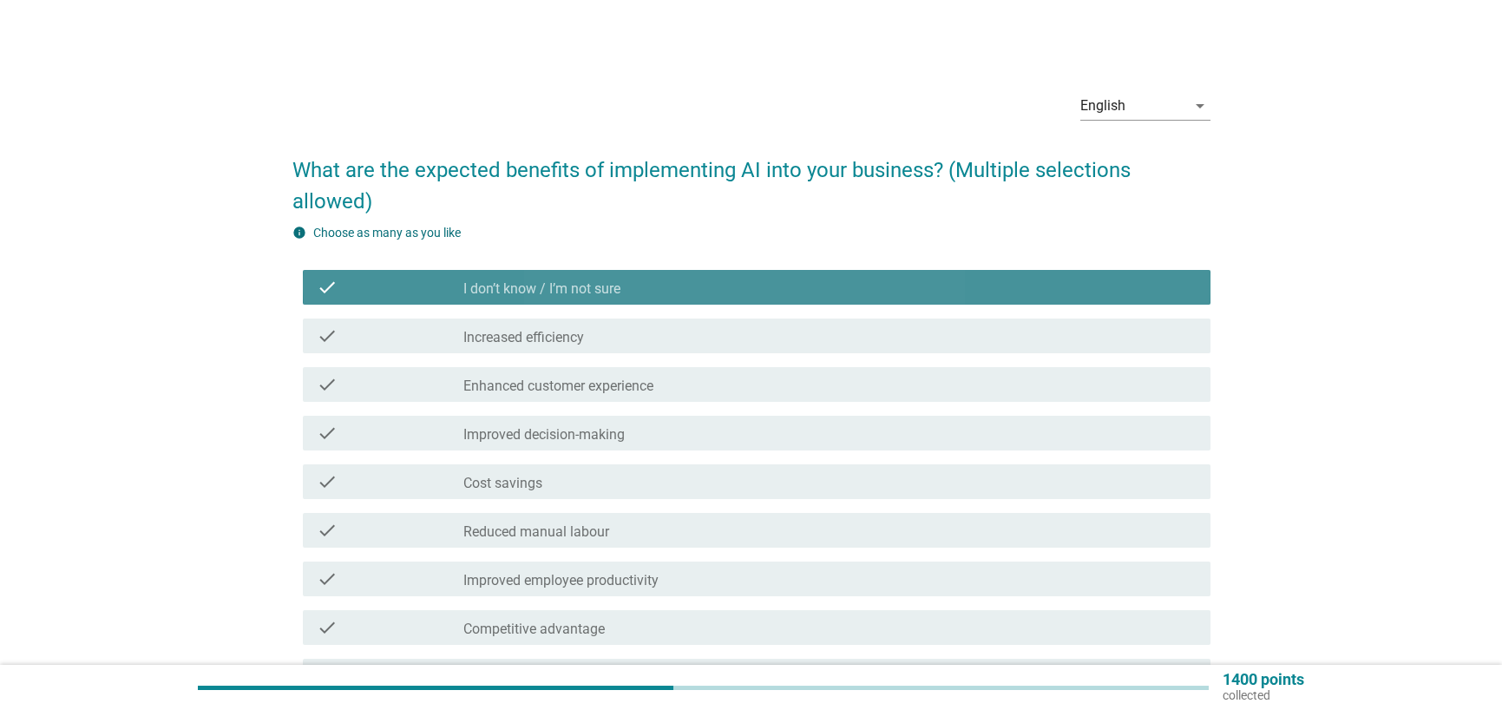
click at [749, 298] on div "check check_box_outline_blank I don’t know / I’m not sure" at bounding box center [757, 287] width 908 height 35
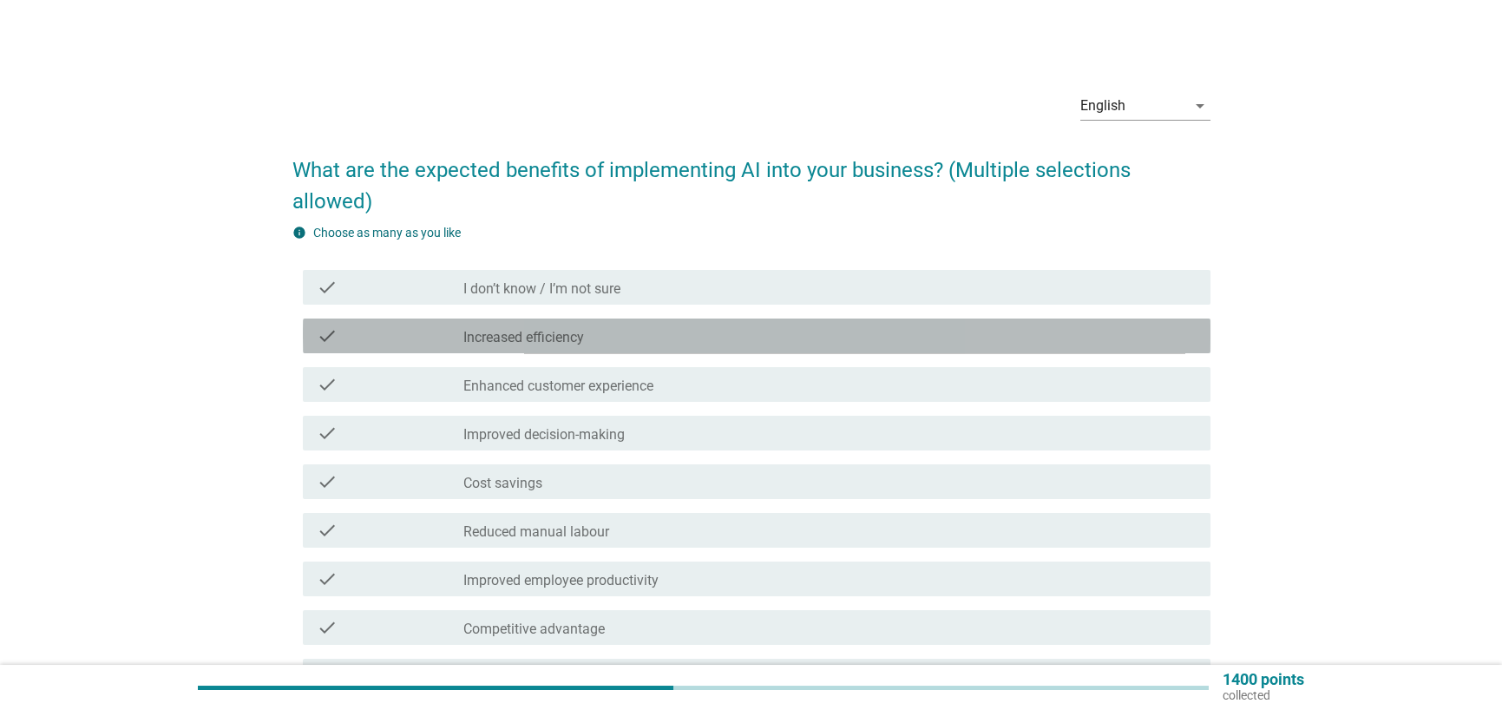
click at [753, 333] on div "check_box_outline_blank Increased efficiency" at bounding box center [829, 335] width 733 height 21
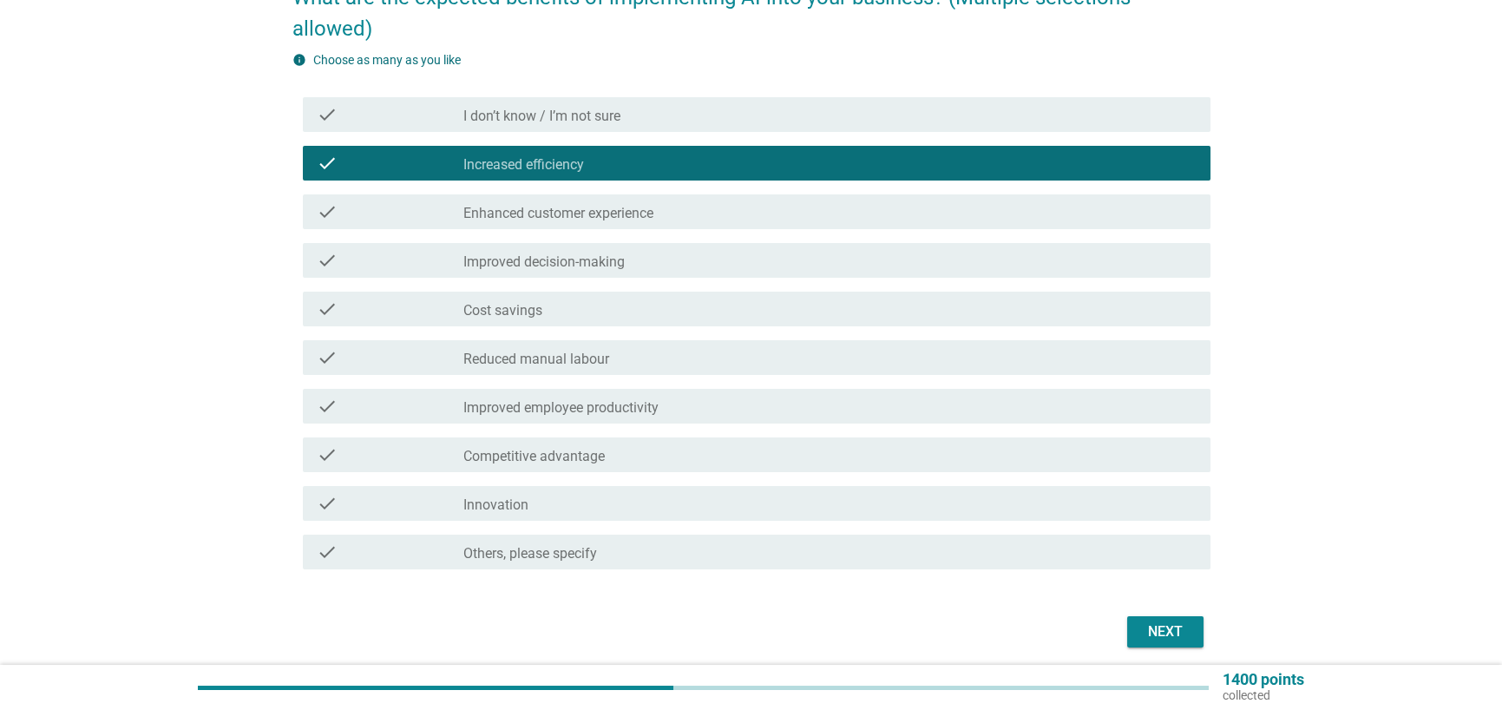
scroll to position [174, 0]
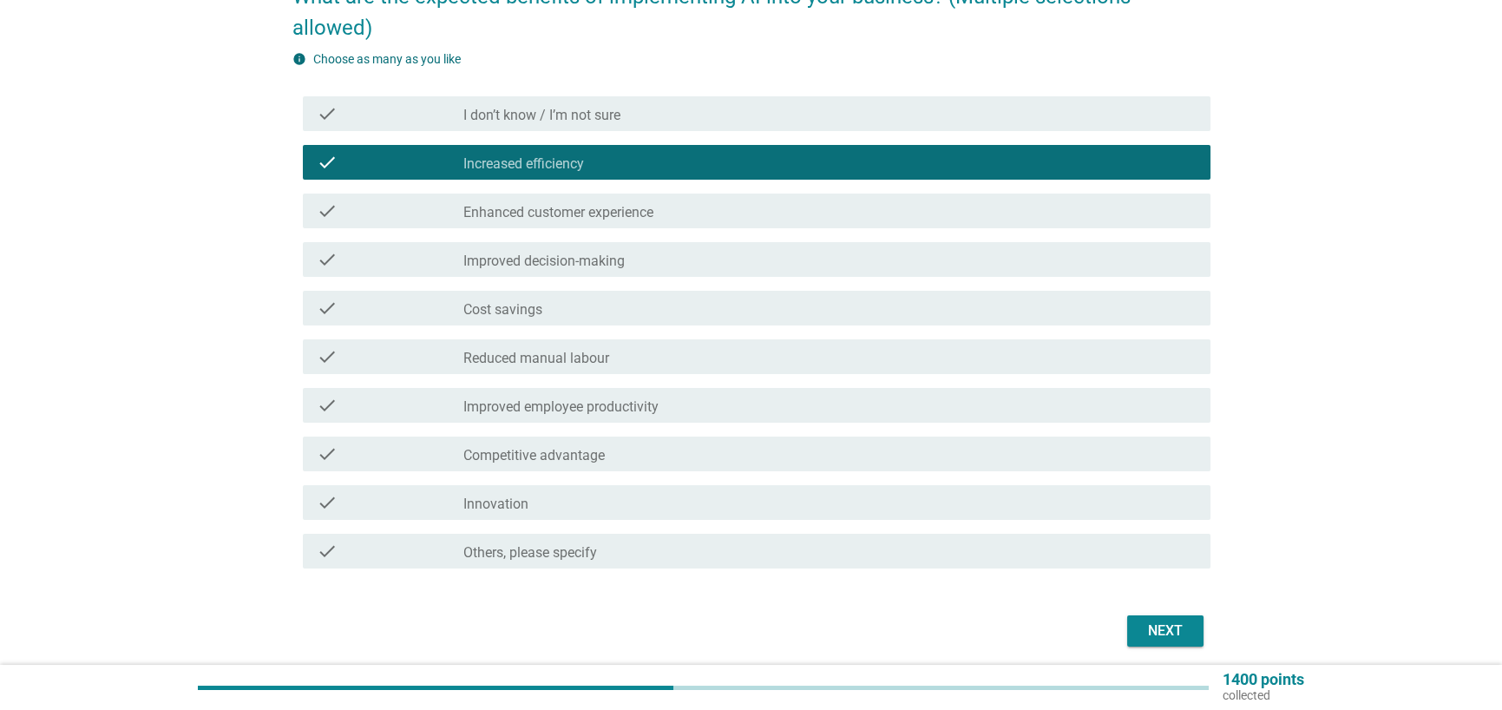
click at [1154, 633] on div "Next" at bounding box center [1165, 631] width 49 height 21
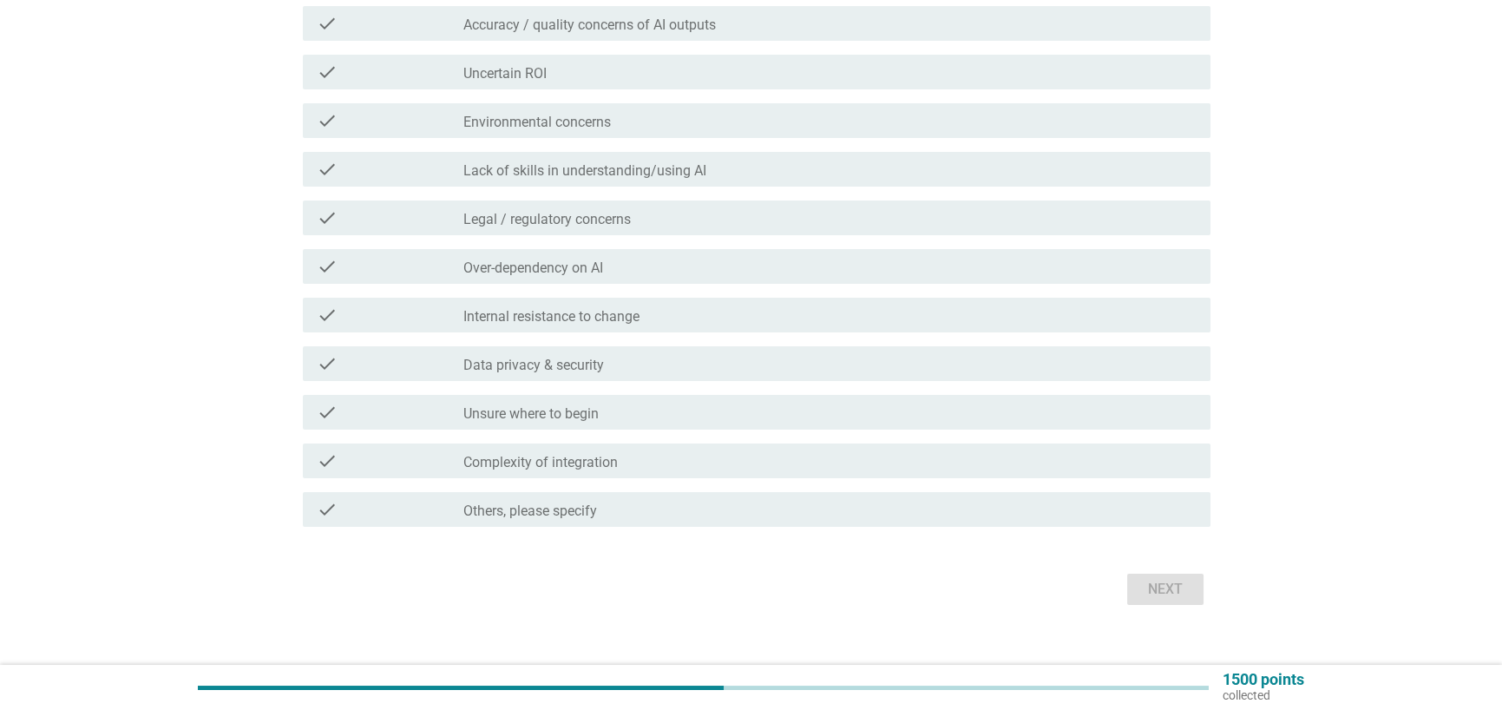
scroll to position [498, 0]
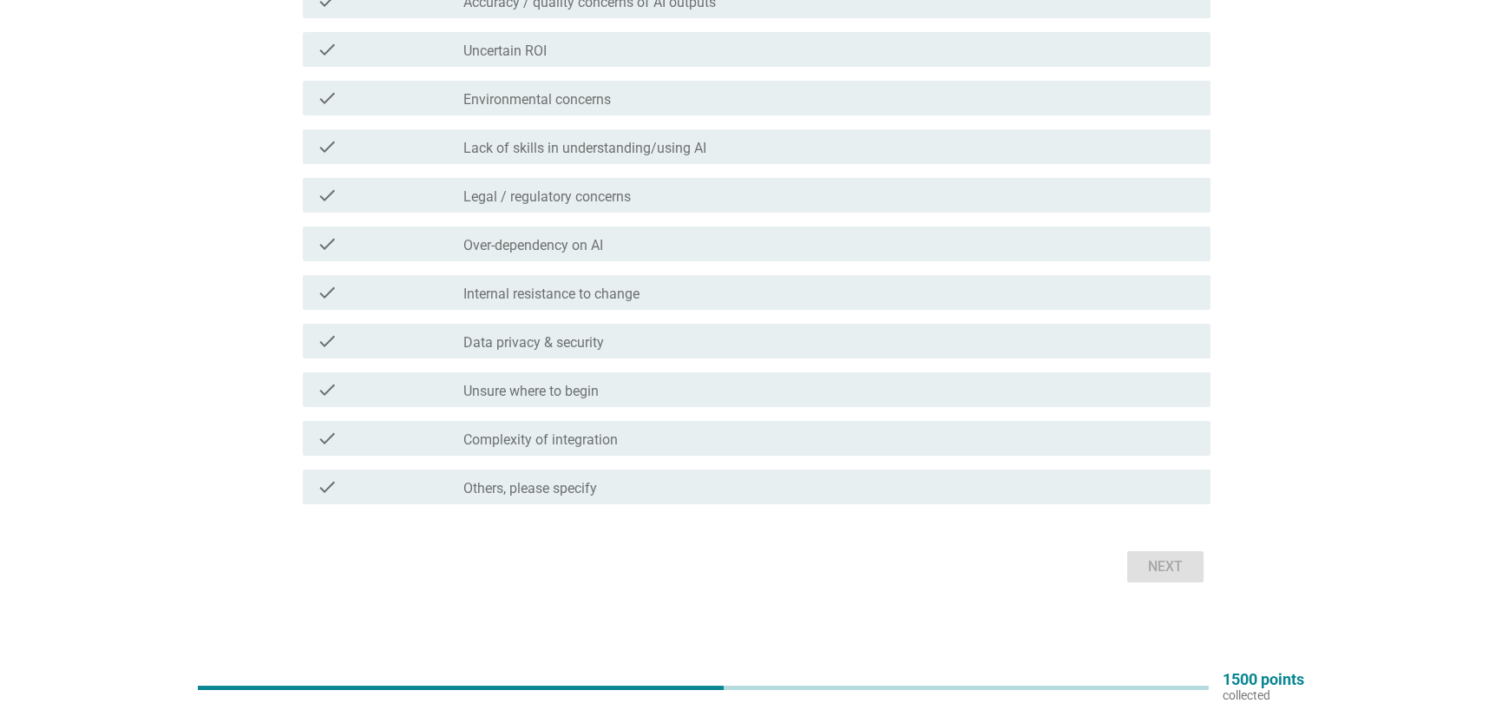
click at [713, 344] on div "check_box_outline_blank Data privacy & security" at bounding box center [829, 341] width 733 height 21
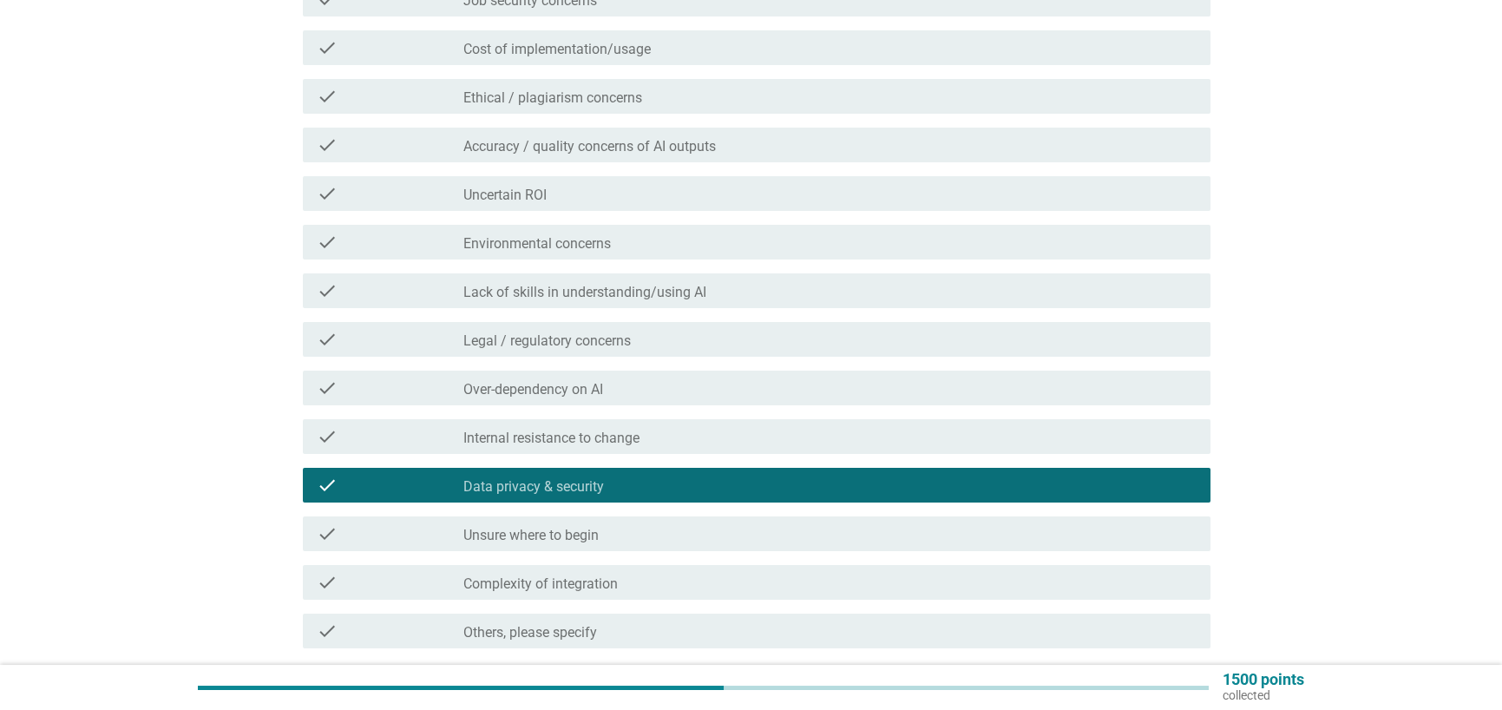
scroll to position [325, 0]
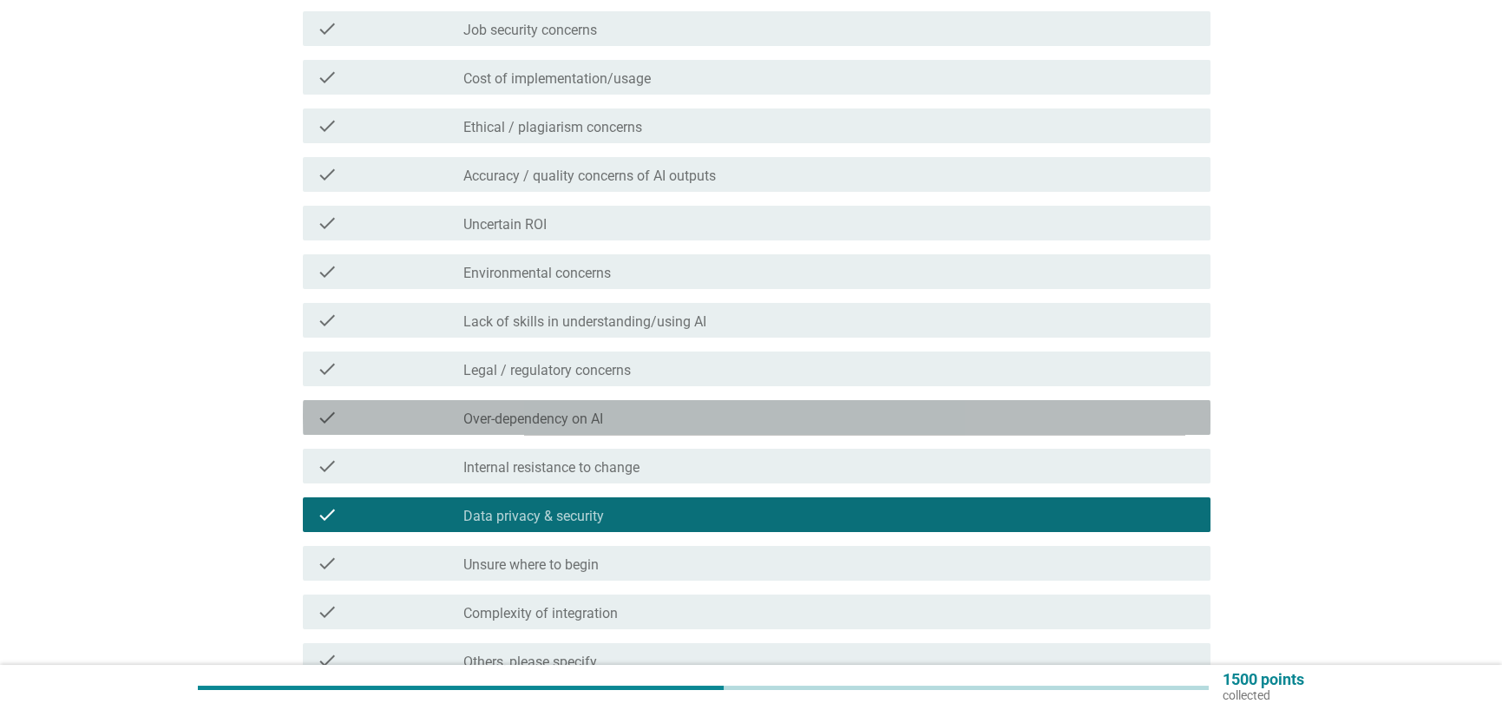
click at [713, 400] on div "check check_box_outline_blank Over-dependency on AI" at bounding box center [757, 417] width 908 height 35
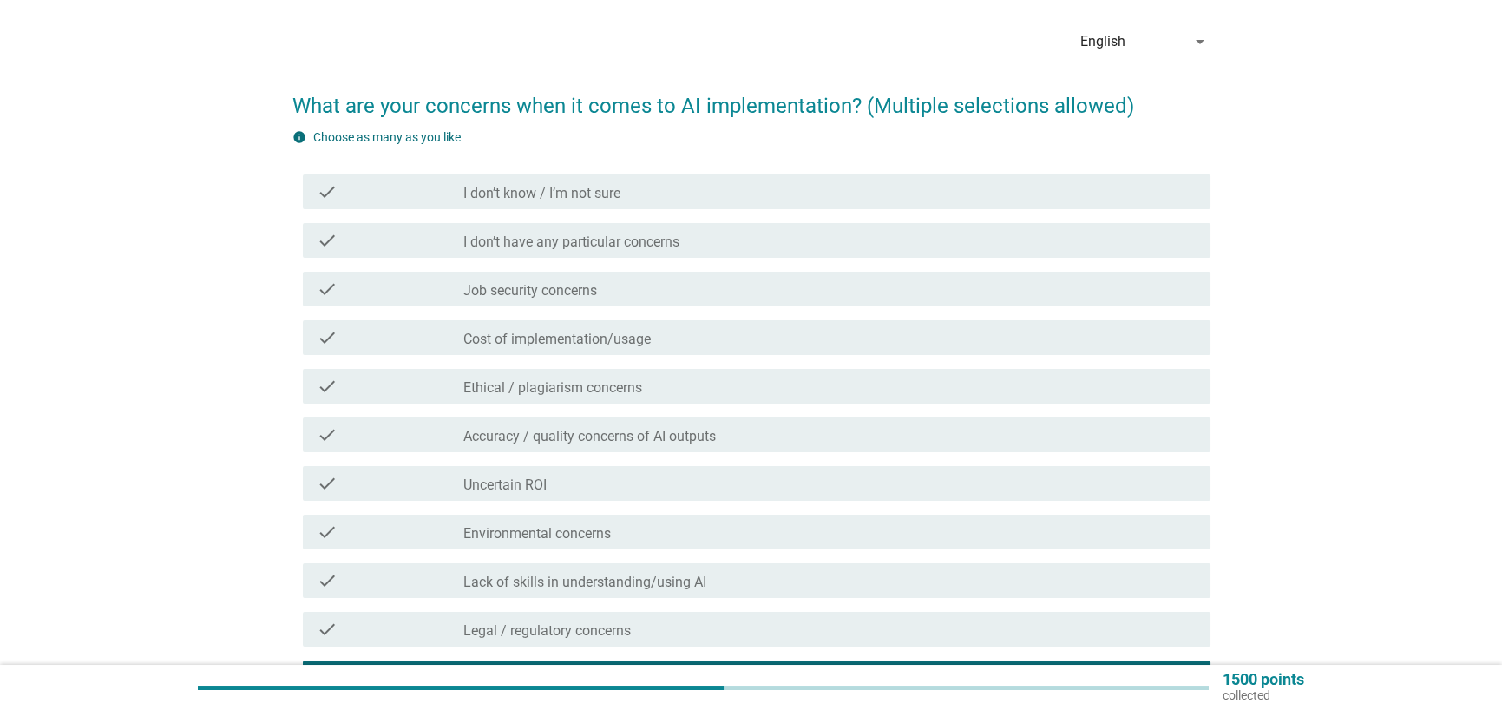
scroll to position [498, 0]
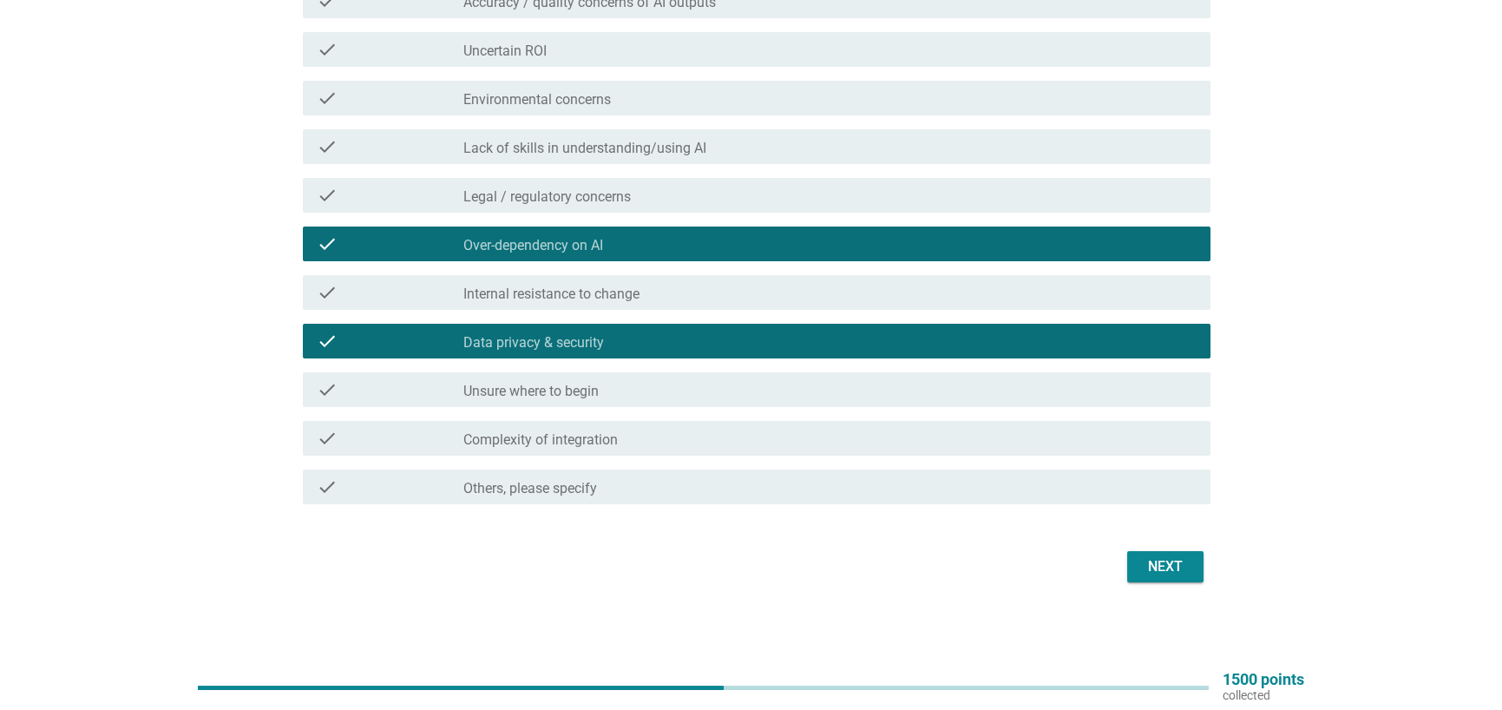
click at [1144, 562] on div "Next" at bounding box center [1165, 566] width 49 height 21
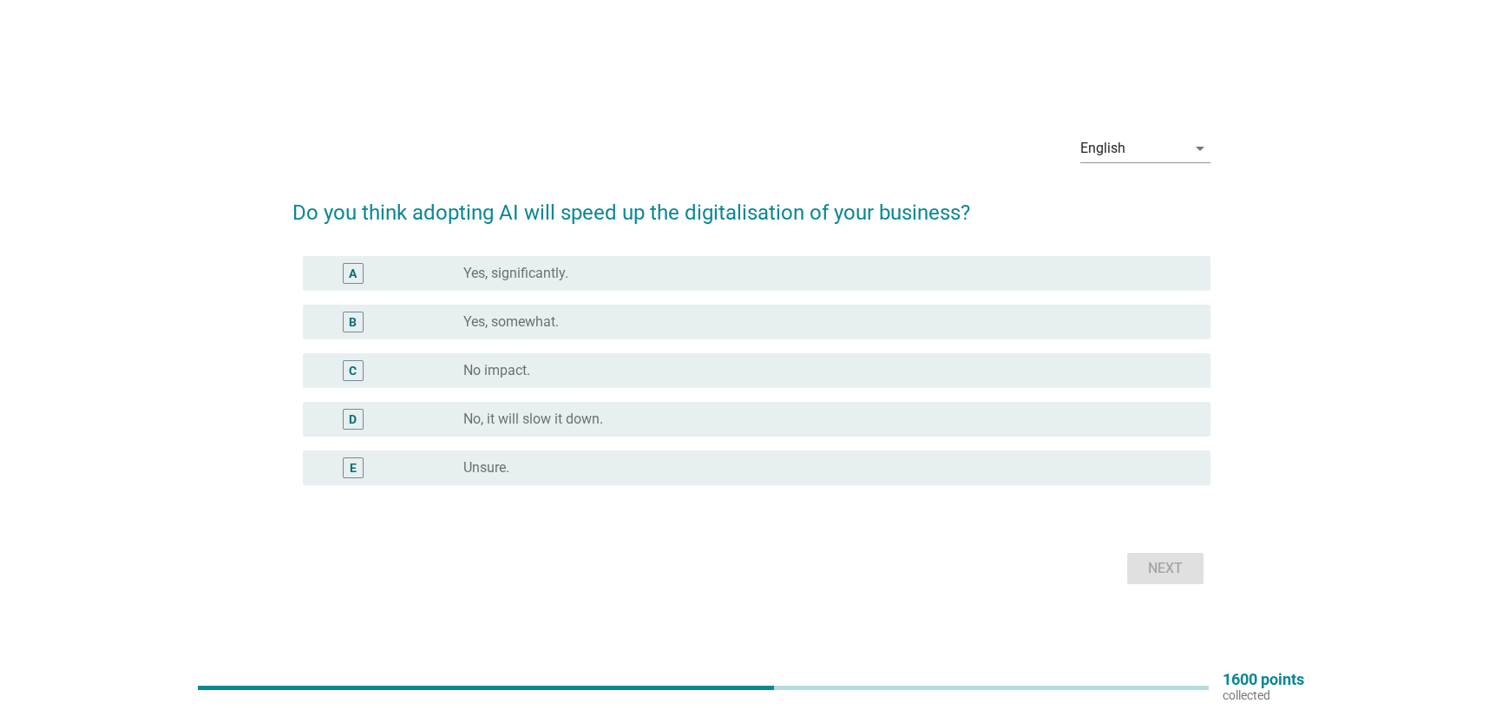
click at [666, 305] on div "B radio_button_unchecked Yes, somewhat." at bounding box center [757, 322] width 908 height 35
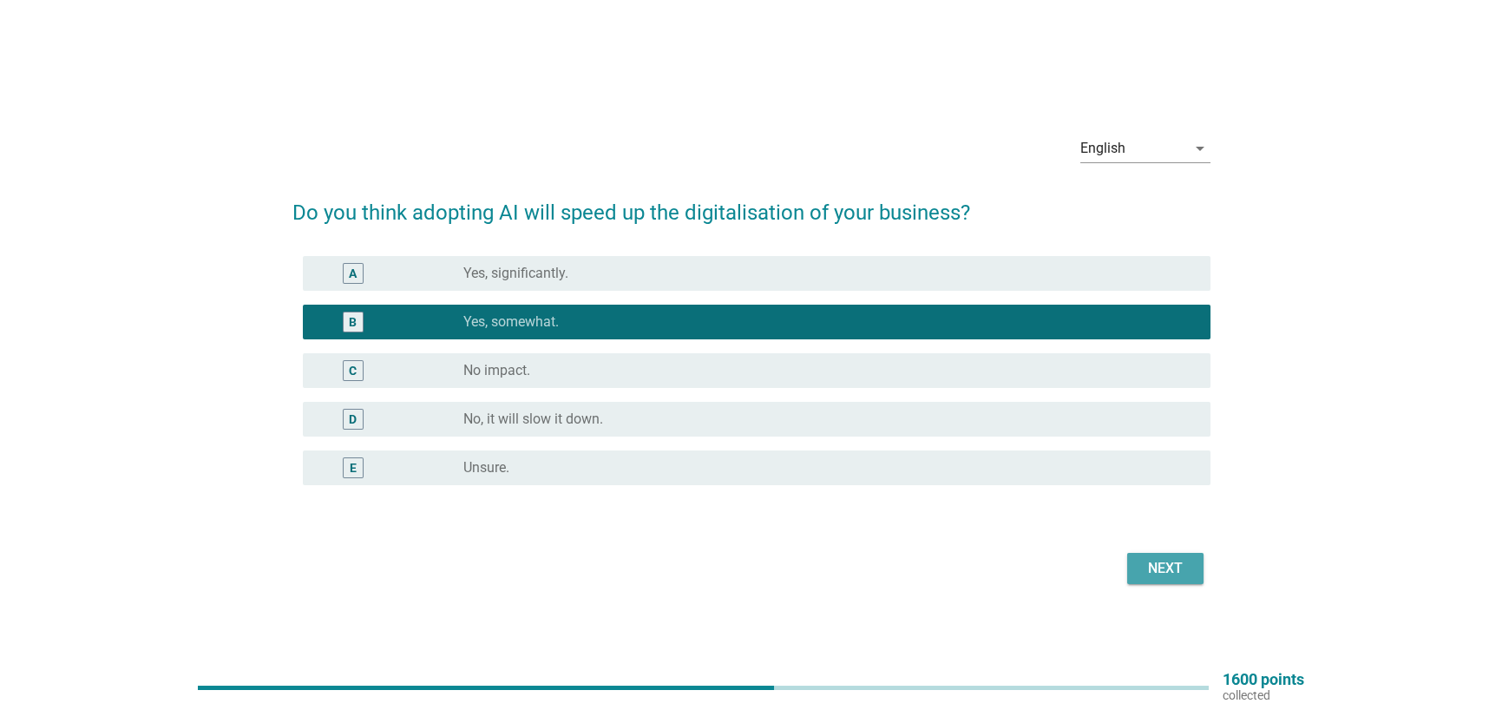
click at [1197, 566] on button "Next" at bounding box center [1165, 568] width 76 height 31
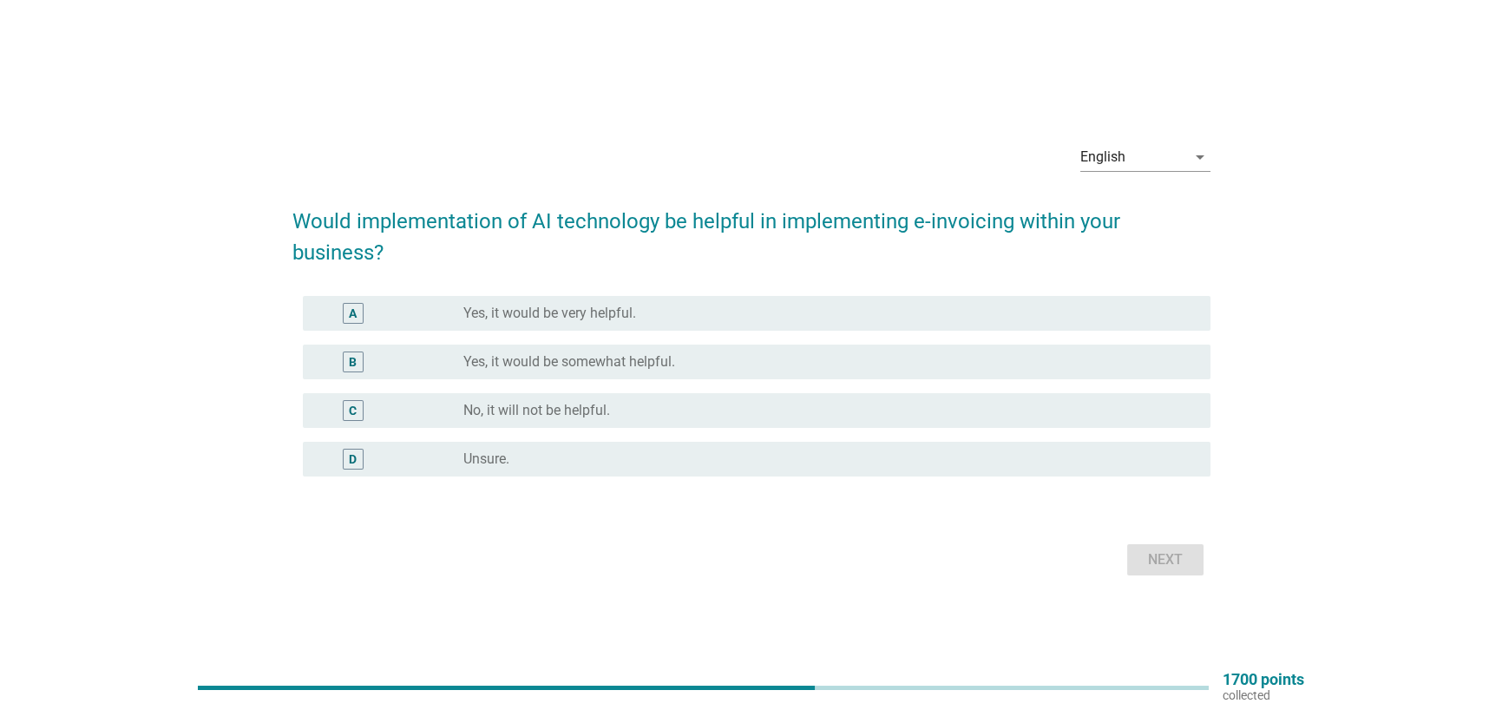
click at [677, 325] on div "A radio_button_unchecked Yes, it would be very helpful." at bounding box center [757, 313] width 908 height 35
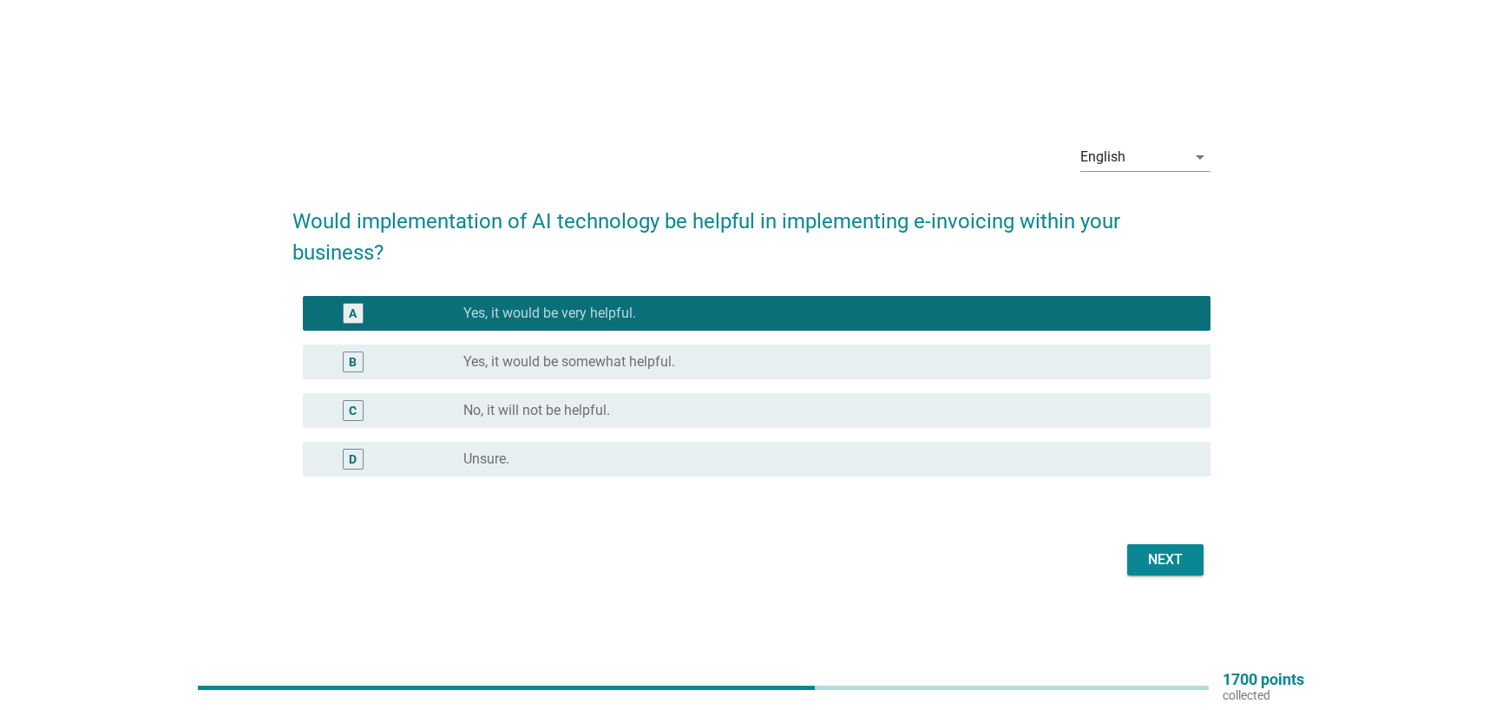
click at [738, 371] on div "radio_button_unchecked Yes, it would be somewhat helpful." at bounding box center [829, 361] width 733 height 21
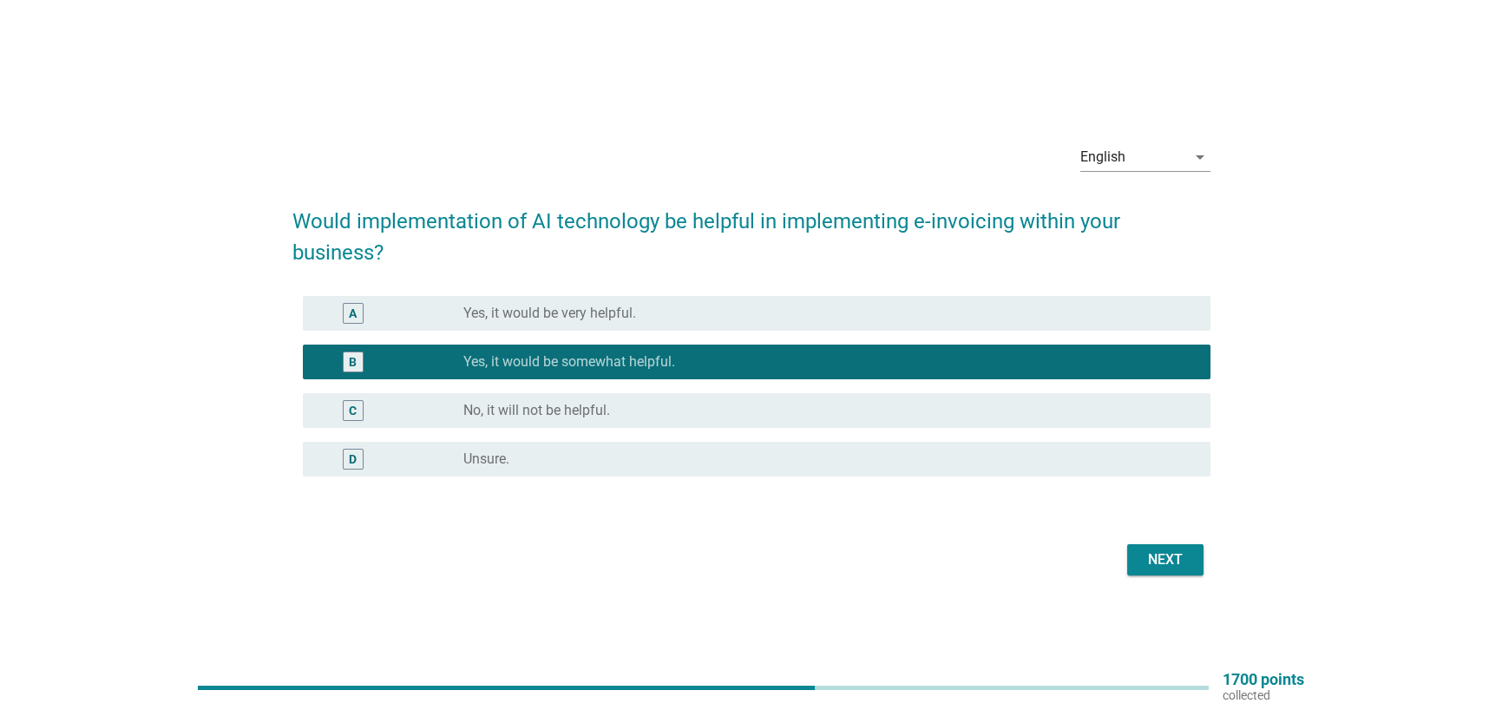
click at [1172, 576] on div "Next" at bounding box center [751, 560] width 918 height 42
click at [1179, 551] on div "Next" at bounding box center [1165, 559] width 49 height 21
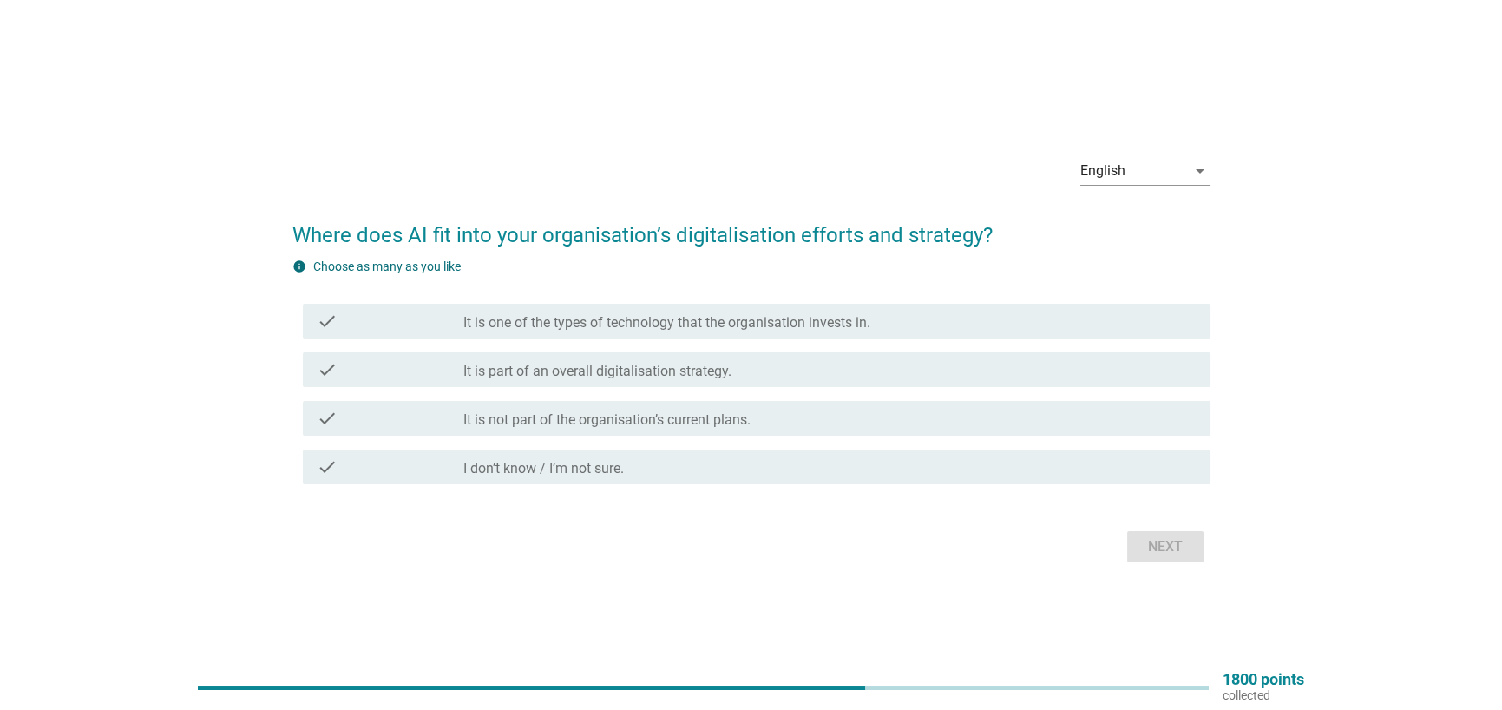
click at [702, 462] on div "check_box_outline_blank I don’t know / I’m not sure." at bounding box center [829, 466] width 733 height 21
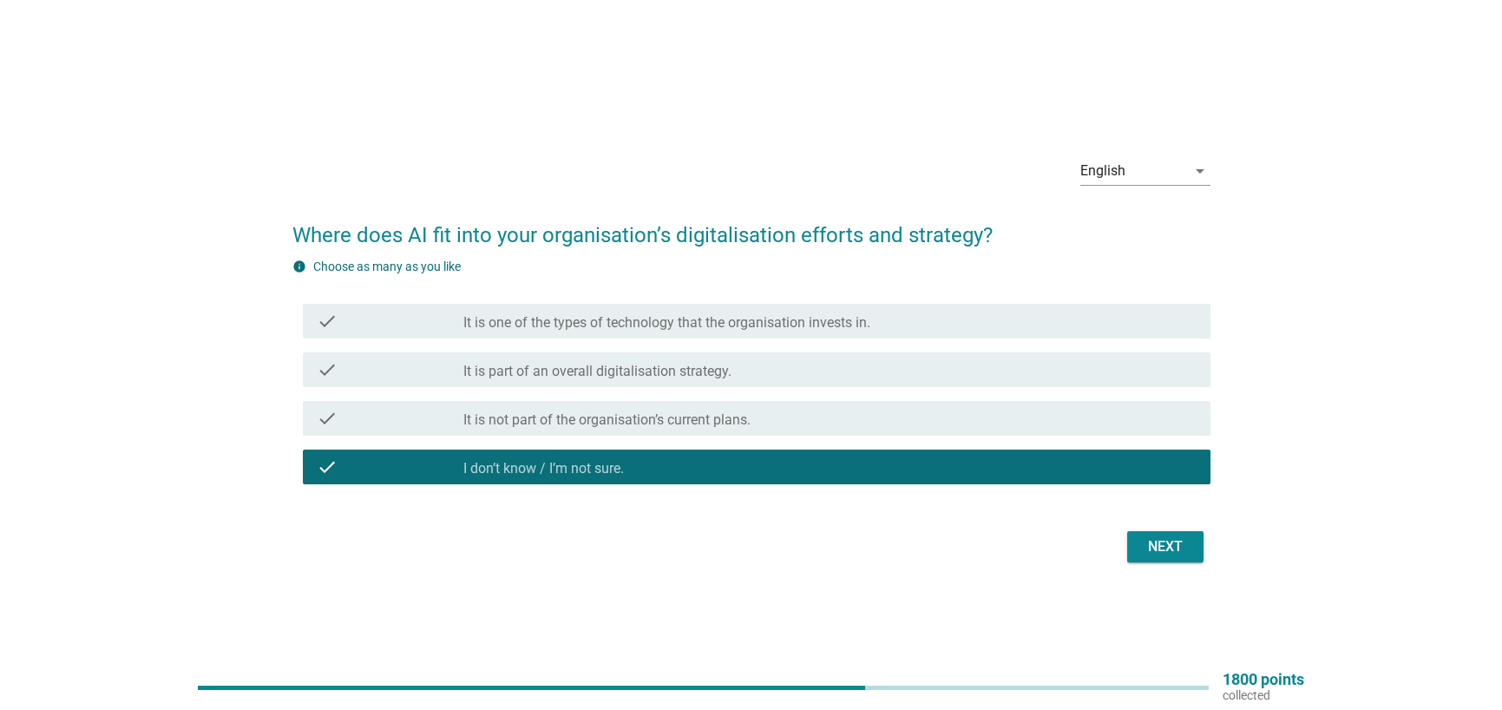
click at [1186, 537] on div "Next" at bounding box center [1165, 546] width 49 height 21
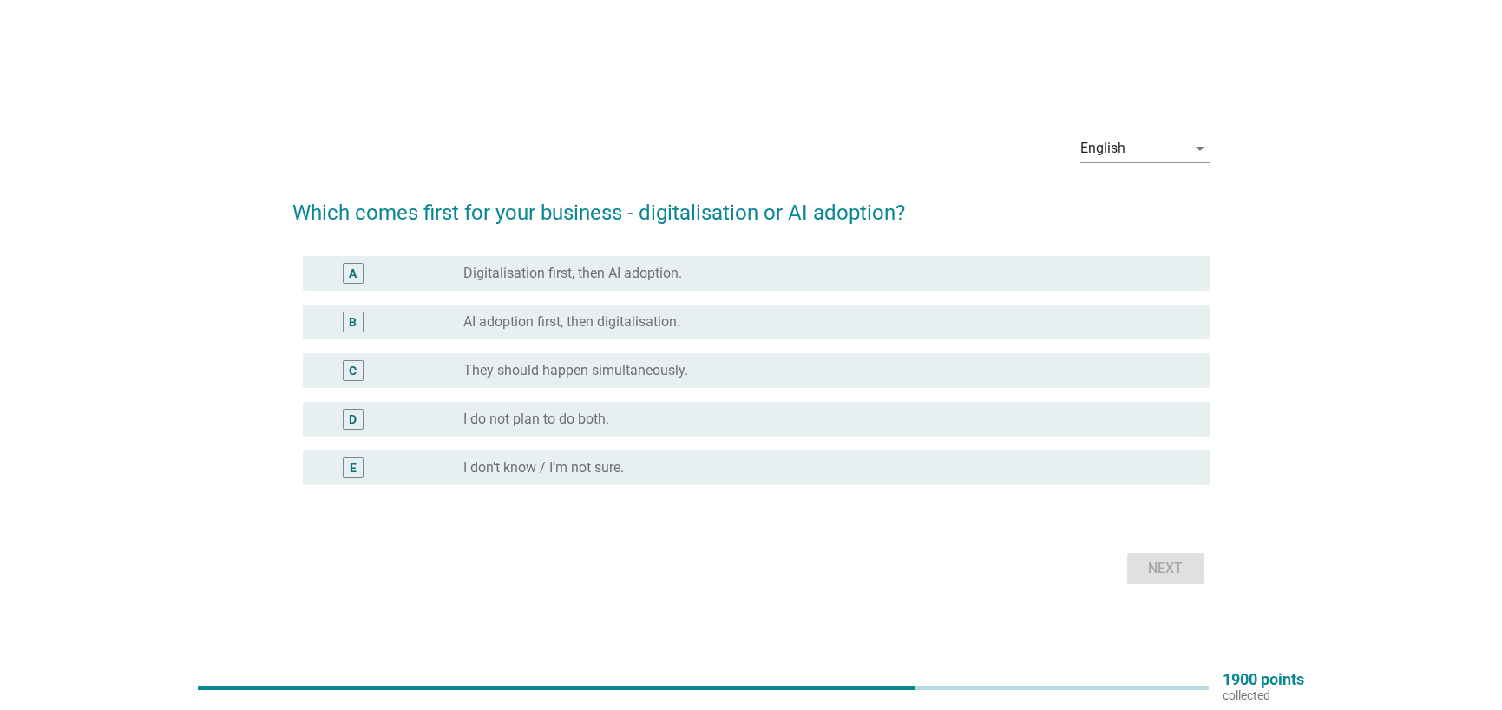
click at [634, 267] on label "Digitalisation first, then AI adoption." at bounding box center [572, 273] width 219 height 17
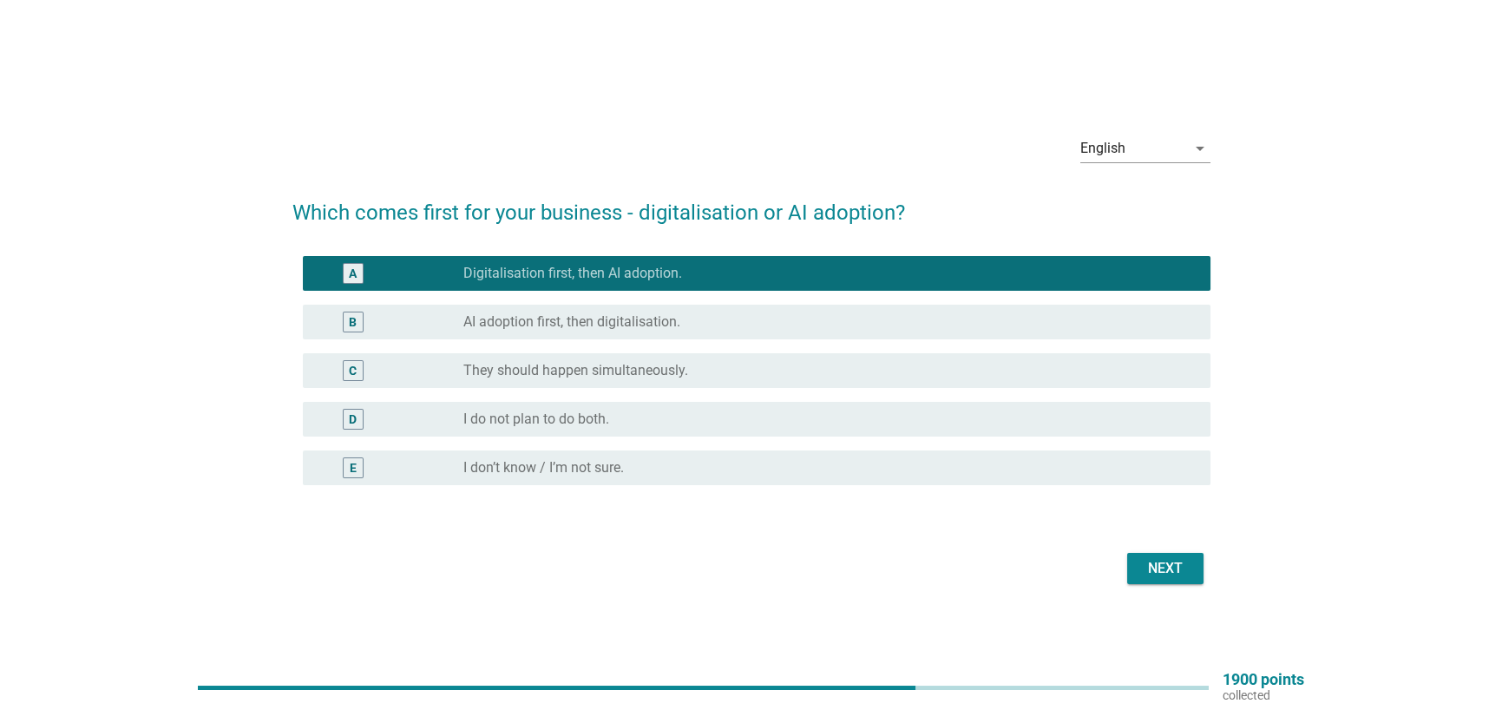
click at [1177, 577] on div "Next" at bounding box center [1165, 568] width 49 height 21
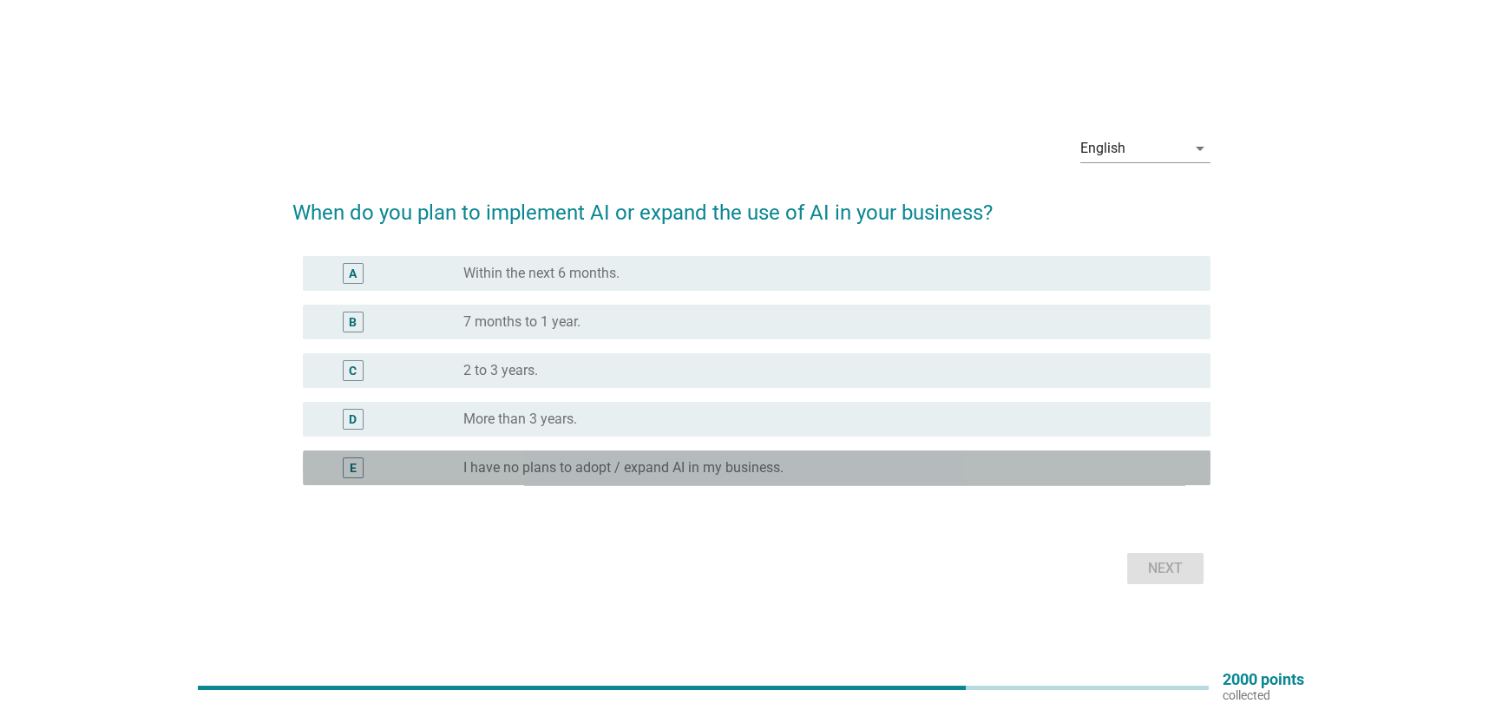
click at [635, 469] on label "I have no plans to adopt / expand AI in my business." at bounding box center [623, 467] width 320 height 17
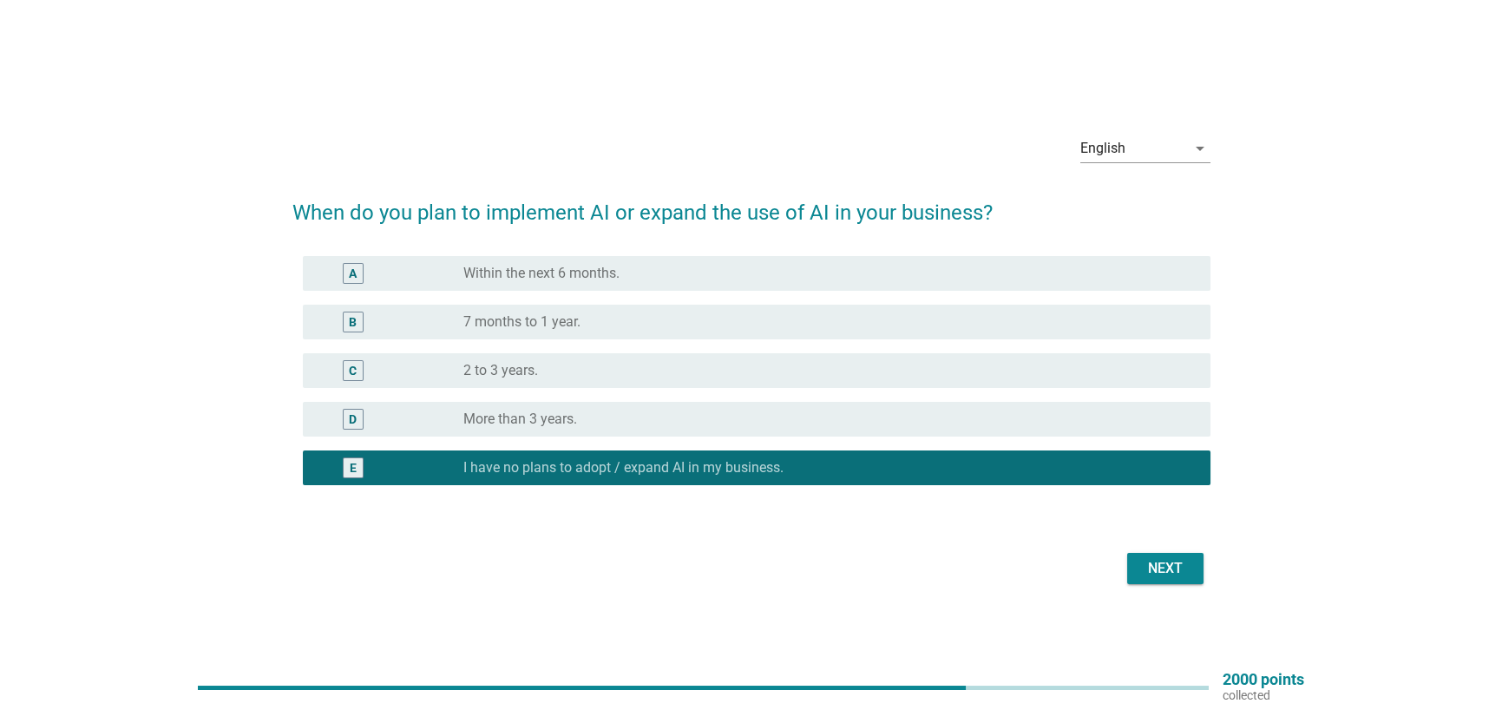
click at [1144, 573] on div "Next" at bounding box center [1165, 568] width 49 height 21
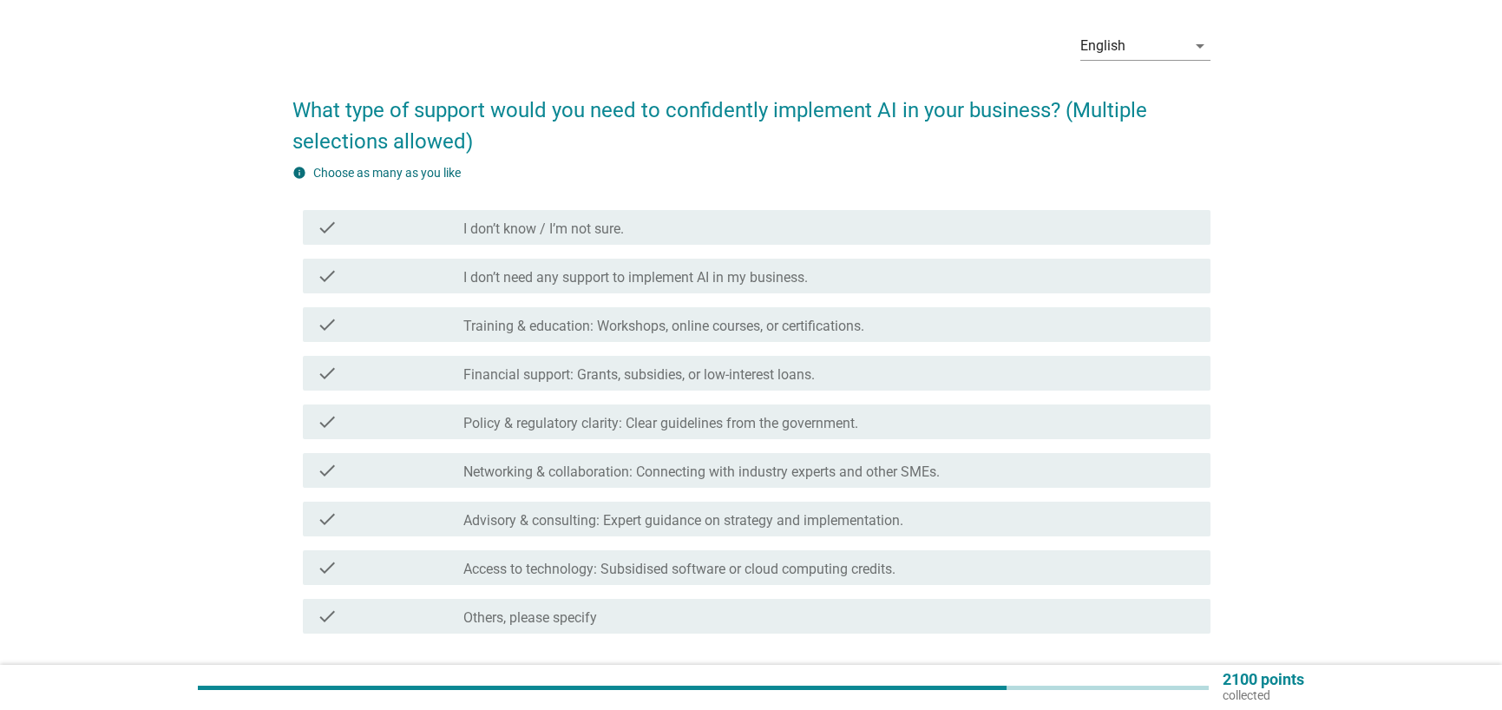
scroll to position [87, 0]
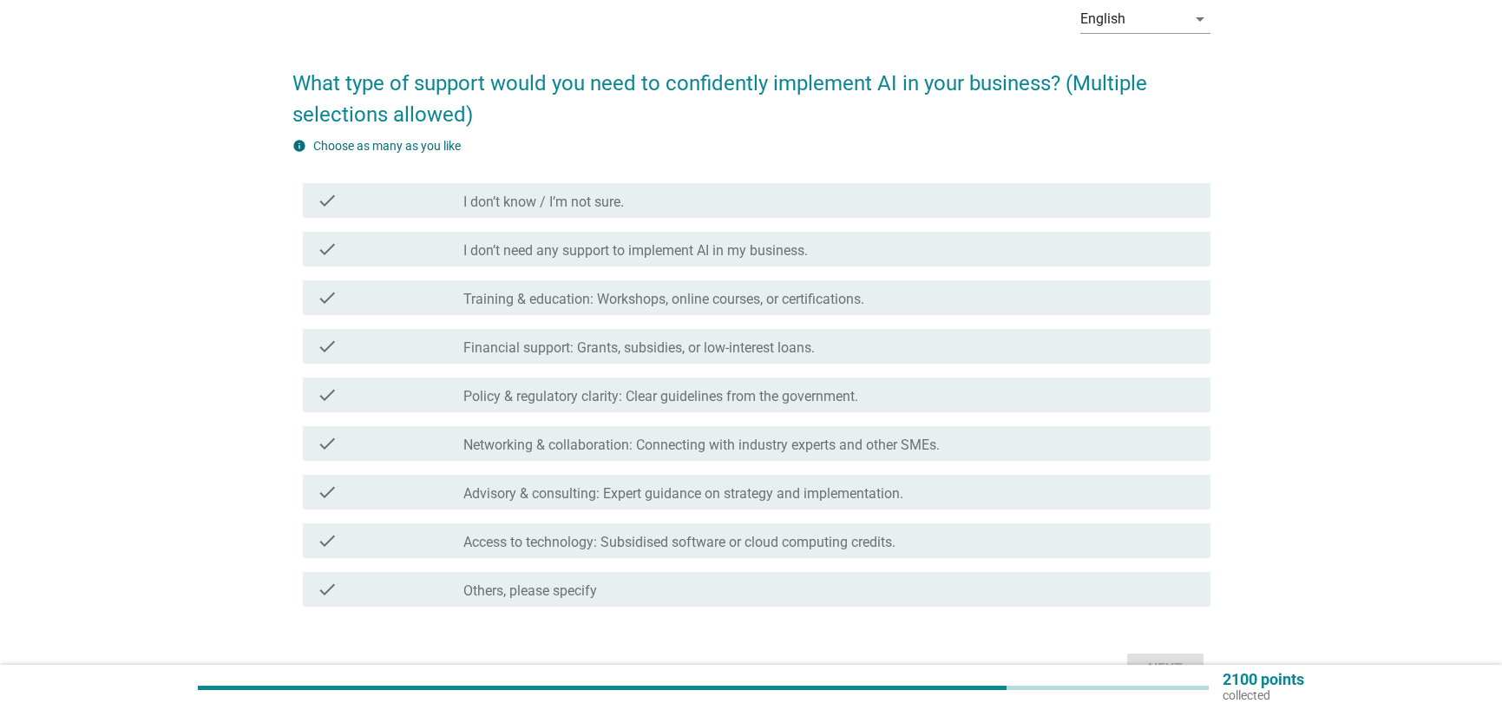
click at [720, 258] on label "I don’t need any support to implement AI in my business." at bounding box center [635, 250] width 345 height 17
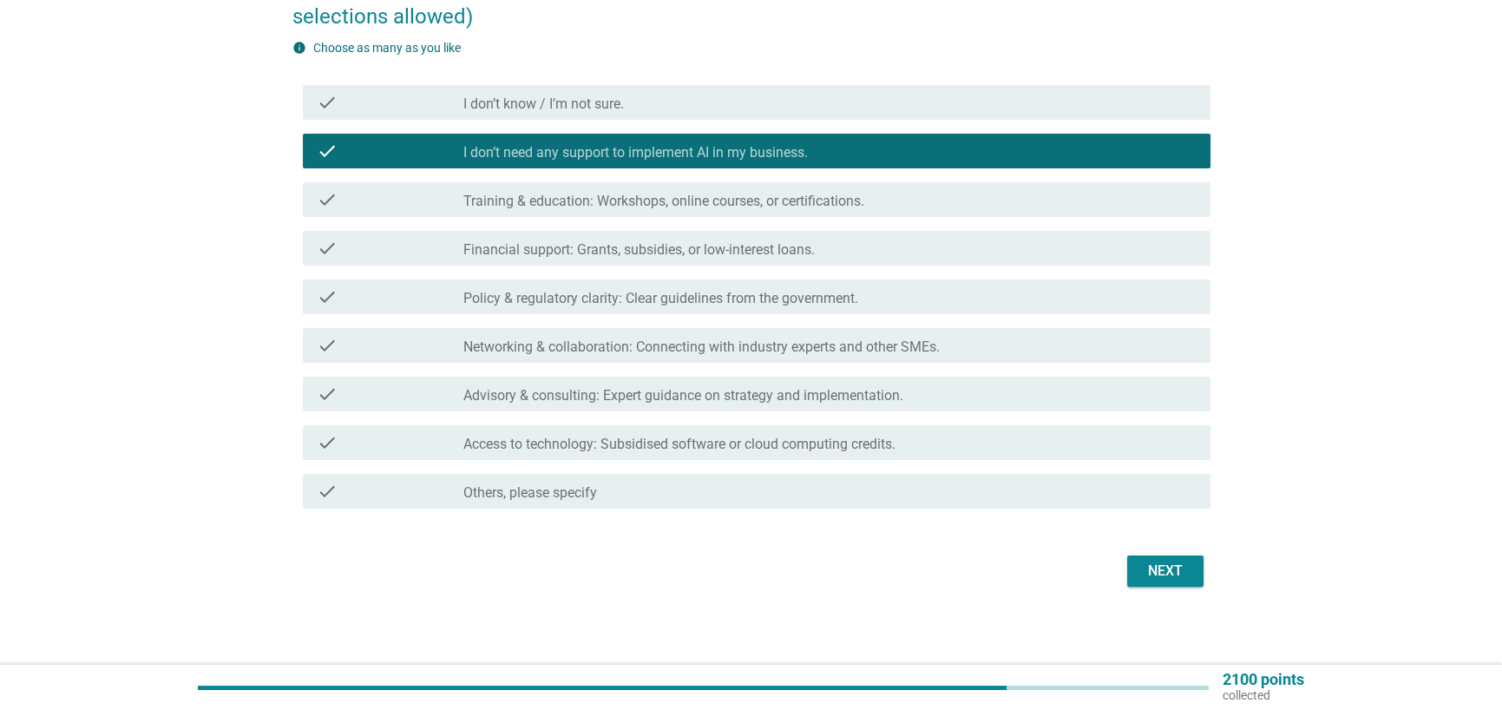
scroll to position [190, 0]
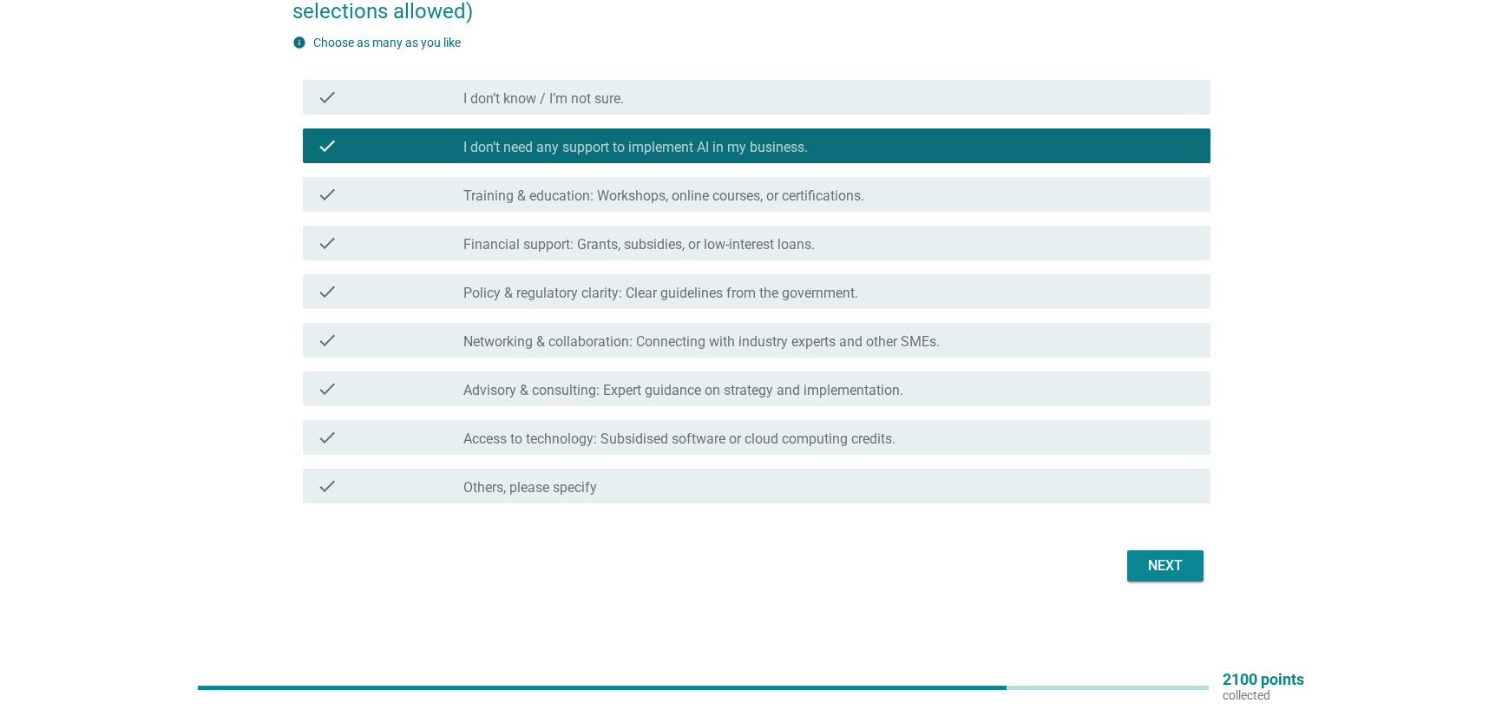
click at [1166, 559] on div "Next" at bounding box center [1165, 565] width 49 height 21
